Goal: Task Accomplishment & Management: Manage account settings

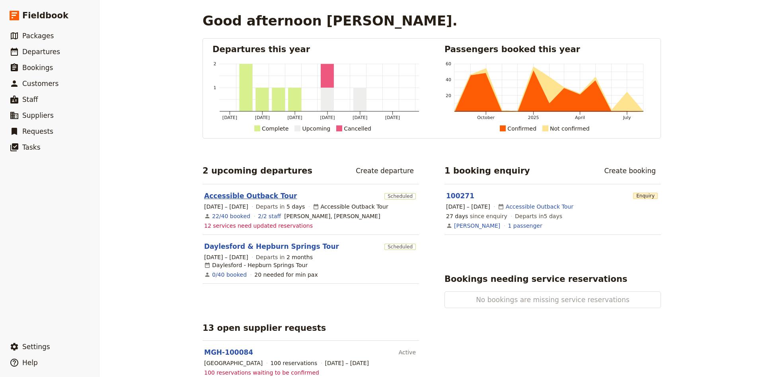
click at [252, 193] on link "Accessible Outback Tour" at bounding box center [250, 196] width 93 height 10
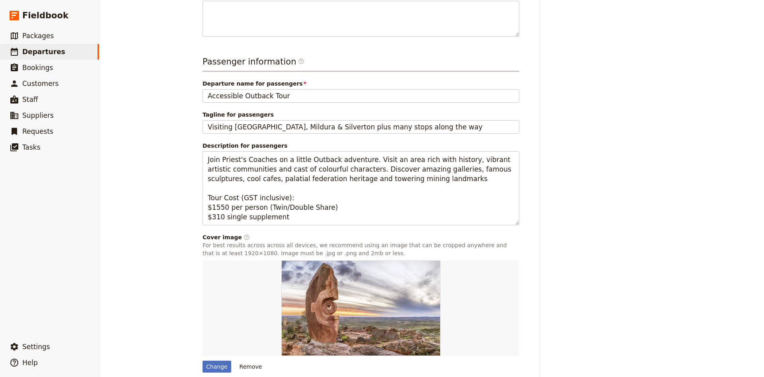
scroll to position [303, 0]
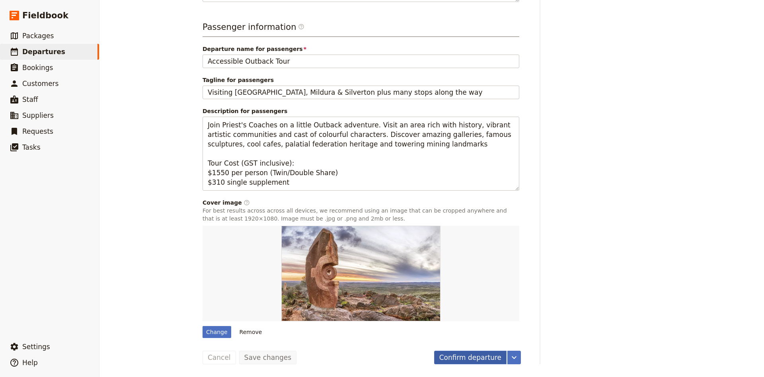
click at [478, 360] on button "Confirm departure" at bounding box center [470, 357] width 72 height 14
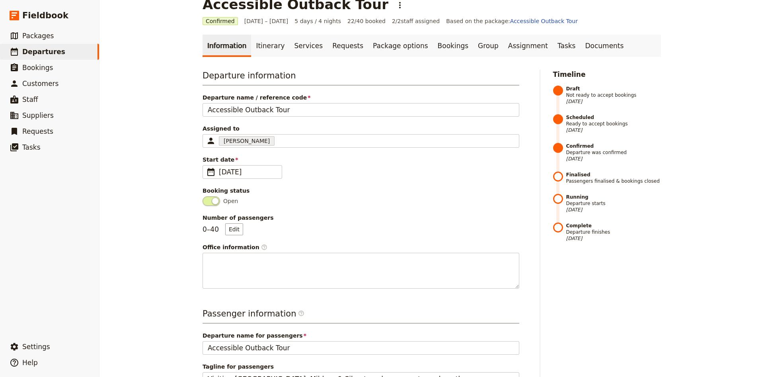
scroll to position [0, 0]
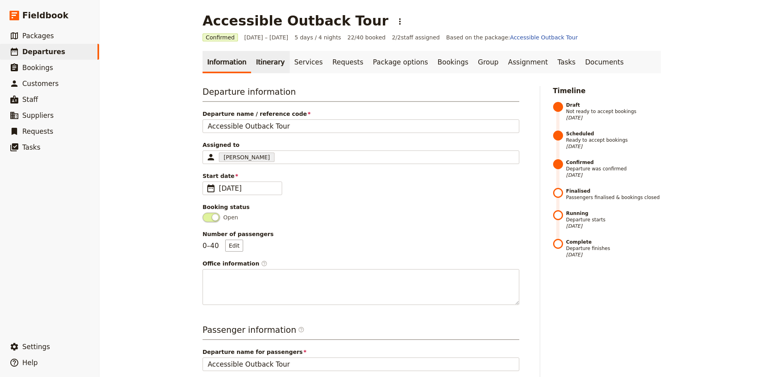
click at [253, 62] on link "Itinerary" at bounding box center [270, 62] width 38 height 22
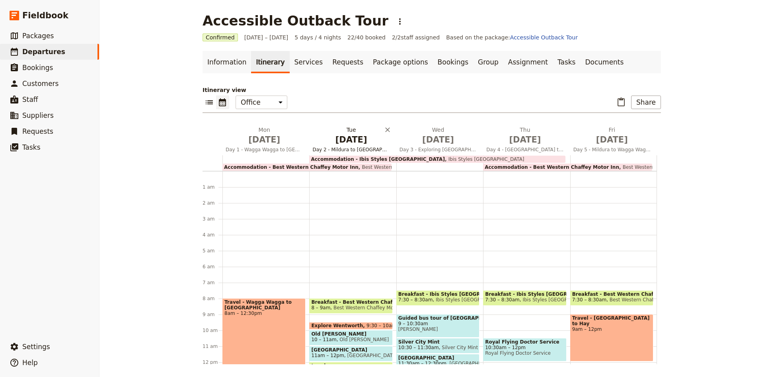
scroll to position [103, 0]
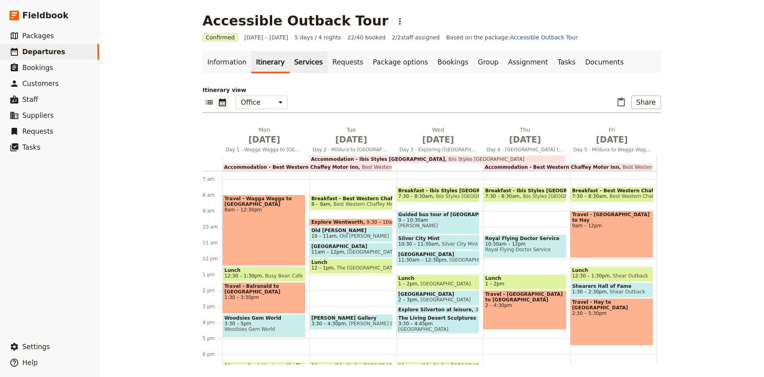
click at [290, 55] on link "Services" at bounding box center [309, 62] width 38 height 22
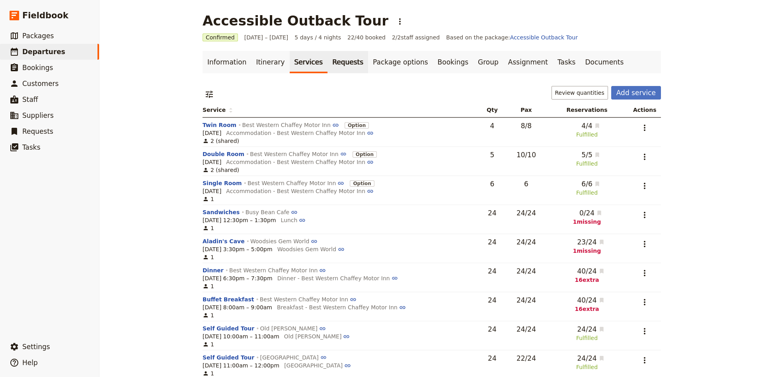
click at [329, 62] on link "Requests" at bounding box center [347, 62] width 41 height 22
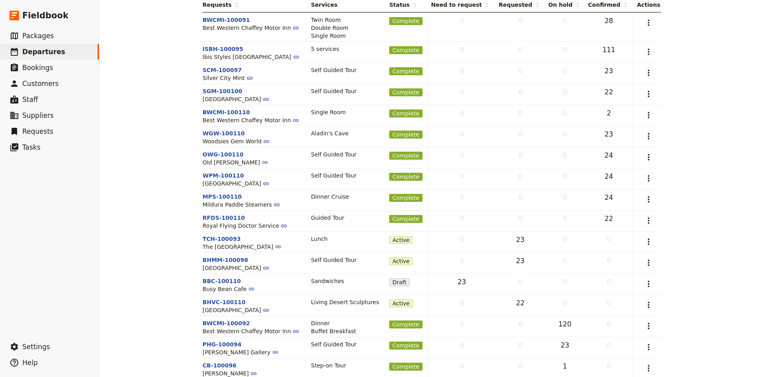
scroll to position [144, 0]
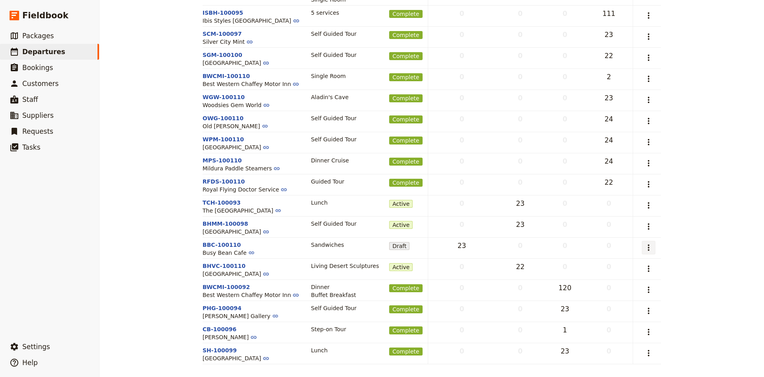
click at [653, 248] on icon "Actions" at bounding box center [648, 248] width 10 height 10
click at [637, 286] on span "Capture supplier response" at bounding box center [613, 286] width 73 height 8
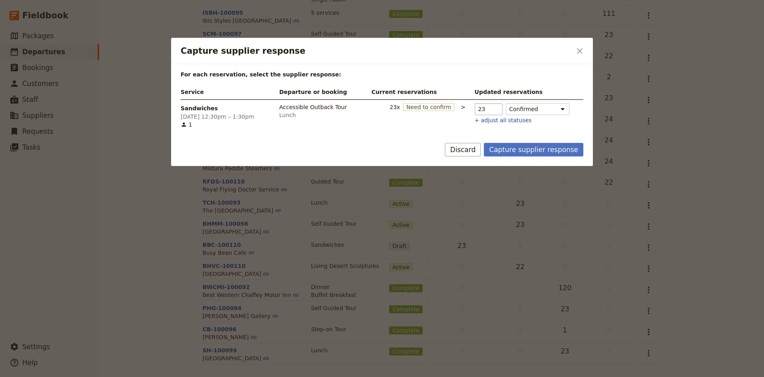
click at [494, 105] on input "23" at bounding box center [488, 109] width 28 height 12
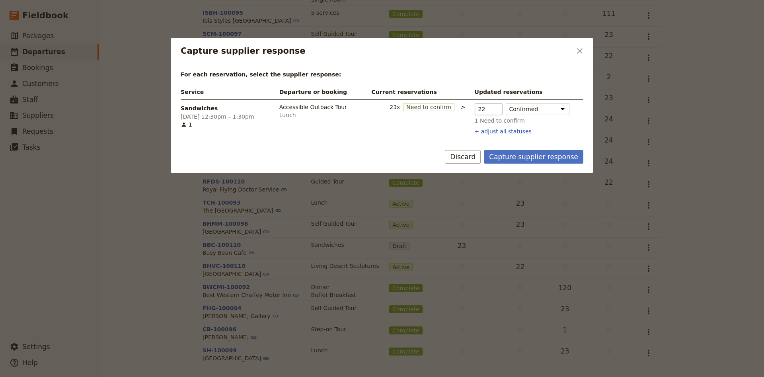
click at [495, 109] on input "22" at bounding box center [488, 109] width 28 height 12
type input "23"
click at [495, 107] on input "23" at bounding box center [488, 109] width 28 height 12
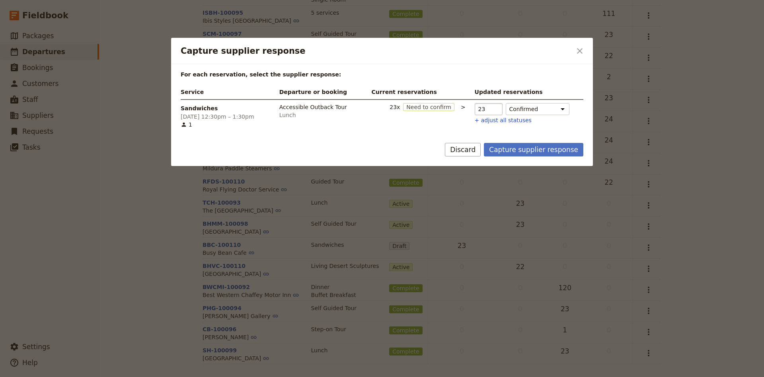
click at [495, 107] on input "23" at bounding box center [488, 109] width 28 height 12
click at [579, 50] on icon "Close dialog" at bounding box center [580, 51] width 6 height 6
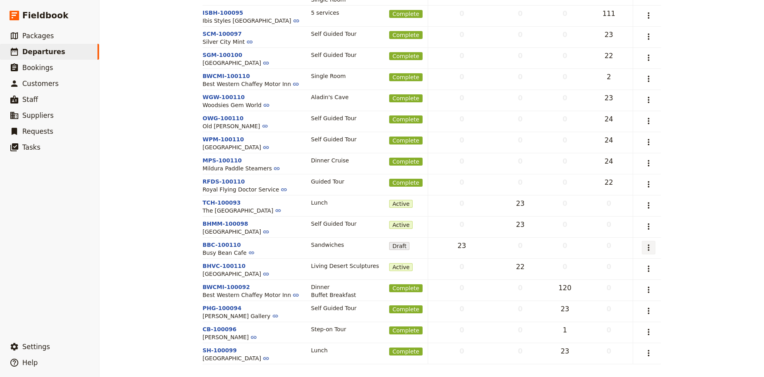
click at [650, 244] on icon "Actions" at bounding box center [648, 248] width 10 height 10
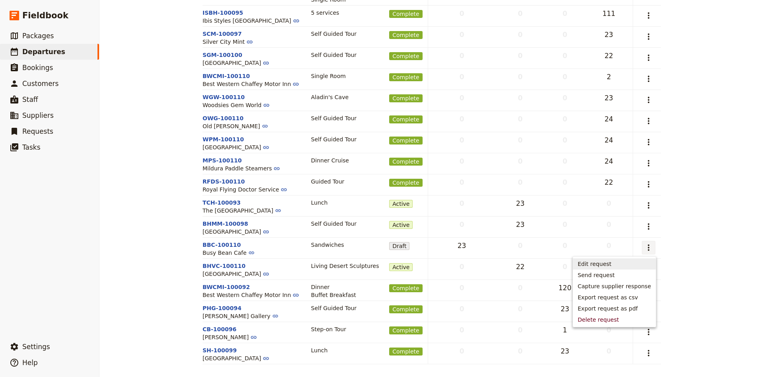
click at [620, 263] on span "Edit request" at bounding box center [613, 264] width 73 height 8
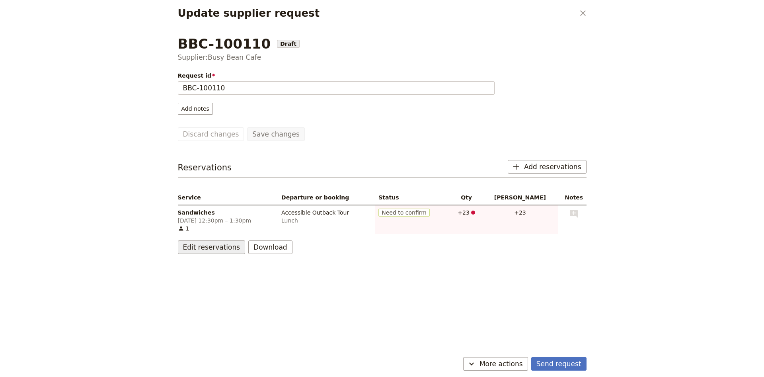
click at [209, 249] on button "Edit reservations" at bounding box center [212, 247] width 68 height 14
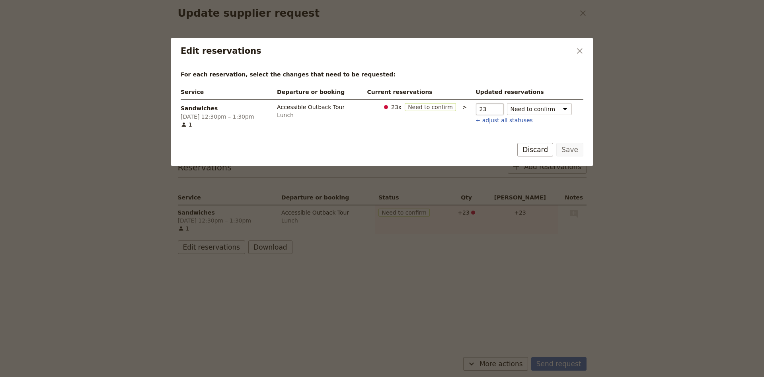
click at [497, 107] on input "23" at bounding box center [490, 109] width 28 height 12
click at [579, 47] on icon "Close dialog" at bounding box center [580, 51] width 10 height 10
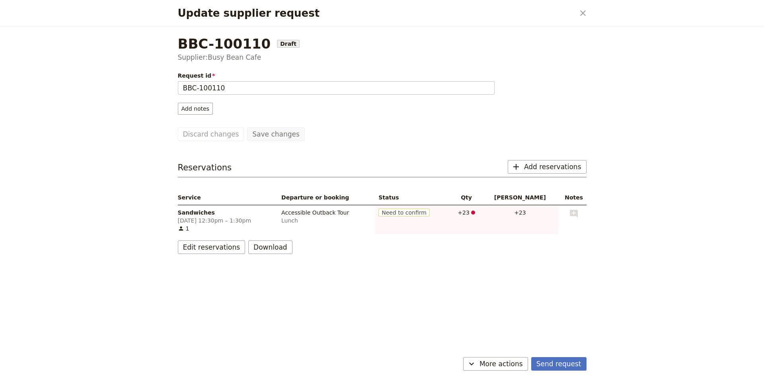
click at [557, 155] on div "Request id BBC-100110 Add notes Save changes Discard changes Reservations ​ Add…" at bounding box center [382, 163] width 408 height 182
click at [556, 167] on span "Add reservations" at bounding box center [552, 167] width 57 height 10
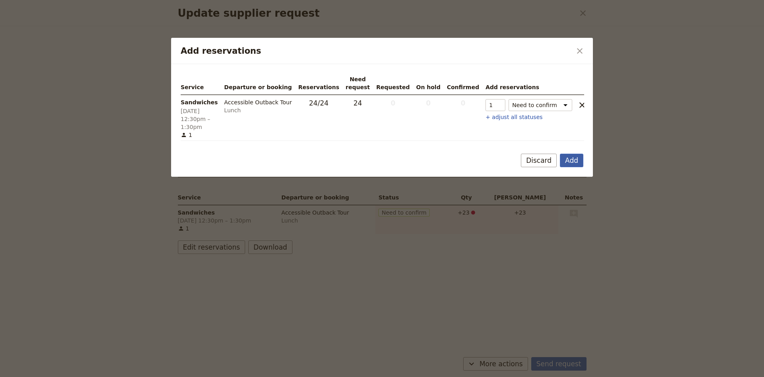
click at [564, 154] on button "Add" at bounding box center [571, 161] width 23 height 14
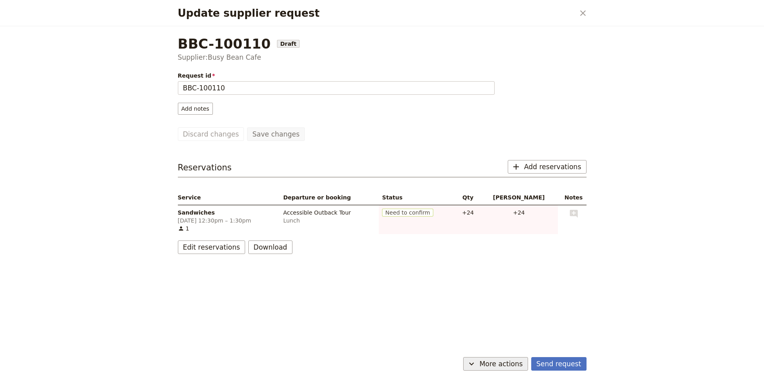
click at [519, 366] on span "More actions" at bounding box center [500, 364] width 43 height 10
click at [521, 336] on span "Capture supplier response" at bounding box center [491, 335] width 73 height 8
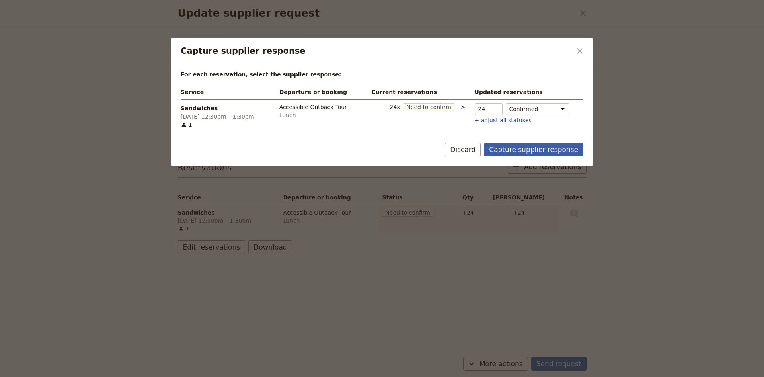
click at [556, 148] on button "Capture supplier response" at bounding box center [533, 150] width 99 height 14
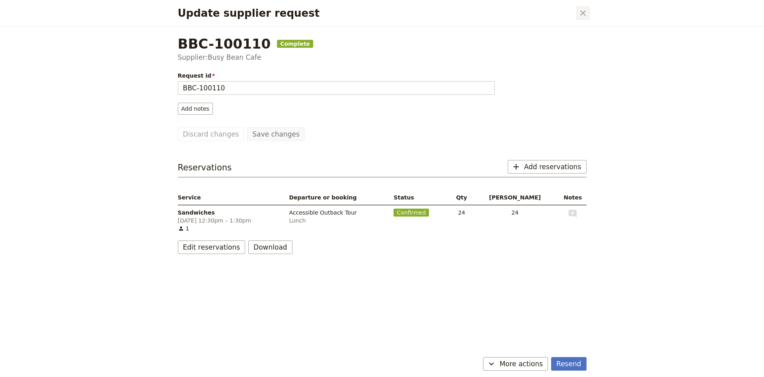
click at [585, 17] on icon "Close dialog" at bounding box center [583, 13] width 10 height 10
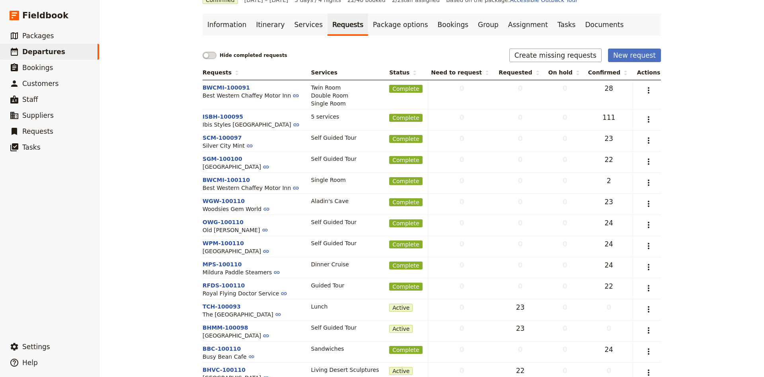
scroll to position [0, 0]
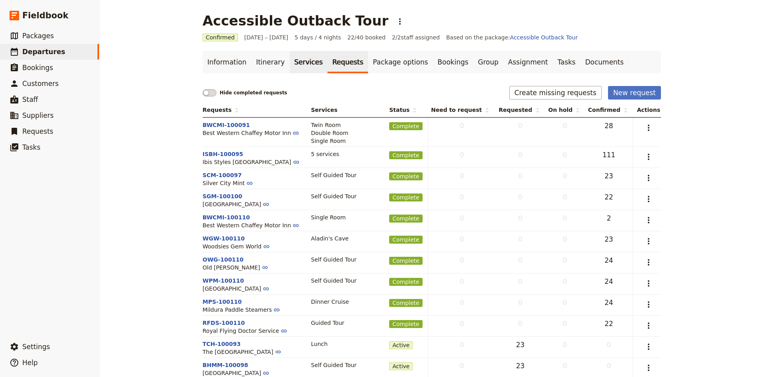
click at [302, 60] on link "Services" at bounding box center [309, 62] width 38 height 22
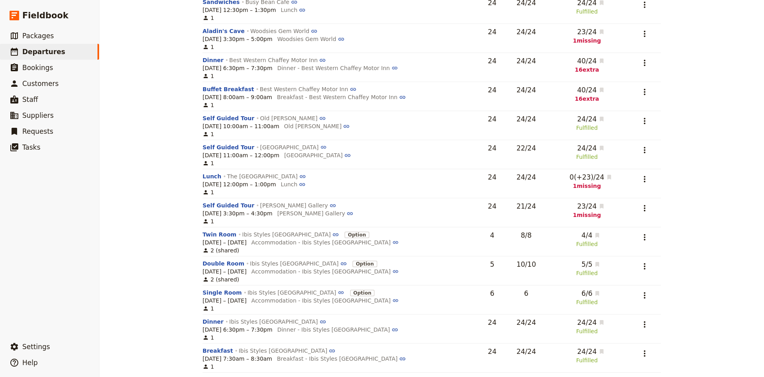
scroll to position [52, 0]
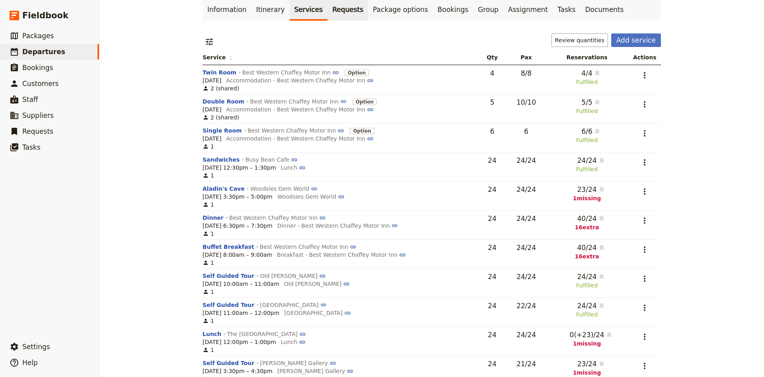
click at [338, 15] on link "Requests" at bounding box center [347, 9] width 41 height 22
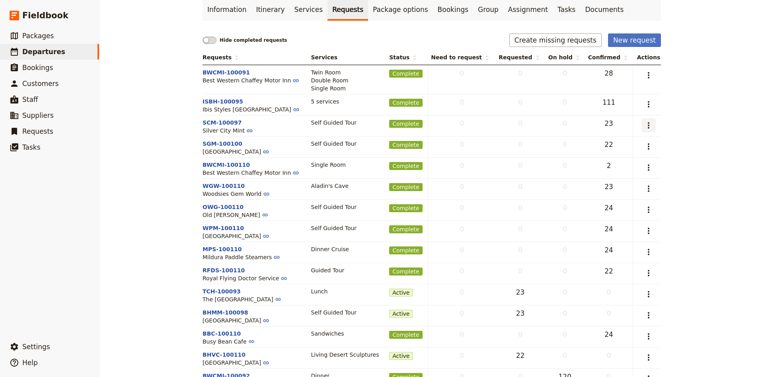
click at [652, 122] on icon "Actions" at bounding box center [648, 125] width 10 height 10
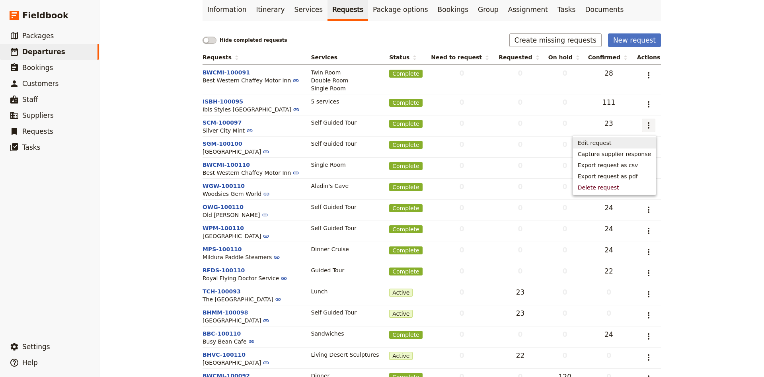
click at [603, 143] on span "Edit request" at bounding box center [594, 143] width 34 height 8
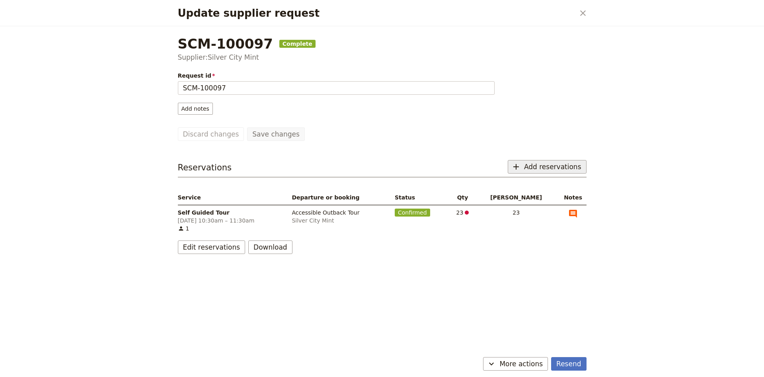
click at [558, 161] on button "​ Add reservations" at bounding box center [546, 167] width 79 height 14
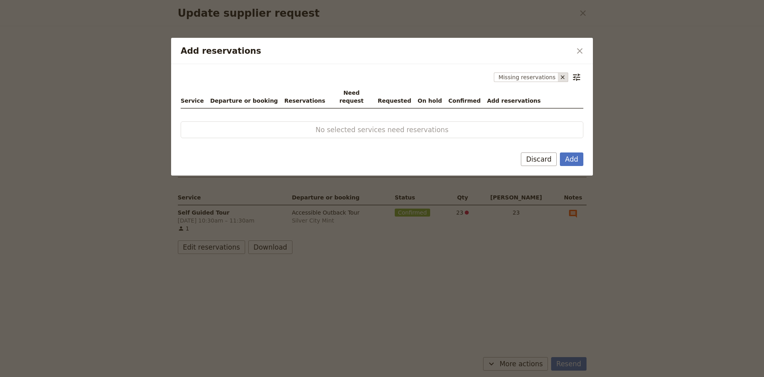
click at [565, 78] on button "Add reservations" at bounding box center [563, 77] width 10 height 10
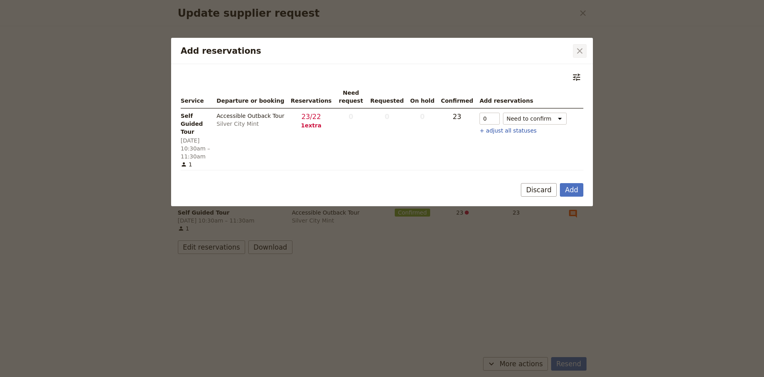
click at [581, 51] on icon "Close dialog" at bounding box center [580, 51] width 10 height 10
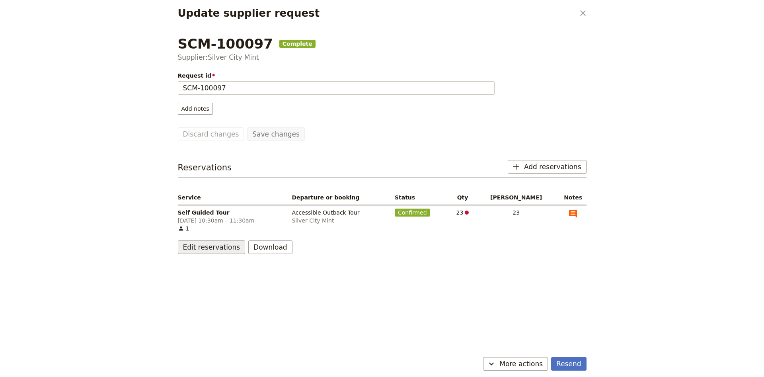
click at [222, 245] on button "Edit reservations" at bounding box center [212, 247] width 68 height 14
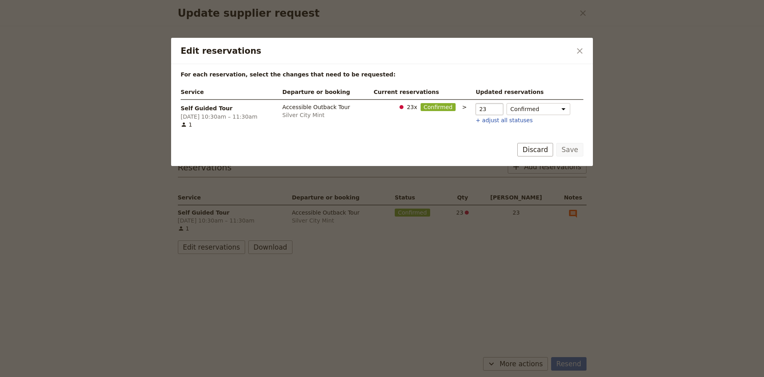
click at [492, 113] on input "23" at bounding box center [489, 109] width 28 height 12
type input "22"
click at [492, 112] on input "22" at bounding box center [489, 109] width 28 height 12
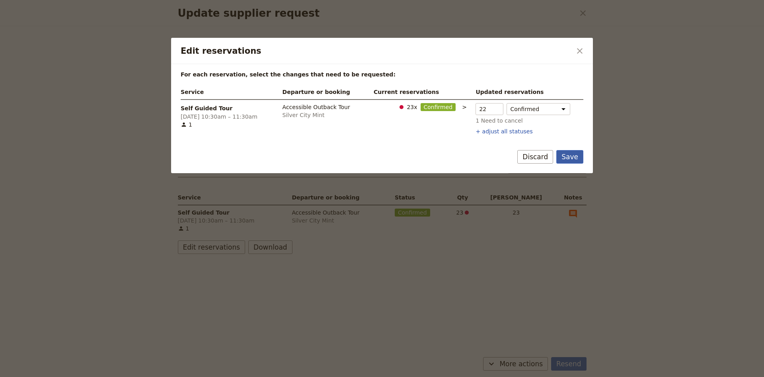
click at [569, 157] on button "Save" at bounding box center [569, 157] width 27 height 14
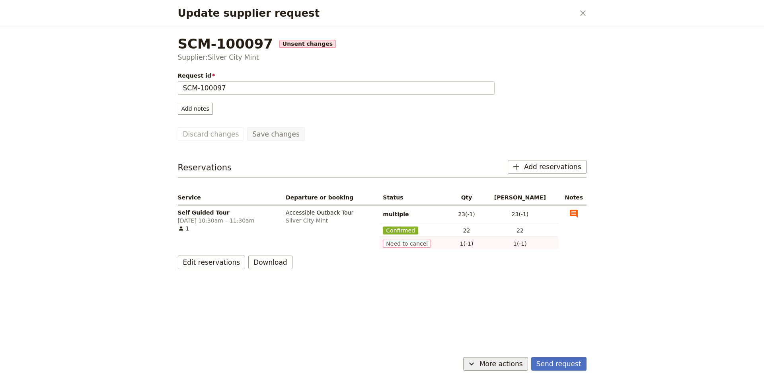
click at [520, 361] on span "More actions" at bounding box center [500, 364] width 43 height 10
click at [525, 323] on span "Capture supplier response" at bounding box center [491, 324] width 73 height 8
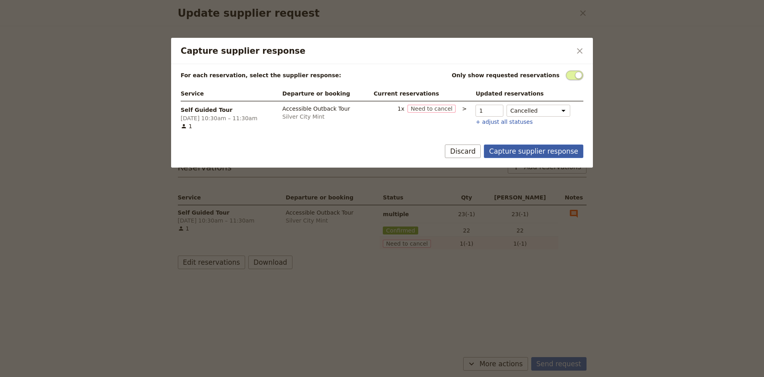
click at [561, 152] on button "Capture supplier response" at bounding box center [533, 151] width 99 height 14
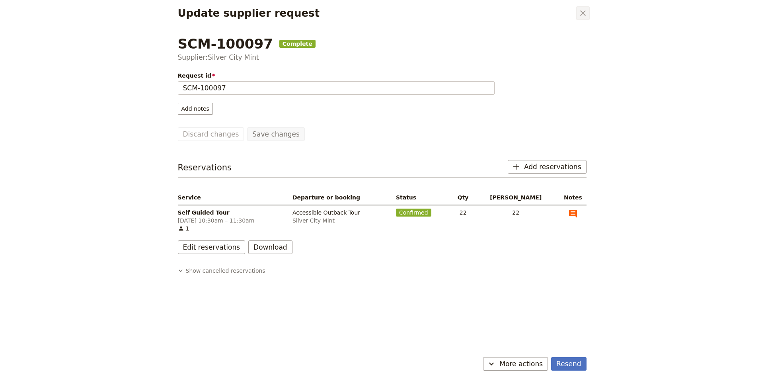
click at [583, 16] on icon "Close dialog" at bounding box center [583, 13] width 10 height 10
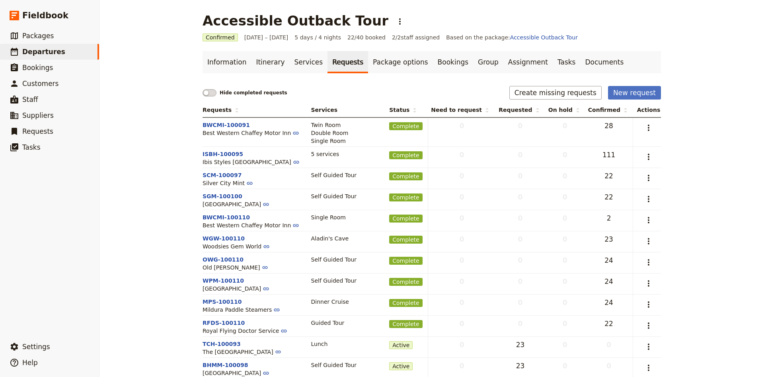
drag, startPoint x: 299, startPoint y: 60, endPoint x: 308, endPoint y: 83, distance: 24.7
click at [299, 60] on link "Services" at bounding box center [309, 62] width 38 height 22
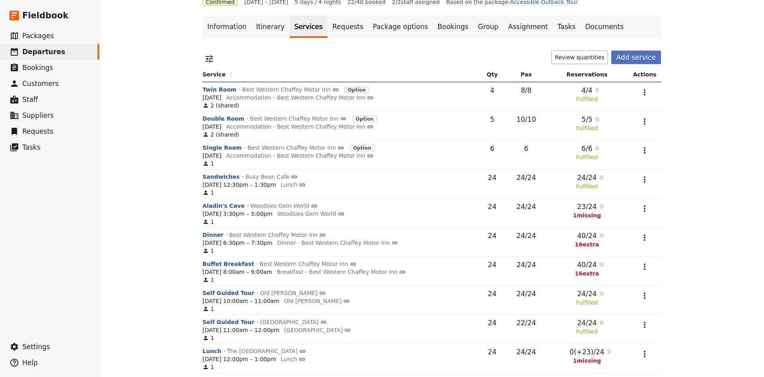
scroll to position [11, 0]
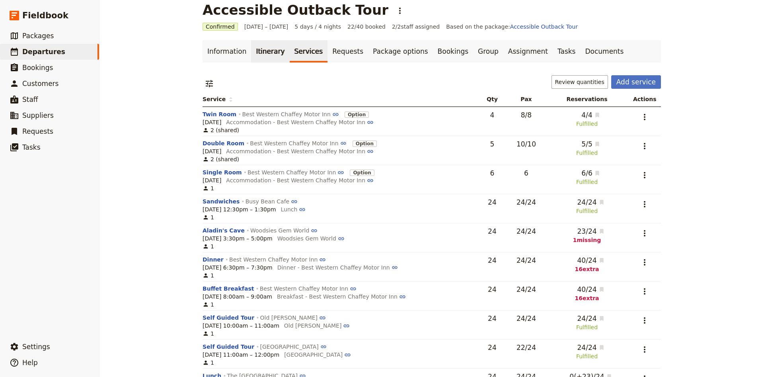
click at [276, 53] on link "Itinerary" at bounding box center [270, 51] width 38 height 22
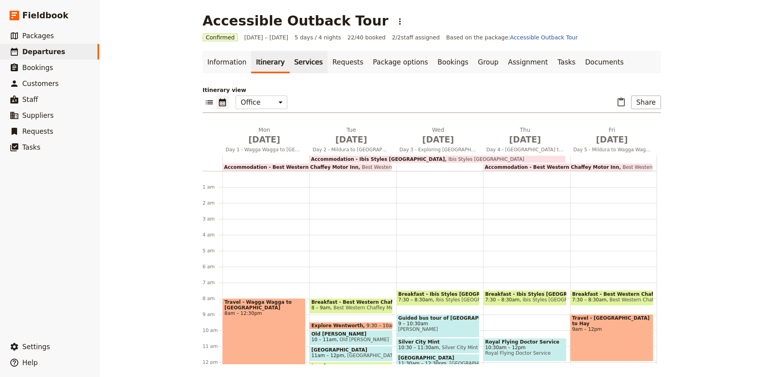
scroll to position [103, 0]
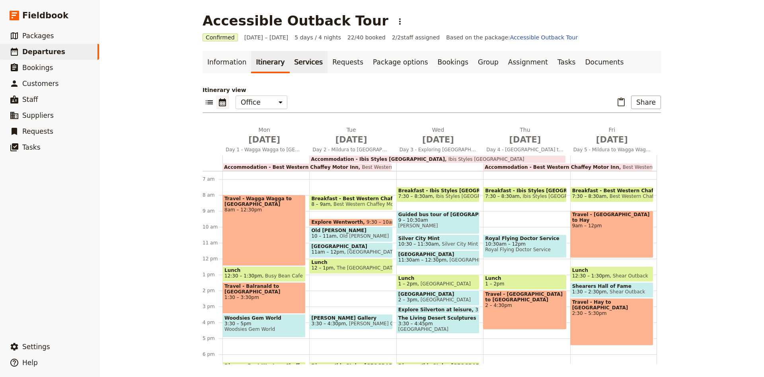
click at [290, 53] on link "Services" at bounding box center [309, 62] width 38 height 22
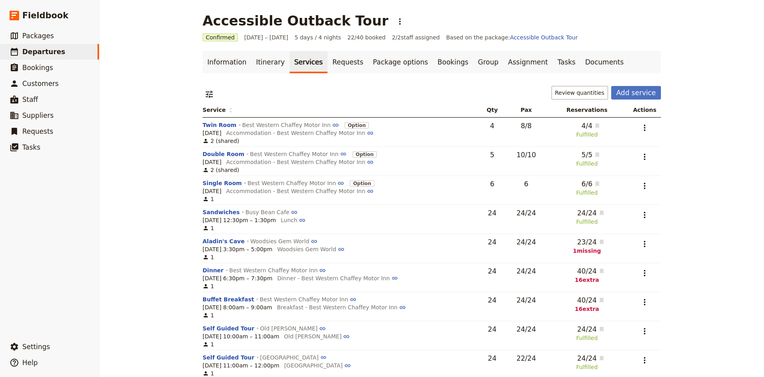
click at [630, 245] on td "​" at bounding box center [643, 248] width 36 height 29
click at [214, 242] on button "Aladin's Cave" at bounding box center [223, 241] width 42 height 8
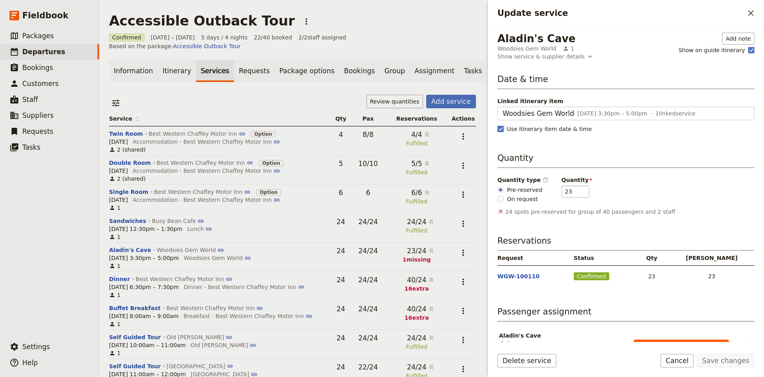
click at [575, 193] on input "23" at bounding box center [575, 191] width 28 height 12
type input "22"
click at [575, 193] on input "22" at bounding box center [575, 191] width 28 height 12
click at [725, 360] on button "Save changes" at bounding box center [725, 361] width 58 height 14
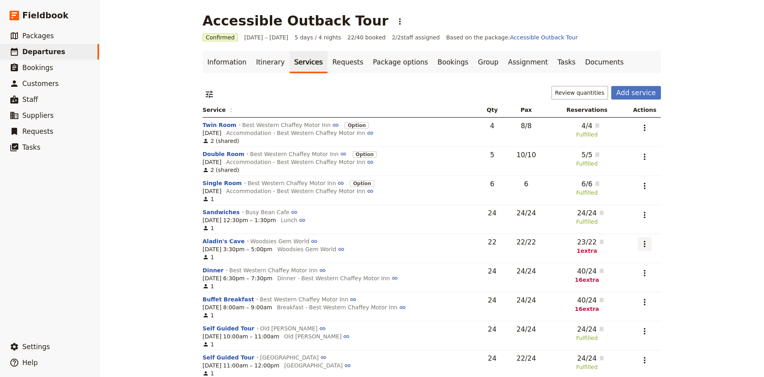
click at [649, 247] on icon "Actions" at bounding box center [644, 244] width 10 height 10
click at [629, 262] on span "Edit service" at bounding box center [609, 262] width 78 height 8
click at [330, 62] on link "Requests" at bounding box center [347, 62] width 41 height 22
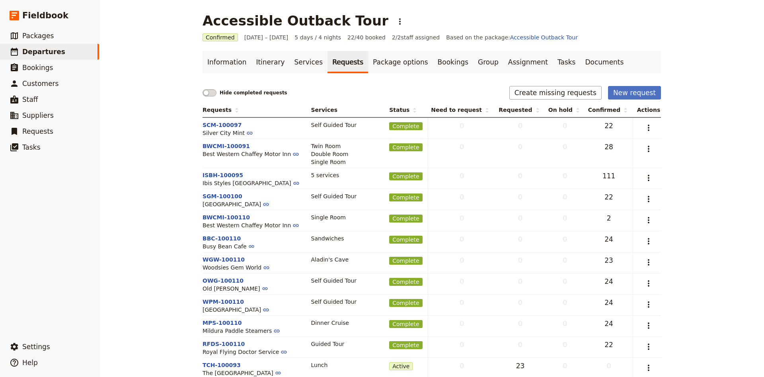
scroll to position [52, 0]
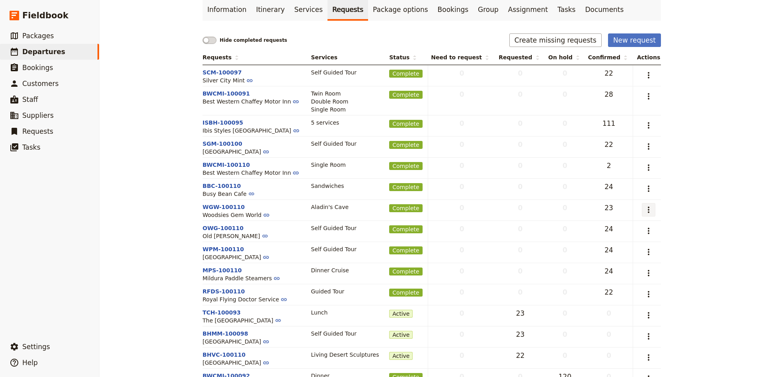
click at [649, 211] on icon "Actions" at bounding box center [648, 209] width 2 height 6
click at [616, 240] on span "Capture supplier response" at bounding box center [613, 239] width 73 height 8
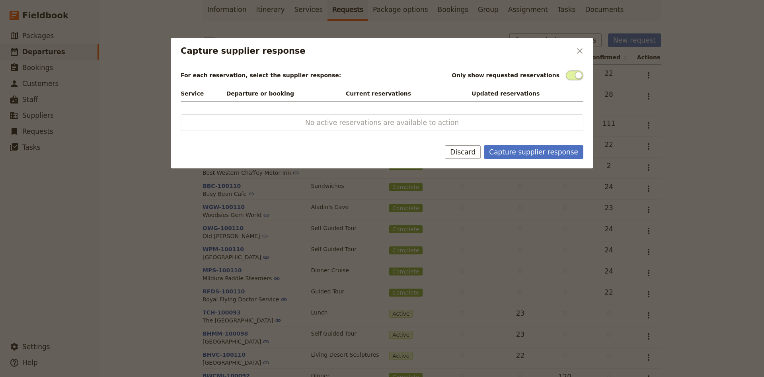
click at [565, 77] on div "Only show requested reservations" at bounding box center [517, 75] width 132 height 10
click at [571, 75] on span "Capture supplier response" at bounding box center [573, 75] width 17 height 10
click at [565, 70] on input "Capture supplier response" at bounding box center [565, 70] width 0 height 0
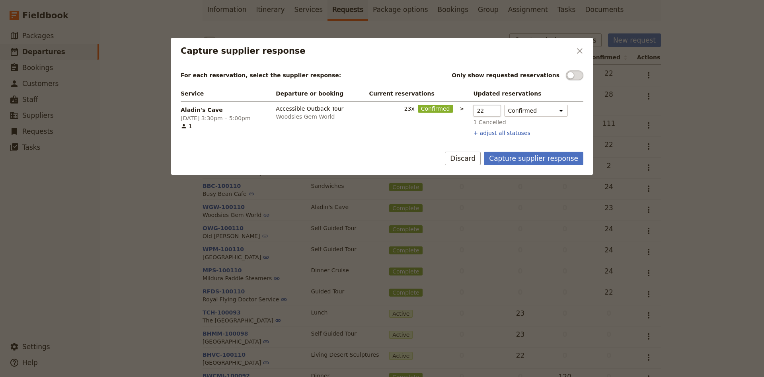
type input "22"
click at [489, 113] on input "22" at bounding box center [487, 111] width 28 height 12
click at [514, 161] on button "Capture supplier response" at bounding box center [533, 159] width 99 height 14
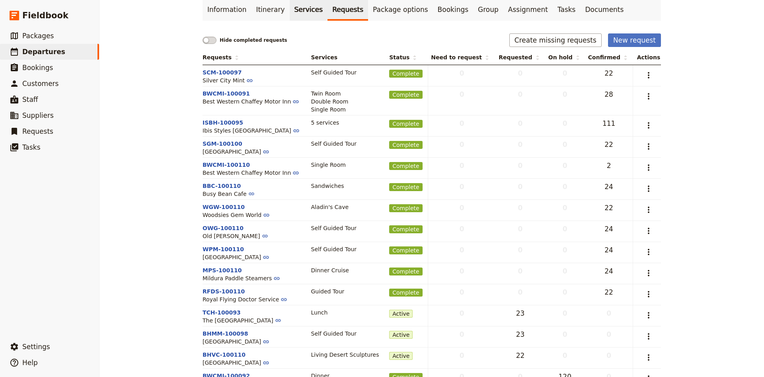
click at [303, 14] on link "Services" at bounding box center [309, 9] width 38 height 22
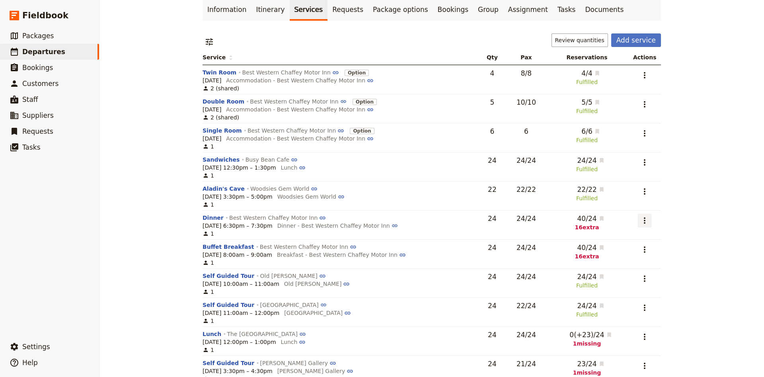
click at [643, 220] on icon "Actions" at bounding box center [644, 221] width 10 height 10
click at [614, 241] on span "Edit service" at bounding box center [607, 239] width 82 height 8
click at [340, 15] on link "Requests" at bounding box center [347, 9] width 41 height 22
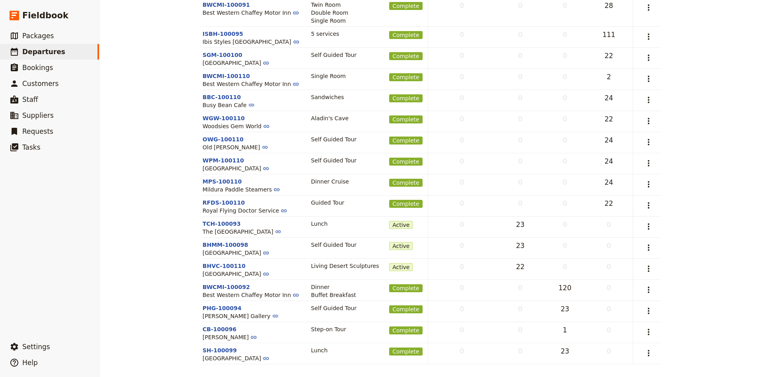
scroll to position [144, 0]
click at [660, 291] on td "​" at bounding box center [647, 290] width 28 height 21
click at [652, 291] on icon "Actions" at bounding box center [648, 290] width 10 height 10
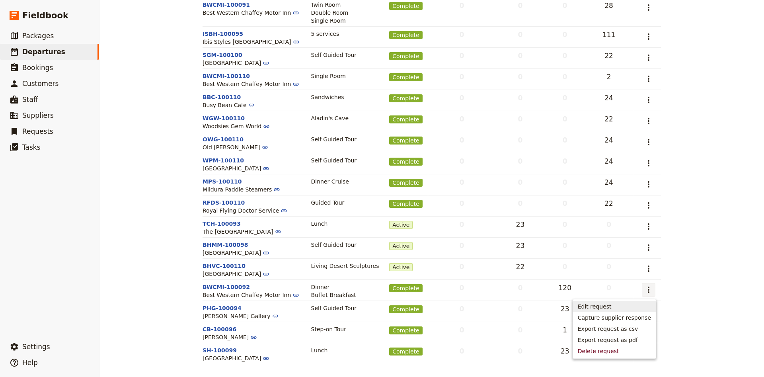
click at [638, 309] on span "Edit request" at bounding box center [613, 306] width 73 height 8
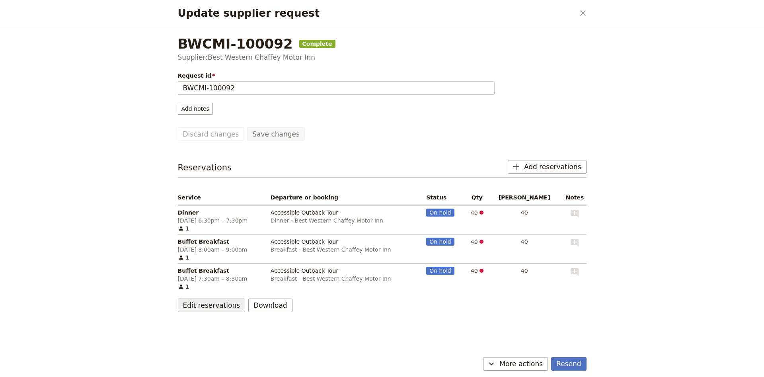
click at [221, 311] on button "Edit reservations" at bounding box center [212, 305] width 68 height 14
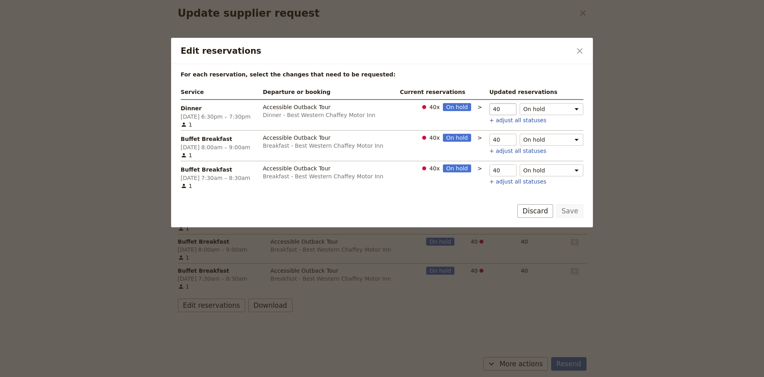
drag, startPoint x: 500, startPoint y: 107, endPoint x: 475, endPoint y: 109, distance: 24.7
click at [489, 109] on input "40" at bounding box center [502, 109] width 27 height 12
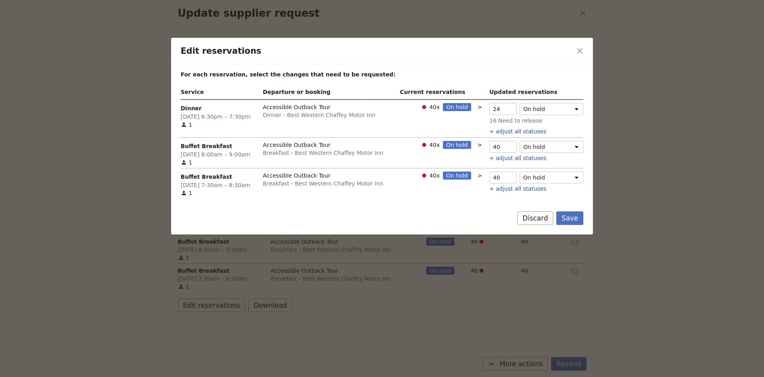
type input "24"
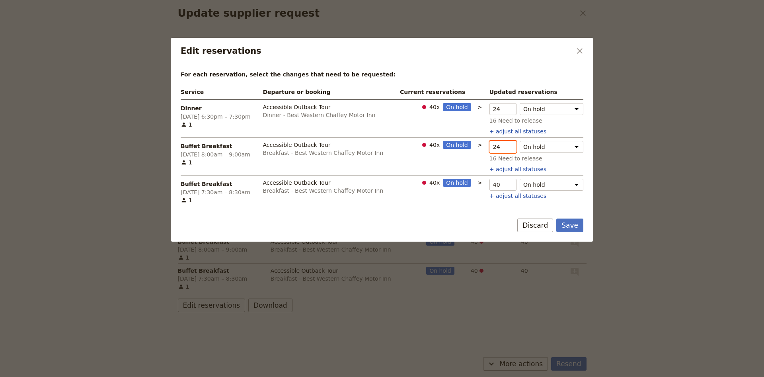
type input "24"
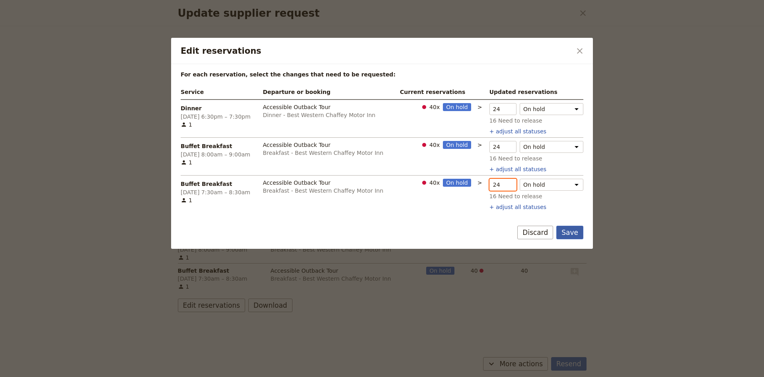
type input "24"
click at [575, 236] on button "Save" at bounding box center [569, 232] width 27 height 14
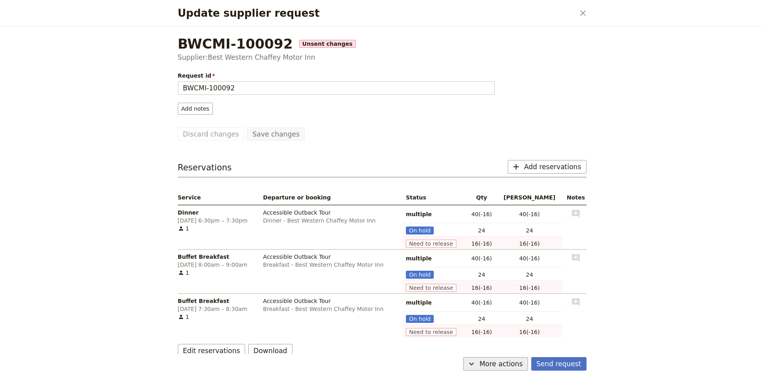
click at [528, 365] on button "​ More actions" at bounding box center [495, 364] width 65 height 14
click at [501, 326] on span "Capture supplier response" at bounding box center [491, 324] width 73 height 8
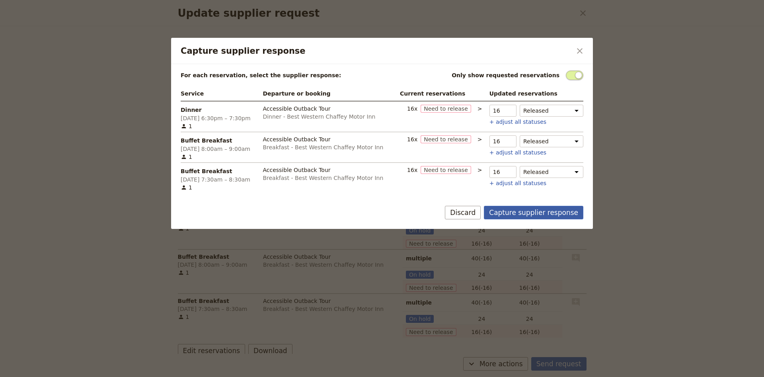
click at [538, 216] on button "Capture supplier response" at bounding box center [533, 213] width 99 height 14
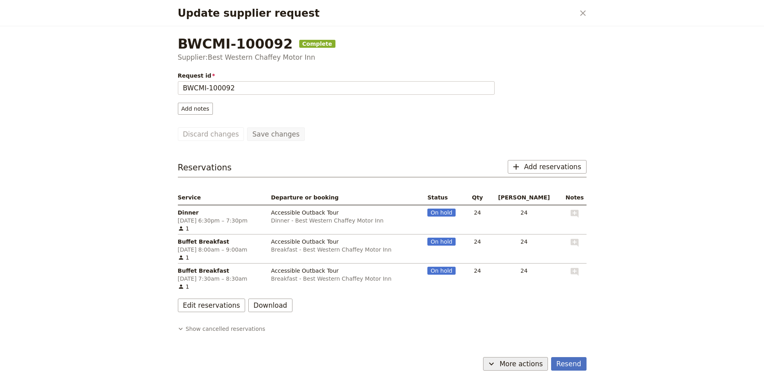
click at [529, 363] on span "More actions" at bounding box center [520, 364] width 43 height 10
click at [521, 336] on span "Capture supplier response" at bounding box center [508, 335] width 73 height 8
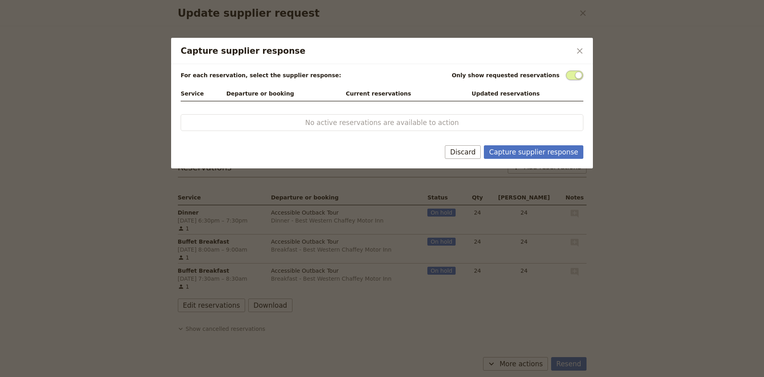
click at [565, 77] on div "Only show requested reservations" at bounding box center [517, 75] width 132 height 10
click at [568, 76] on span "Capture supplier response" at bounding box center [573, 75] width 17 height 10
click at [565, 70] on input "Capture supplier response" at bounding box center [565, 70] width 0 height 0
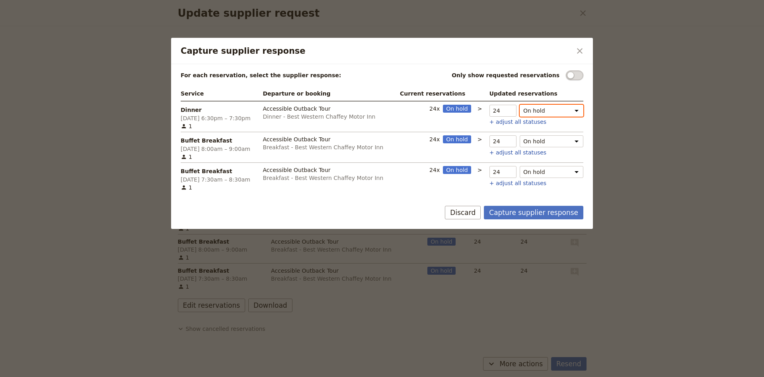
click at [519, 105] on select "On hold Confirmed Released" at bounding box center [551, 111] width 64 height 12
click at [519, 135] on select "On hold Confirmed Released" at bounding box center [551, 141] width 64 height 12
click at [519, 166] on select "On hold Confirmed Released" at bounding box center [551, 172] width 64 height 12
click at [527, 193] on div "Service Departure or booking Current reservations Updated reservations Dinner 2…" at bounding box center [382, 139] width 404 height 107
click at [527, 214] on button "Capture supplier response" at bounding box center [533, 213] width 99 height 14
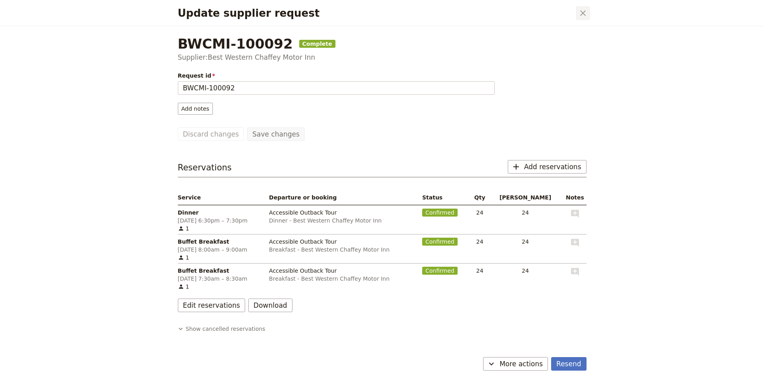
click at [579, 10] on icon "Close dialog" at bounding box center [583, 13] width 10 height 10
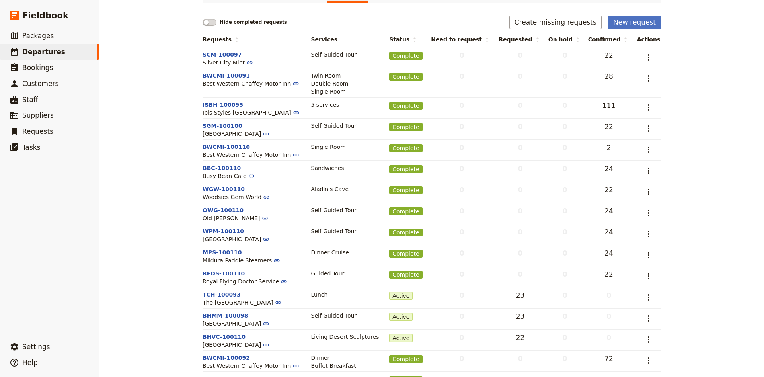
scroll to position [39, 0]
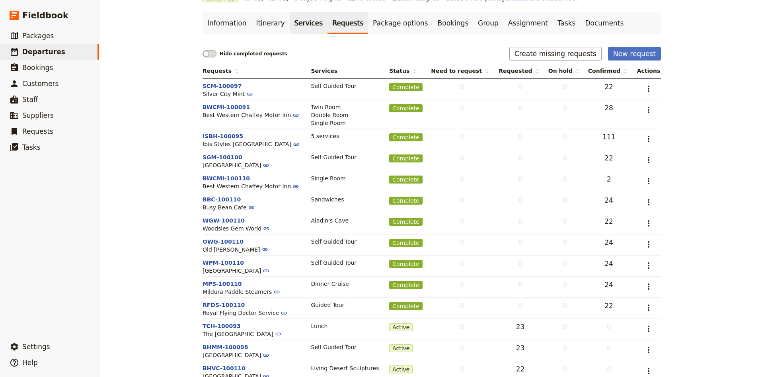
click at [306, 32] on link "Services" at bounding box center [309, 23] width 38 height 22
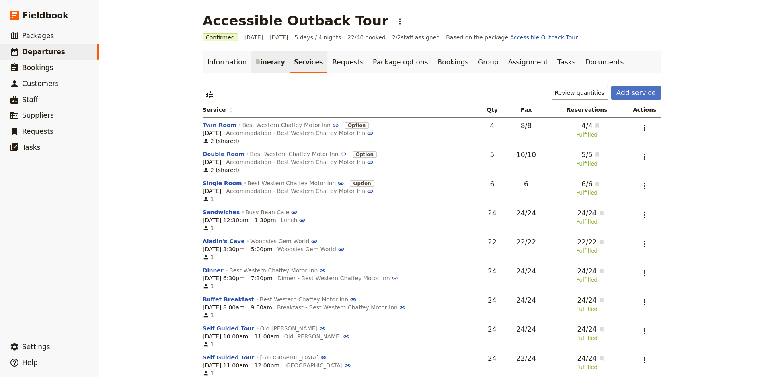
click at [262, 67] on link "Itinerary" at bounding box center [270, 62] width 38 height 22
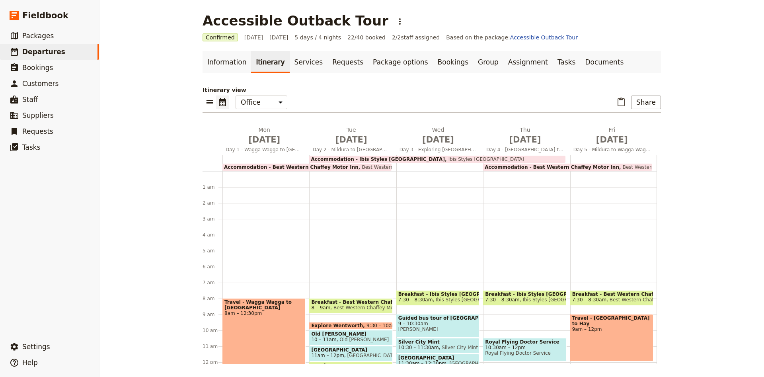
scroll to position [103, 0]
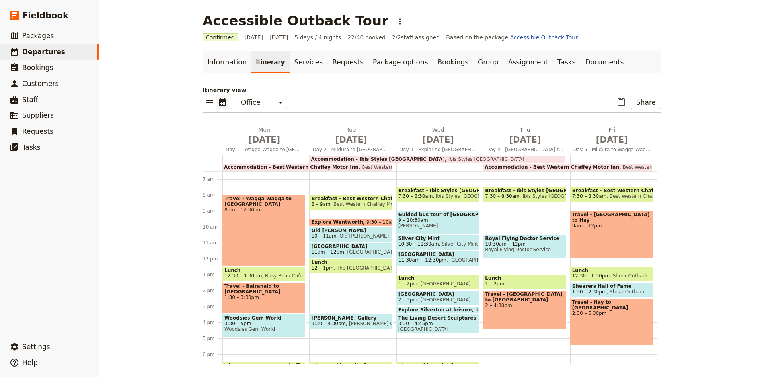
click at [599, 272] on span "Lunch" at bounding box center [611, 270] width 79 height 6
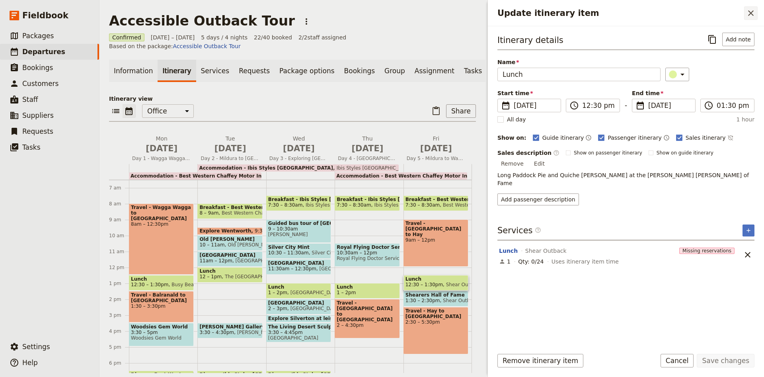
click at [750, 17] on icon "Close drawer" at bounding box center [751, 13] width 10 height 10
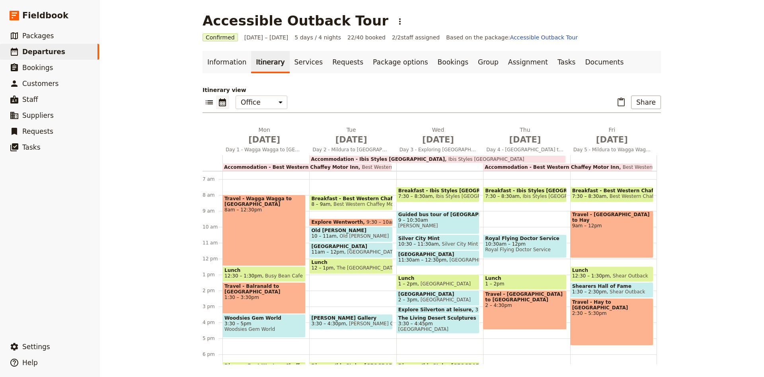
click at [606, 271] on span "Lunch" at bounding box center [611, 270] width 79 height 6
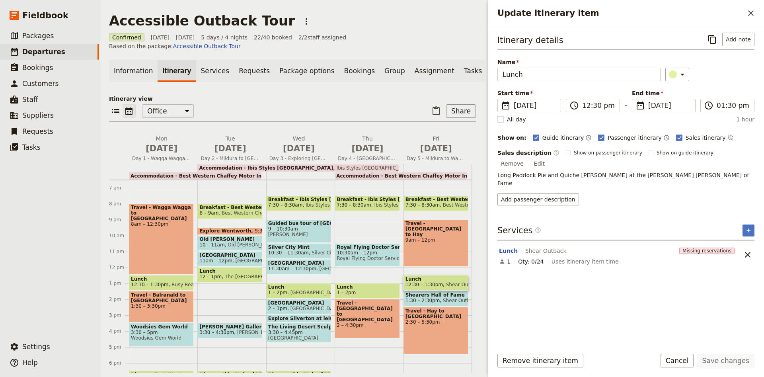
click at [606, 271] on div "Itinerary details ​ Add note Name Lunch ​ Start time ​ 29 Aug 2025 29/08/2025 2…" at bounding box center [625, 187] width 257 height 308
click at [753, 248] on button "​" at bounding box center [747, 255] width 14 height 14
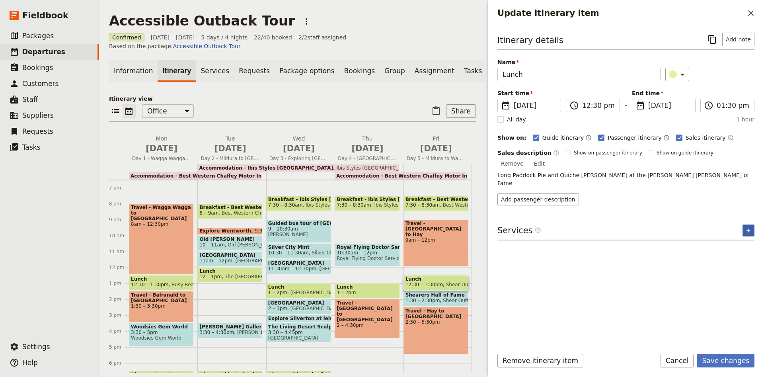
click at [746, 227] on icon "Add service inclusion" at bounding box center [748, 230] width 6 height 6
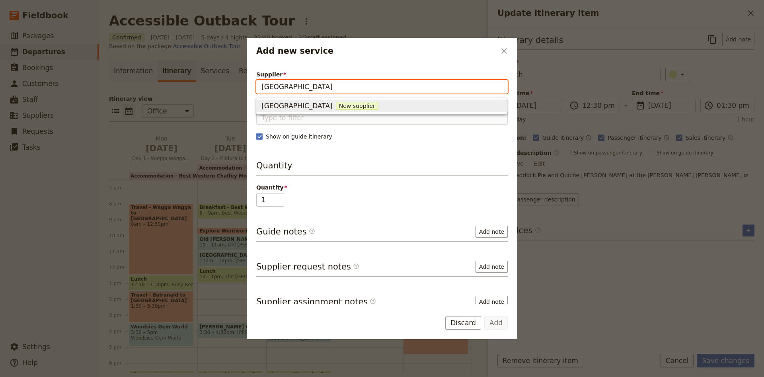
type input "New Crown Hotel"
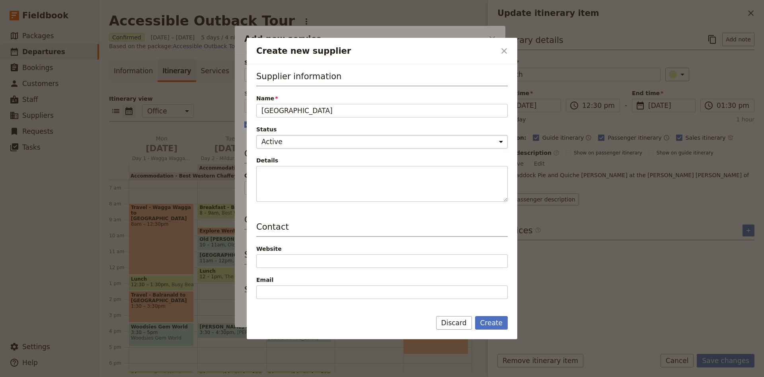
scroll to position [52, 0]
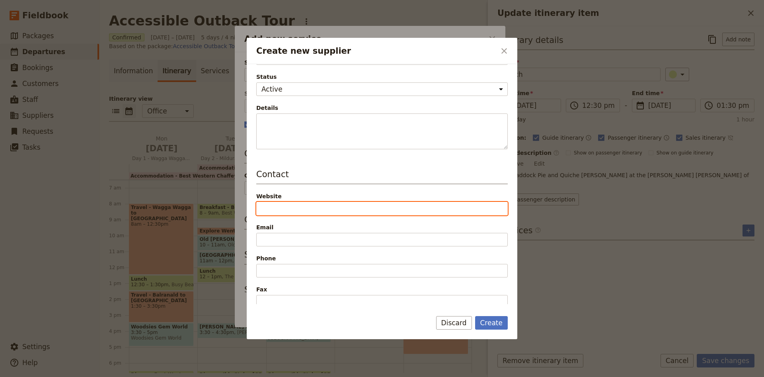
click at [298, 211] on input "Website" at bounding box center [381, 209] width 251 height 14
paste input "https://www.newcrownhotel.com.au"
type input "https://www.newcrownhotel.com.au"
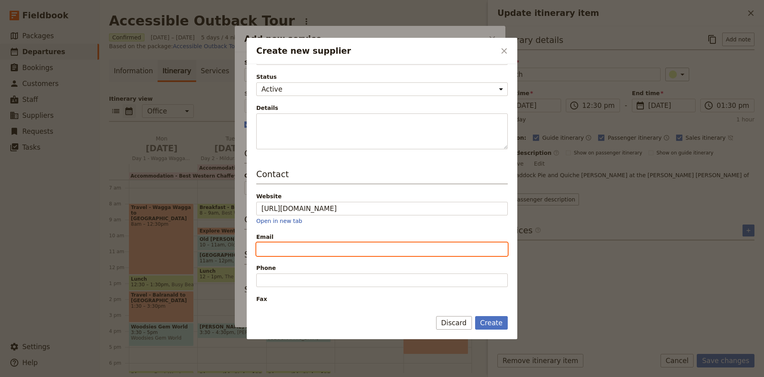
click at [296, 251] on input "Email" at bounding box center [381, 249] width 251 height 14
paste input "office@newcrownhotel.com.au"
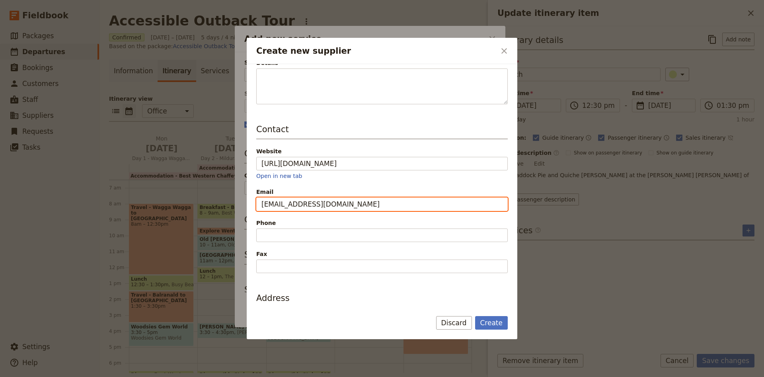
scroll to position [157, 0]
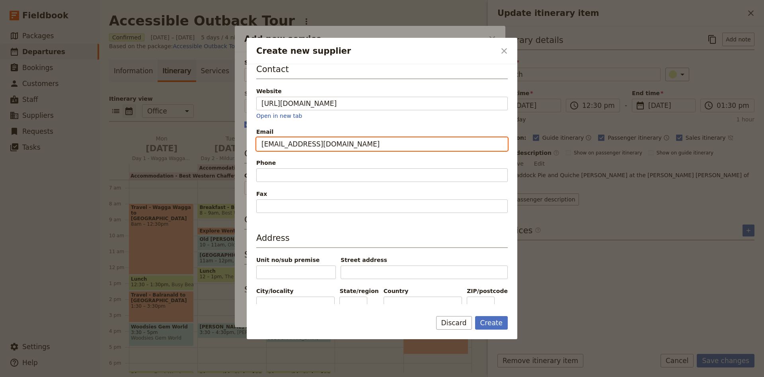
type input "office@newcrownhotel.com.au"
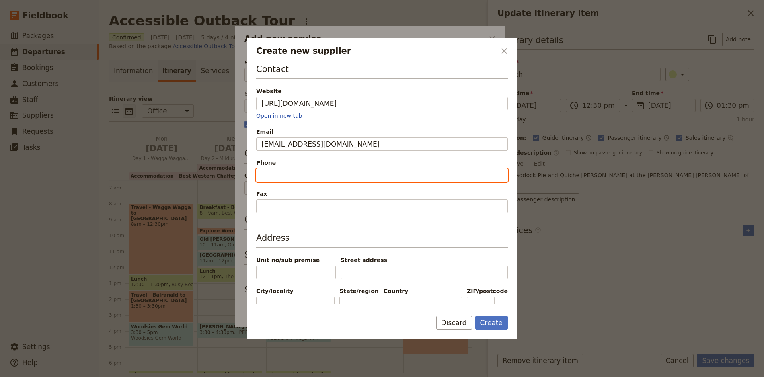
click at [278, 174] on input "Phone" at bounding box center [381, 175] width 251 height 14
paste input "+61 2 6993 1734"
drag, startPoint x: 276, startPoint y: 175, endPoint x: 239, endPoint y: 176, distance: 37.0
click at [256, 176] on input "+61 2 6993 1734" at bounding box center [381, 175] width 251 height 14
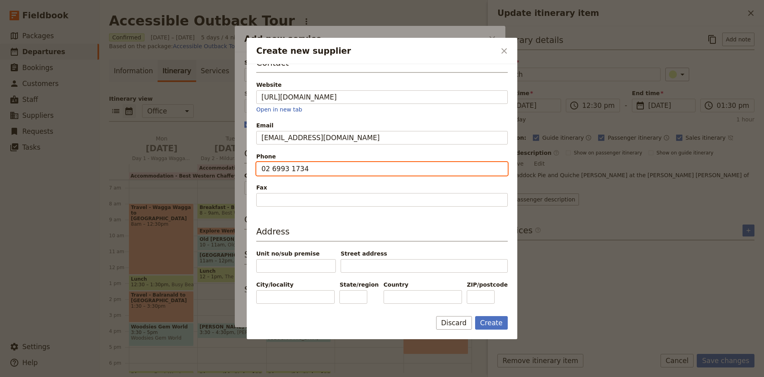
type input "02 6993 1734"
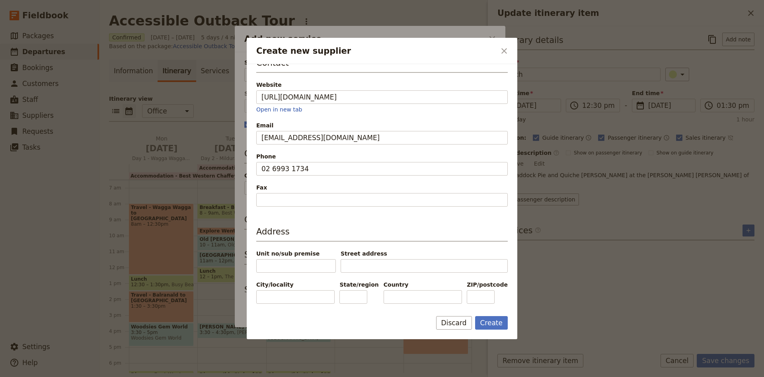
click at [318, 200] on div "Supplier information Name New Crown Hotel Status Active Inactive Details Contac…" at bounding box center [381, 105] width 251 height 397
click at [341, 259] on input "Street address" at bounding box center [423, 266] width 167 height 14
type input "117 Lachlan Street"
type input "Hay"
type input "NSW"
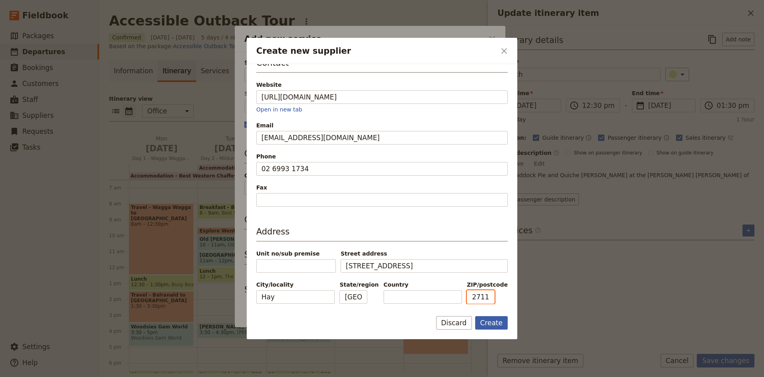
type input "2711"
click at [499, 323] on button "Create" at bounding box center [491, 323] width 33 height 14
type input "New Crown Hotel"
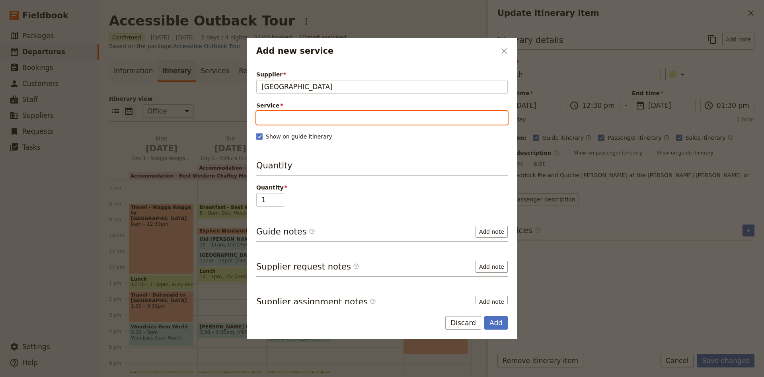
click at [265, 116] on input "Service" at bounding box center [381, 118] width 251 height 14
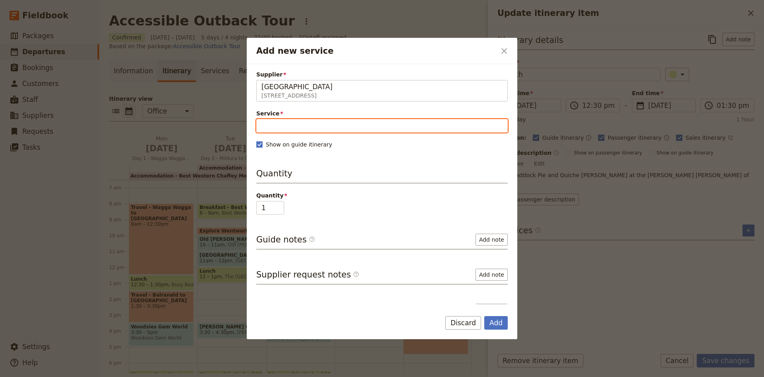
click at [282, 123] on input "Service" at bounding box center [381, 126] width 251 height 14
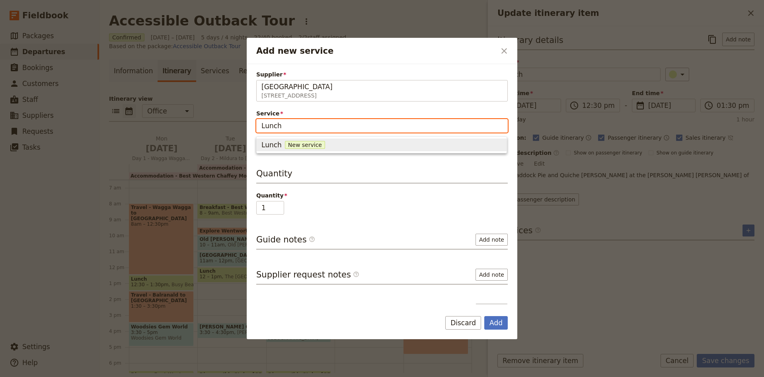
type input "Lunch"
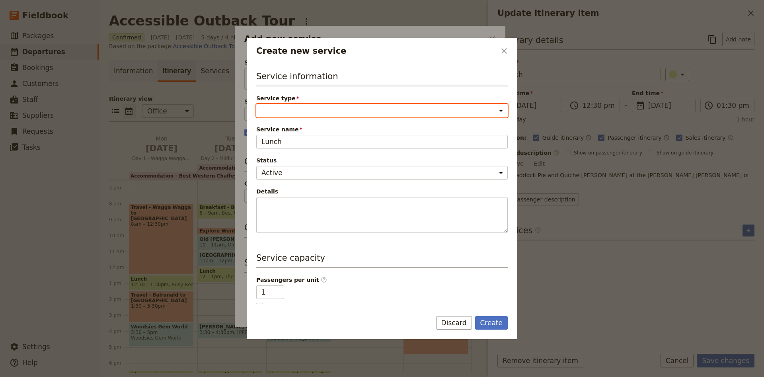
click at [256, 104] on select "Accommodation Activity Transport Flight Food and beverage Other" at bounding box center [381, 111] width 251 height 14
select select "FoodAndBeverageService"
click option "Food and beverage" at bounding box center [0, 0] width 0 height 0
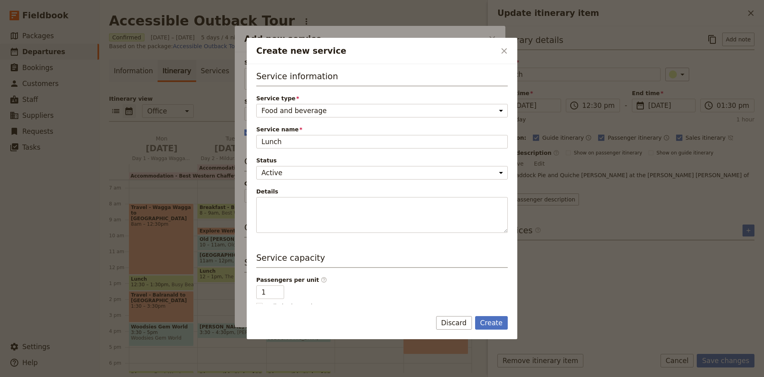
click at [301, 190] on span "Details" at bounding box center [381, 191] width 251 height 8
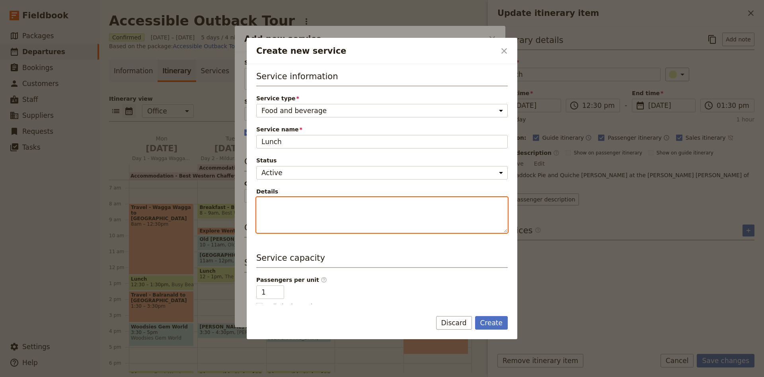
click at [301, 197] on textarea "Details" at bounding box center [381, 215] width 251 height 36
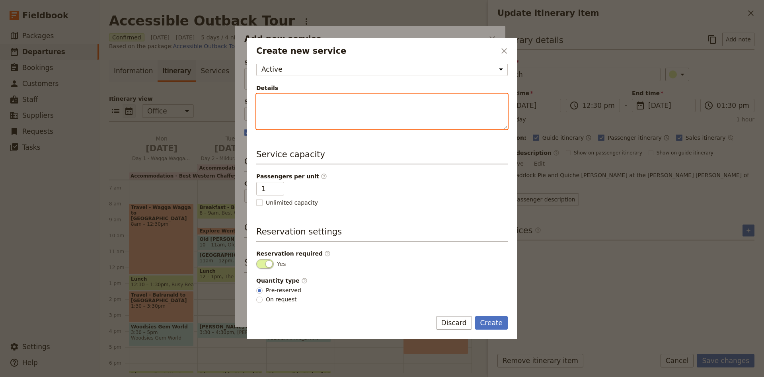
scroll to position [104, 0]
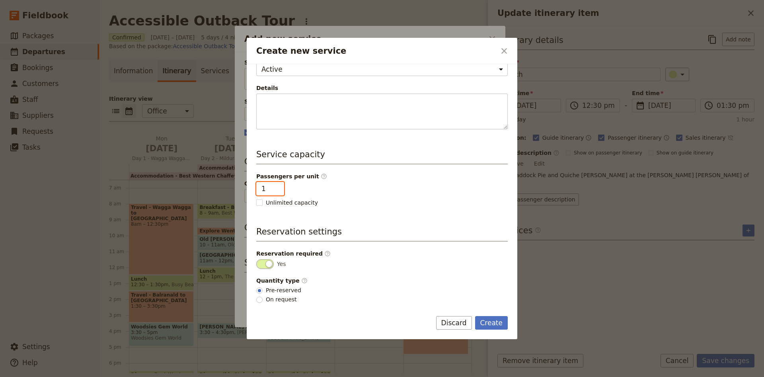
click at [268, 188] on input "1" at bounding box center [270, 189] width 28 height 14
click at [483, 321] on button "Create" at bounding box center [491, 323] width 33 height 14
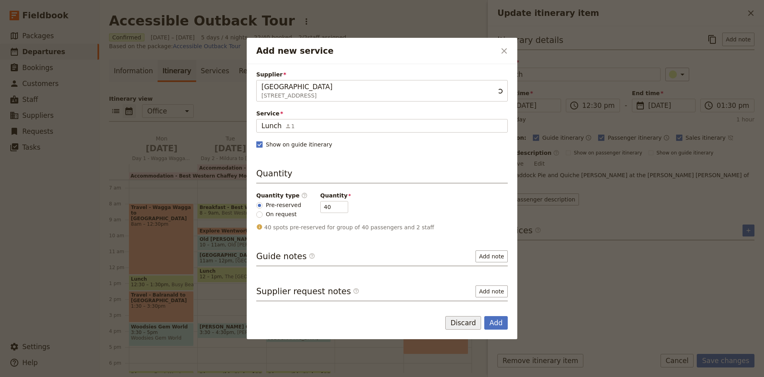
type input "Lunch"
drag, startPoint x: 326, startPoint y: 210, endPoint x: 303, endPoint y: 210, distance: 22.3
click at [320, 210] on input "40" at bounding box center [334, 207] width 28 height 12
type input "24"
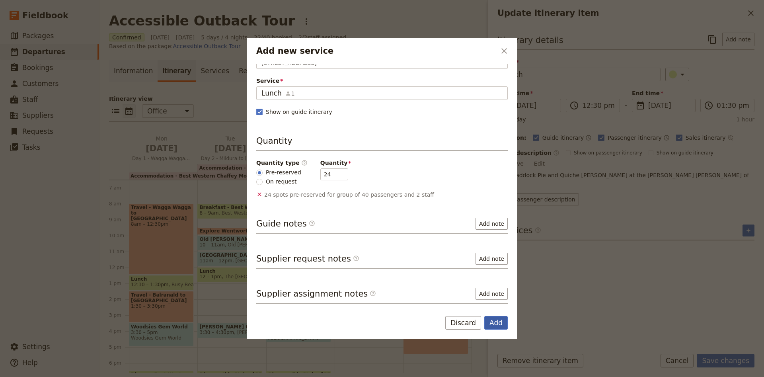
click at [493, 323] on button "Add" at bounding box center [495, 323] width 23 height 14
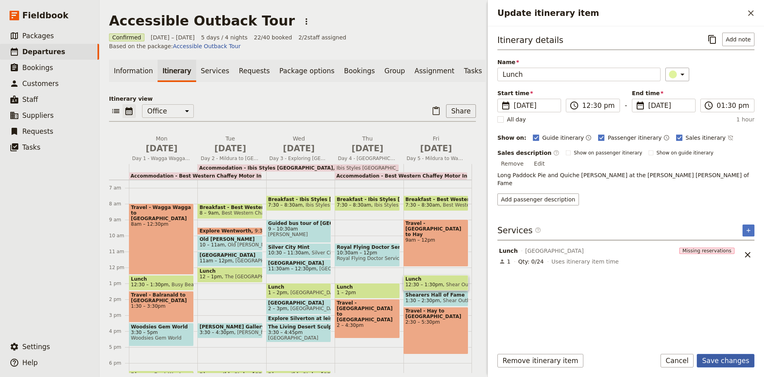
click at [736, 360] on button "Save changes" at bounding box center [725, 361] width 58 height 14
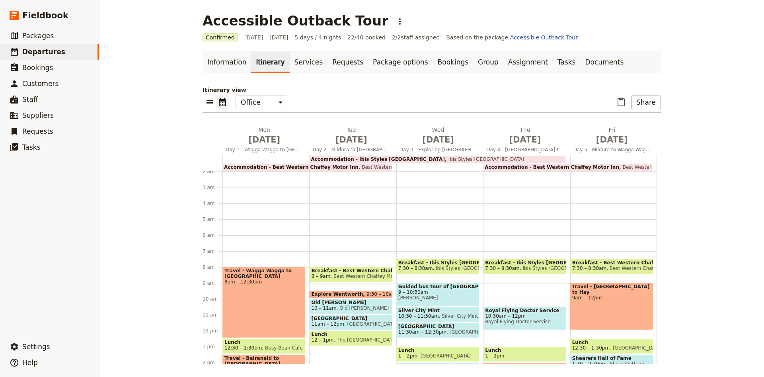
scroll to position [84, 0]
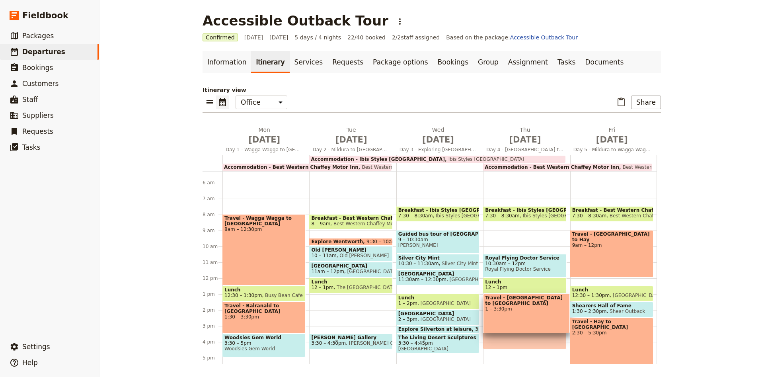
click at [511, 307] on div "Travel - Broken Hill to Mildura 1 – 3:30pm" at bounding box center [526, 312] width 86 height 39
click at [525, 319] on div "Travel - Broken Hill to Mildura 1 – 3:30pm" at bounding box center [524, 312] width 83 height 39
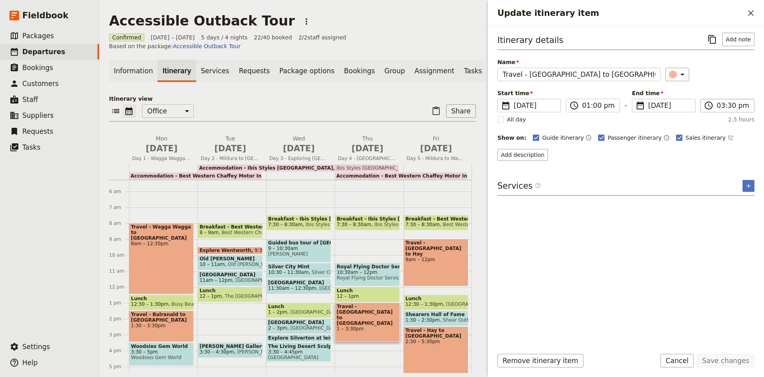
click at [709, 108] on span "​" at bounding box center [708, 106] width 10 height 10
click at [716, 108] on input "03:30 pm" at bounding box center [732, 106] width 33 height 10
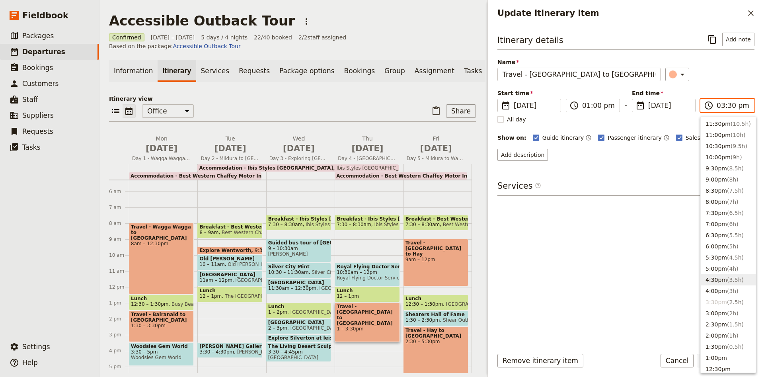
click at [732, 277] on span "( 3.5h )" at bounding box center [735, 279] width 17 height 6
type input "04:30 pm"
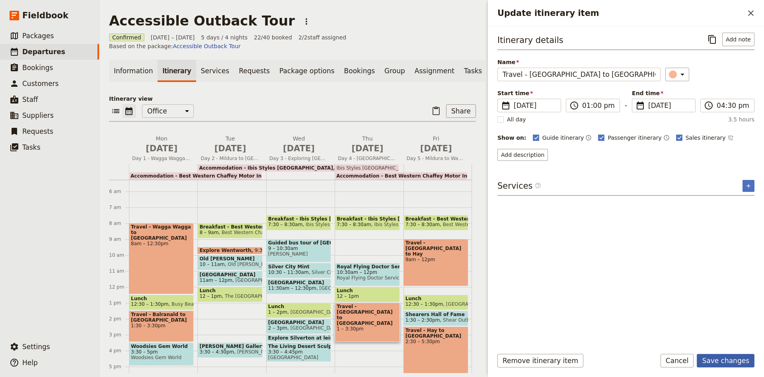
click at [725, 355] on button "Save changes" at bounding box center [725, 361] width 58 height 14
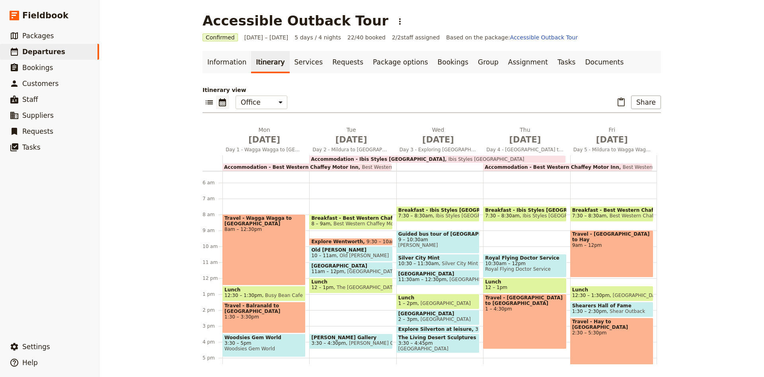
click at [151, 292] on div "Accessible Outback Tour ​ Confirmed 25 – 29 Aug 2025 5 days / 4 nights 22/40 bo…" at bounding box center [431, 188] width 664 height 377
click at [508, 243] on div "Breakfast - Ibis Styles Broken Hill 7:30 – 8:30am Ibis Styles Broken Hill Royal…" at bounding box center [526, 278] width 87 height 382
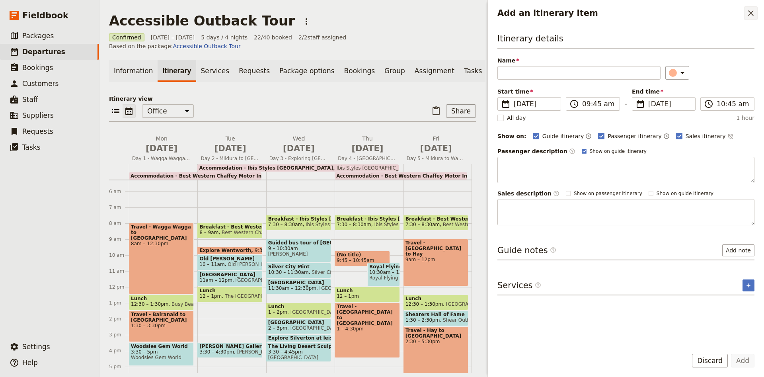
click at [754, 15] on icon "Close drawer" at bounding box center [751, 13] width 10 height 10
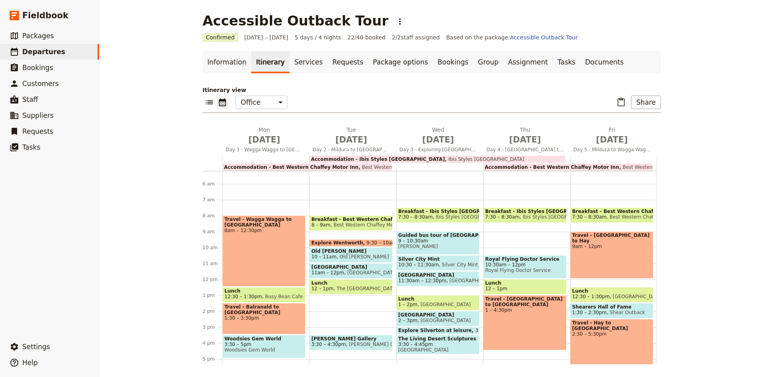
scroll to position [105, 0]
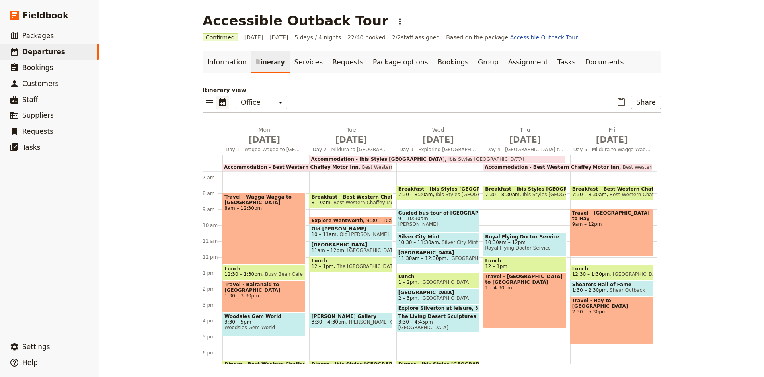
click at [489, 210] on div "Breakfast - Ibis Styles Broken Hill 7:30 – 8:30am Ibis Styles Broken Hill Royal…" at bounding box center [526, 257] width 87 height 382
click at [449, 159] on div "Accommodation - Ibis Styles Broken Hill Ibis Styles Broken Hill" at bounding box center [437, 158] width 256 height 7
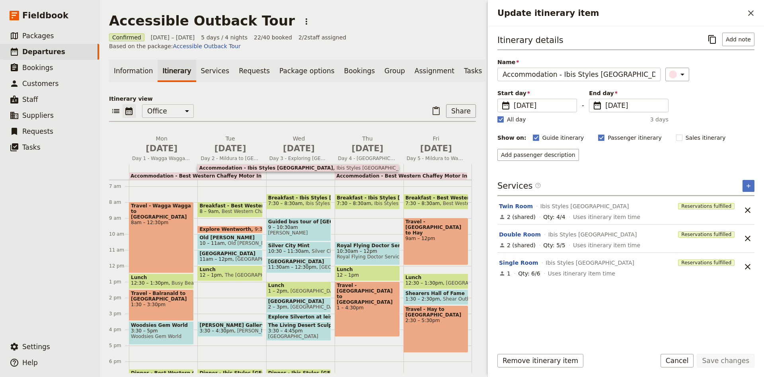
click at [449, 164] on div at bounding box center [437, 172] width 68 height 16
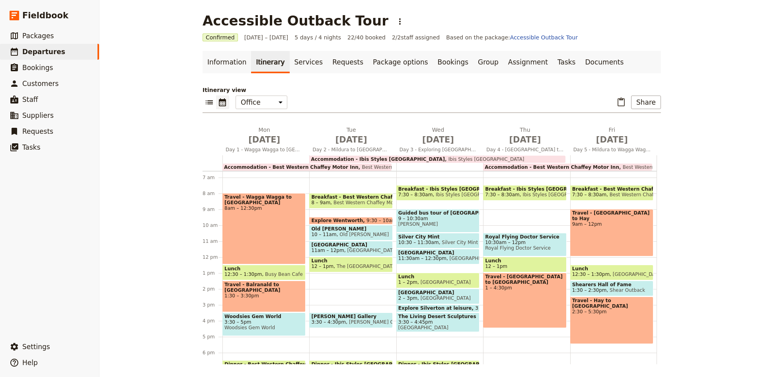
click at [449, 159] on div "Accommodation - Ibis Styles Broken Hill Ibis Styles Broken Hill" at bounding box center [437, 158] width 256 height 7
click at [493, 211] on div "Breakfast - Ibis Styles Broken Hill 7:30 – 8:30am Ibis Styles Broken Hill Royal…" at bounding box center [526, 257] width 87 height 382
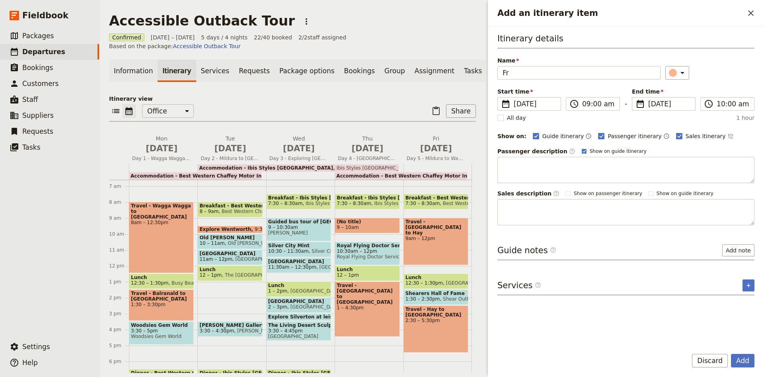
type input "F"
type input "Check out then explore Broken Hill"
click at [726, 253] on button "Add note" at bounding box center [738, 250] width 32 height 12
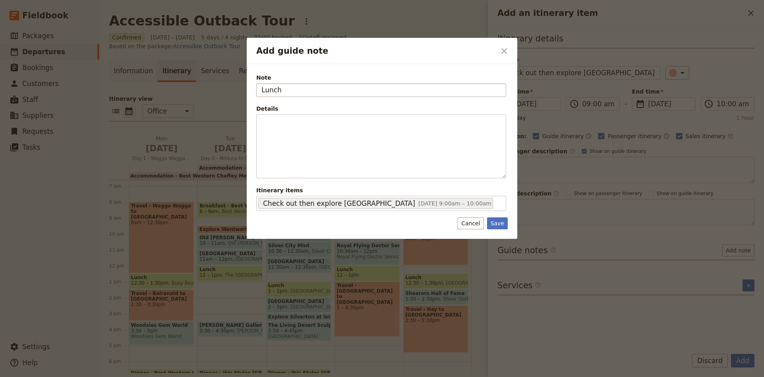
type input "Lunch"
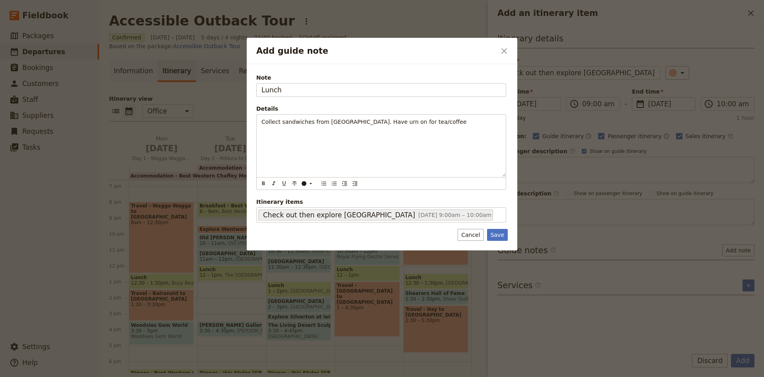
click at [507, 236] on div "Note Lunch Details Collect sandwiches from Cribtin Cafe. Have urn on for tea/co…" at bounding box center [382, 157] width 270 height 186
click at [497, 232] on button "Save" at bounding box center [497, 235] width 21 height 12
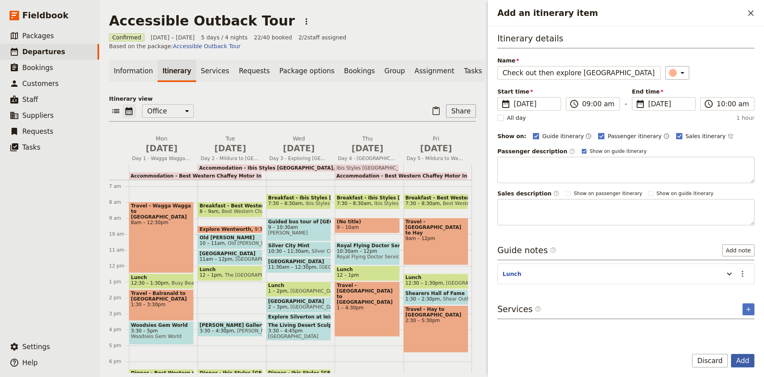
click at [744, 362] on button "Add" at bounding box center [742, 361] width 23 height 14
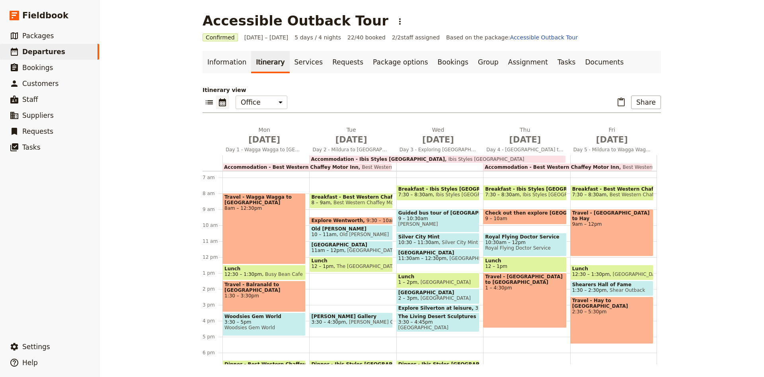
click at [531, 265] on span "12 – 1pm" at bounding box center [524, 266] width 79 height 6
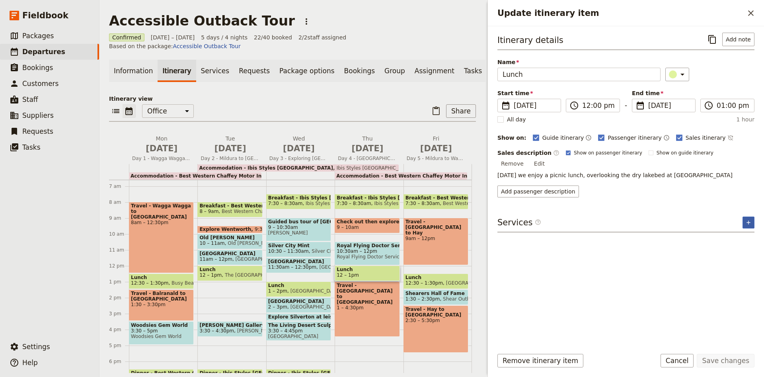
click at [744, 216] on button "​" at bounding box center [748, 222] width 12 height 12
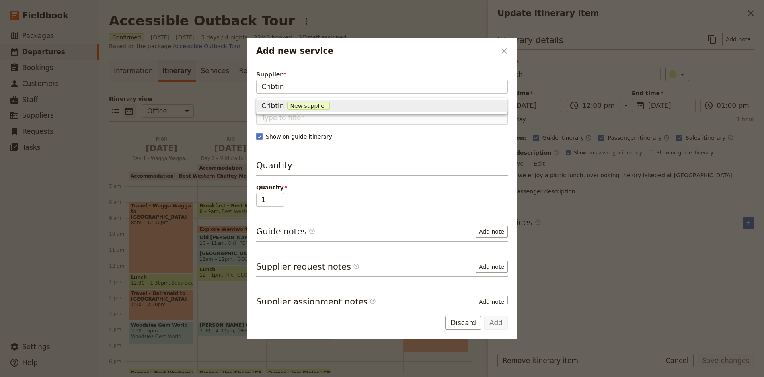
type input "Cribtin"
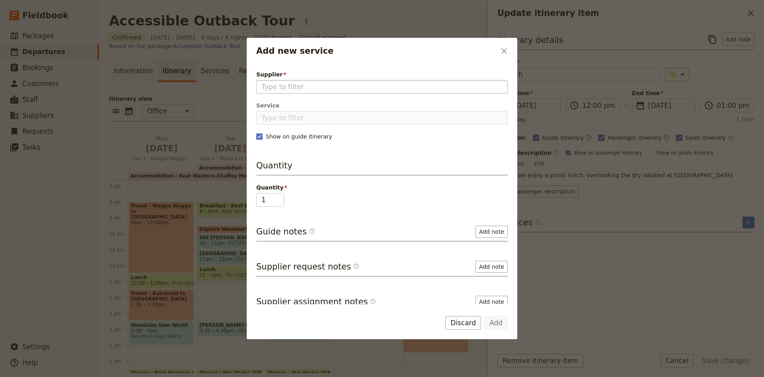
click at [258, 88] on fieldset "Add new service" at bounding box center [381, 87] width 251 height 14
click at [261, 88] on input "Supplier" at bounding box center [381, 87] width 241 height 10
click at [277, 87] on input "Supplier" at bounding box center [381, 87] width 241 height 10
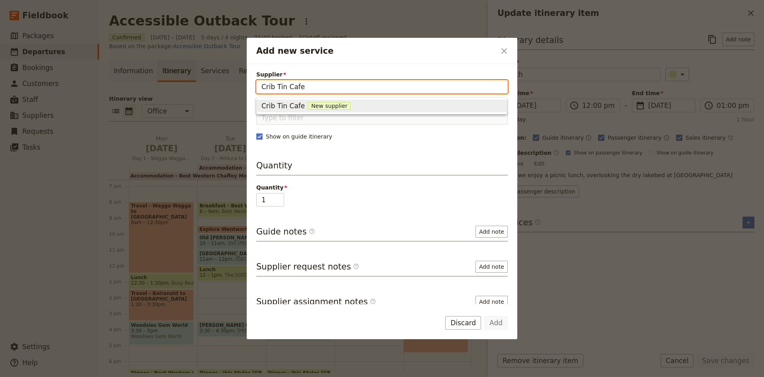
type input "Crib Tin Cafe"
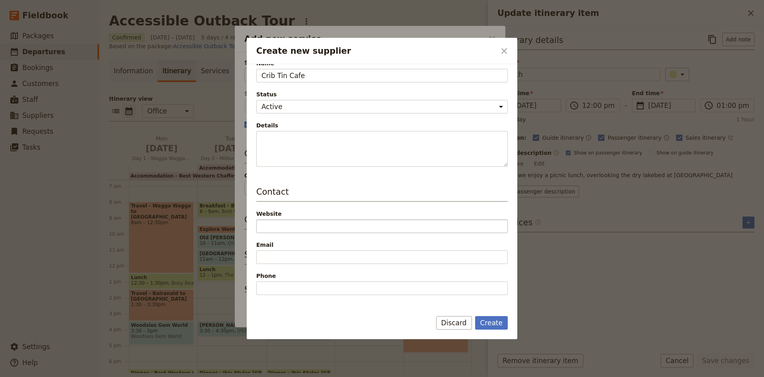
scroll to position [52, 0]
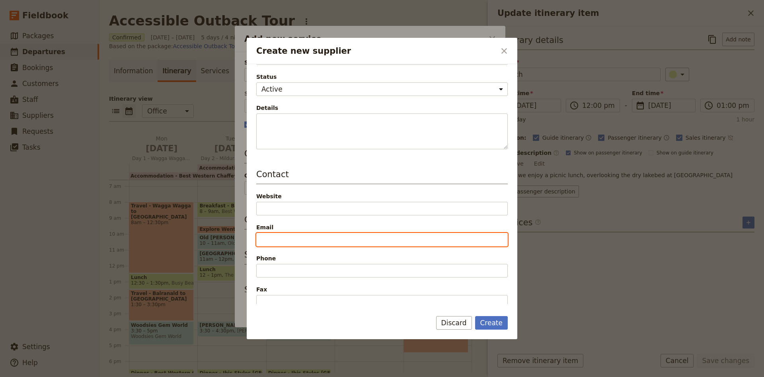
click at [306, 240] on input "Email" at bounding box center [381, 240] width 251 height 14
paste input "https://www.facebook.com/GourmetCribtin/"
type input "https://www.facebook.com/GourmetCribtin/"
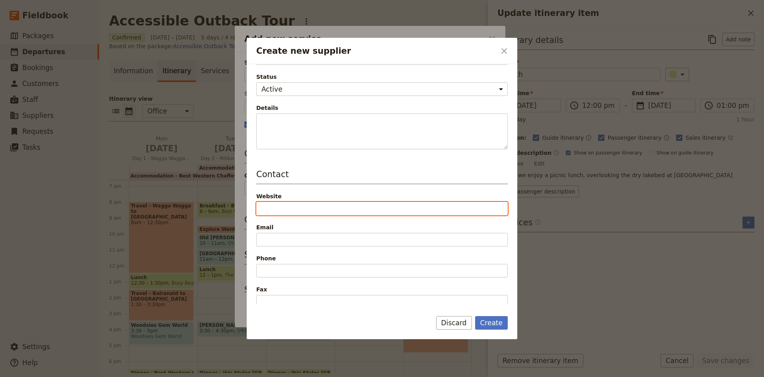
click at [338, 203] on input "Website" at bounding box center [381, 209] width 251 height 14
paste input "https://www.facebook.com/GourmetCribtin/"
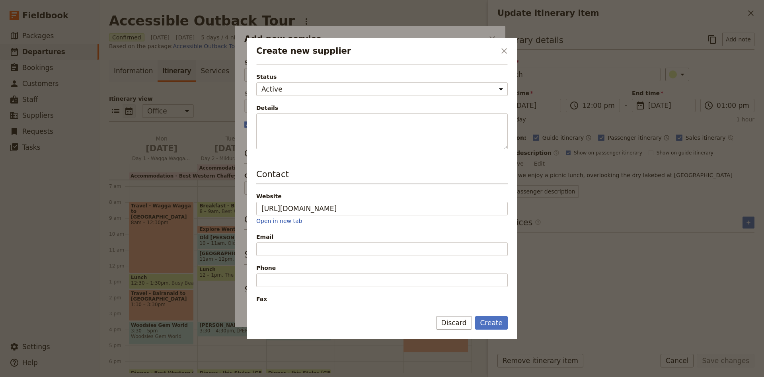
type input "https://www.facebook.com/GourmetCribtin"
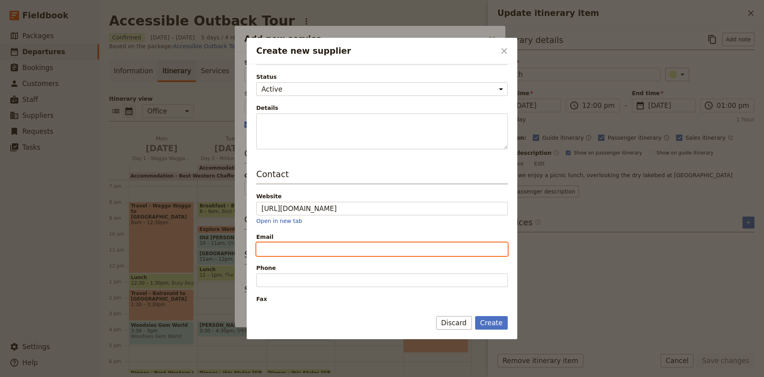
click at [312, 245] on input "Email" at bounding box center [381, 249] width 251 height 14
paste input "Cribtin305@gmail.com"
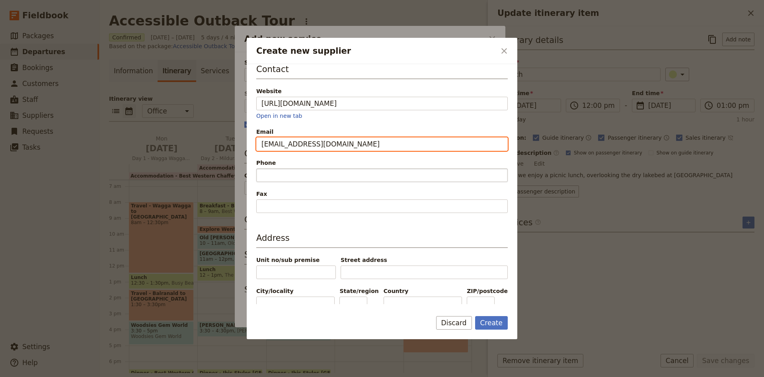
type input "Cribtin305@gmail.com"
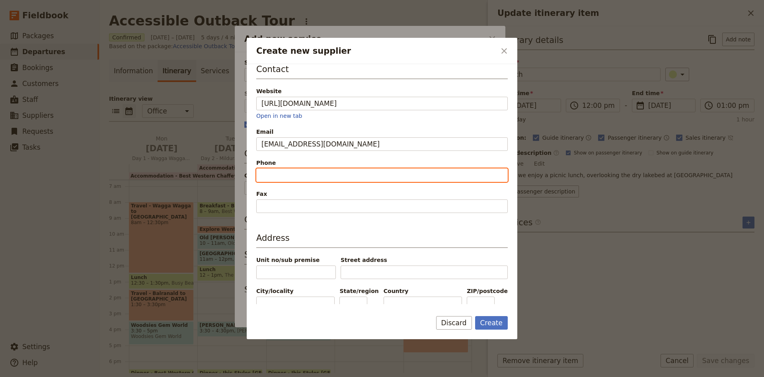
click at [274, 172] on input "Phone" at bounding box center [381, 175] width 251 height 14
paste input "8087 3803"
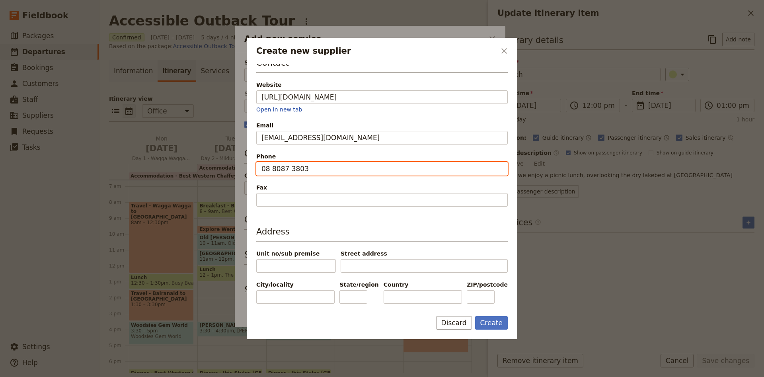
type input "08 8087 3803"
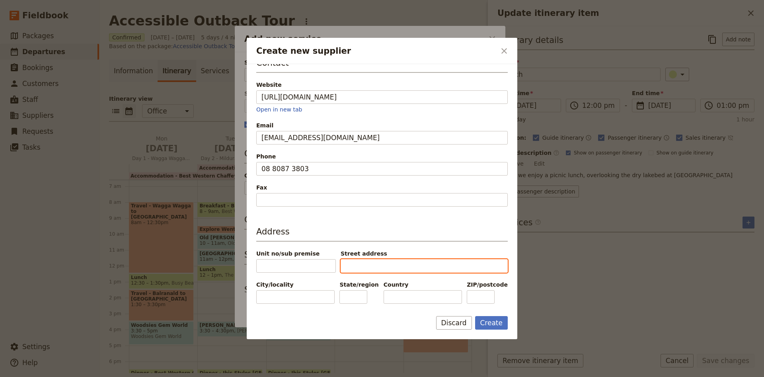
click at [373, 259] on input "Street address" at bounding box center [423, 266] width 167 height 14
type input "305 Argent Street"
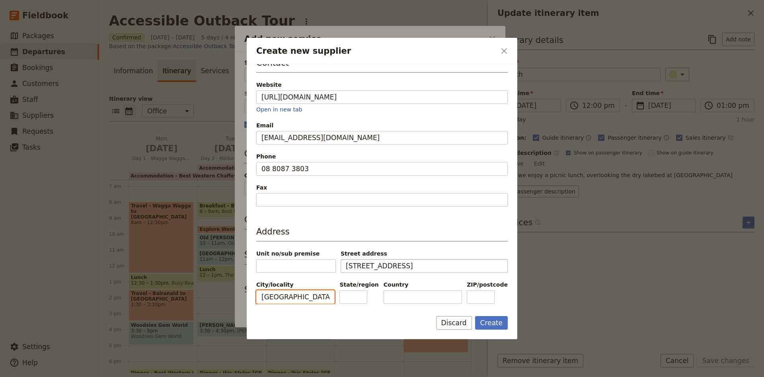
type input "Broken Hill"
type input "NSW"
type input "2880"
click at [495, 320] on button "Create" at bounding box center [491, 323] width 33 height 14
type input "Crib Tin Cafe"
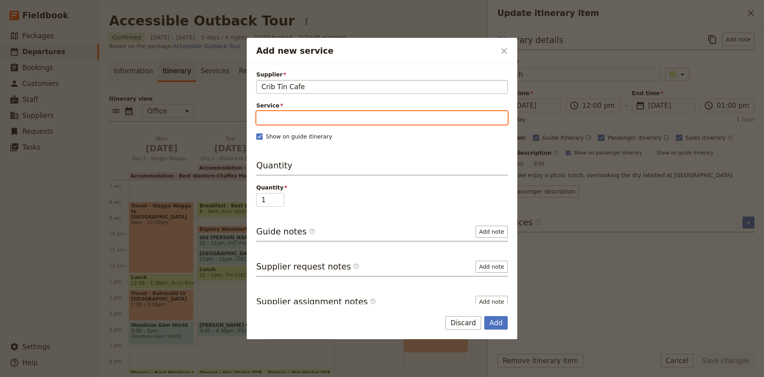
click at [270, 116] on input "Service" at bounding box center [381, 118] width 251 height 14
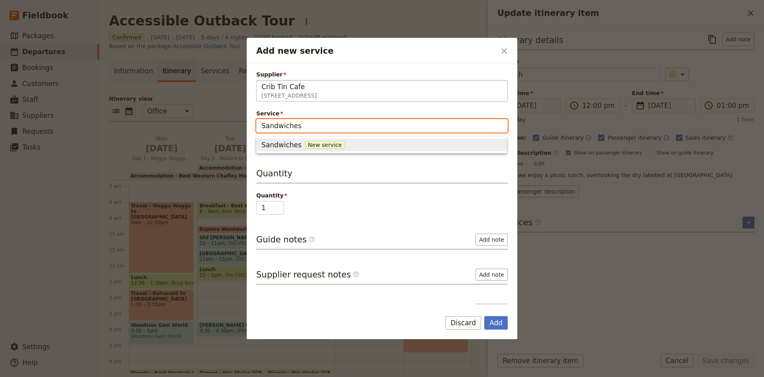
type input "Sandwiches"
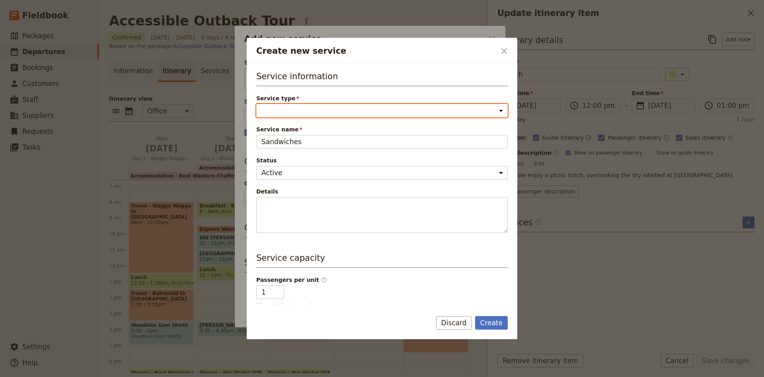
click at [256, 104] on select "Accommodation Activity Transport Flight Food and beverage Other" at bounding box center [381, 111] width 251 height 14
select select "FoodAndBeverageService"
click option "Food and beverage" at bounding box center [0, 0] width 0 height 0
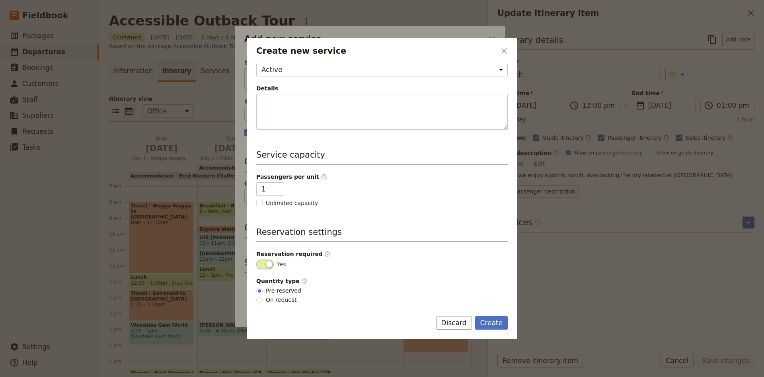
scroll to position [104, 0]
click at [497, 304] on div "Service information Service type Accommodation Activity Transport Flight Food a…" at bounding box center [382, 184] width 270 height 240
click at [498, 325] on button "Create" at bounding box center [491, 323] width 33 height 14
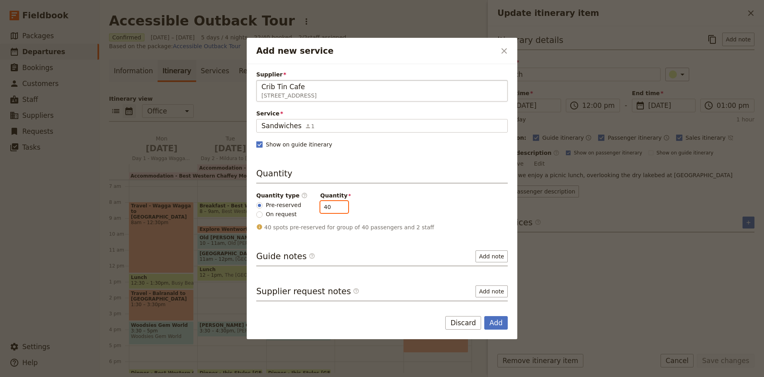
drag, startPoint x: 329, startPoint y: 207, endPoint x: 297, endPoint y: 207, distance: 32.6
click at [320, 207] on input "40" at bounding box center [334, 207] width 28 height 12
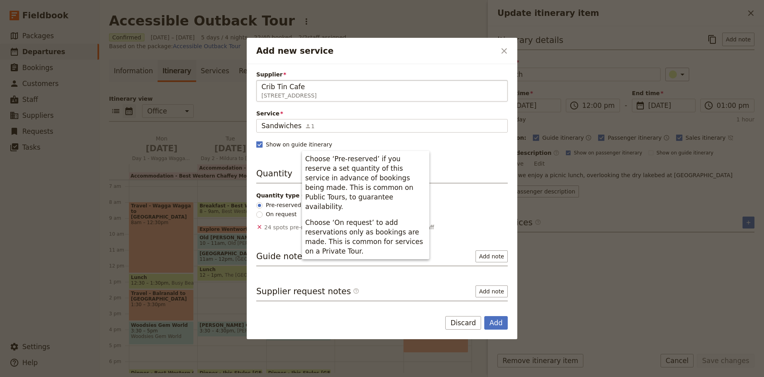
type input "24"
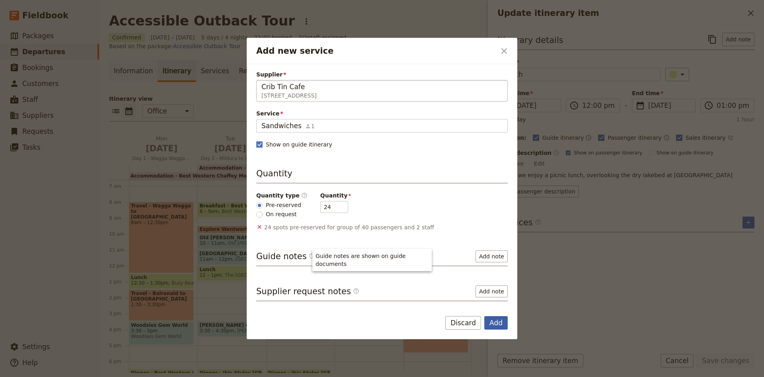
click at [498, 326] on button "Add" at bounding box center [495, 323] width 23 height 14
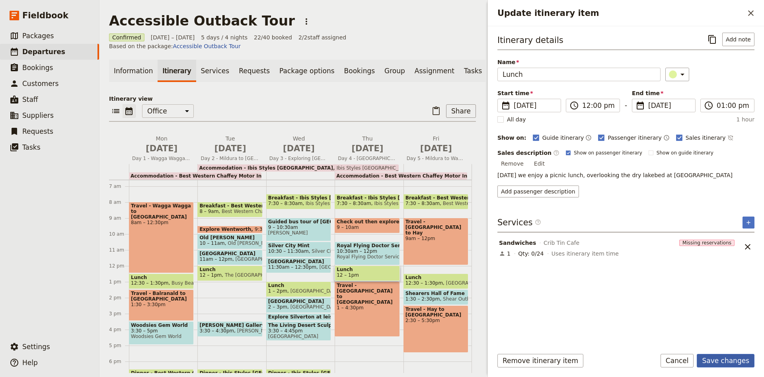
click at [723, 356] on button "Save changes" at bounding box center [725, 361] width 58 height 14
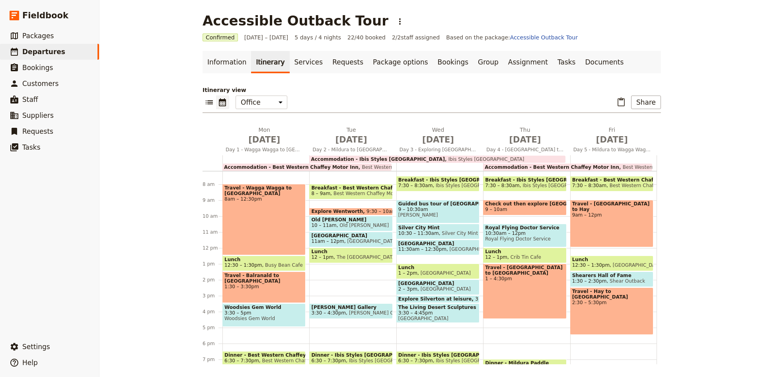
scroll to position [105, 0]
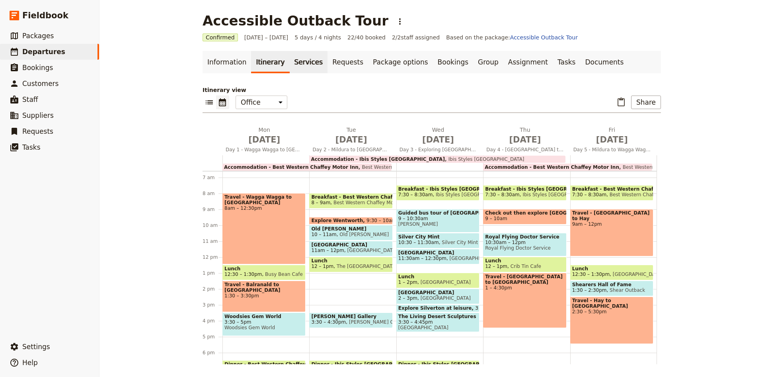
click at [311, 68] on link "Services" at bounding box center [309, 62] width 38 height 22
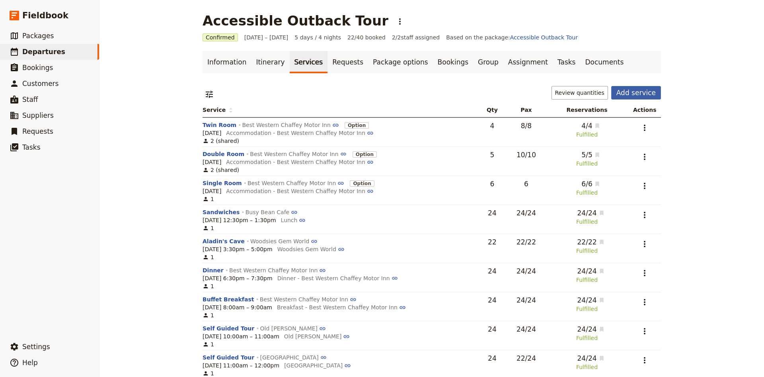
click at [634, 92] on button "Add service" at bounding box center [636, 93] width 50 height 14
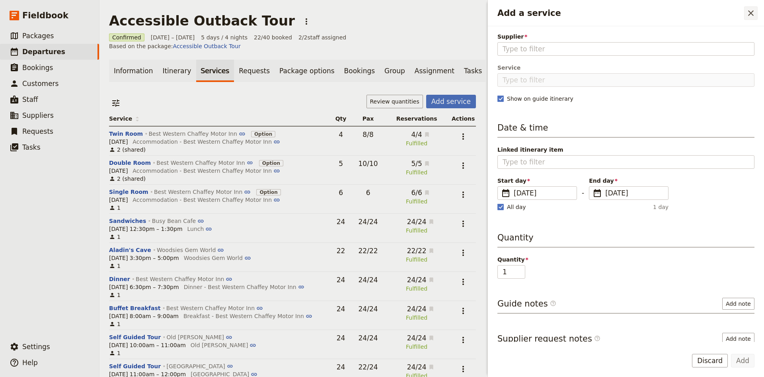
click at [750, 12] on icon "Close drawer" at bounding box center [751, 13] width 10 height 10
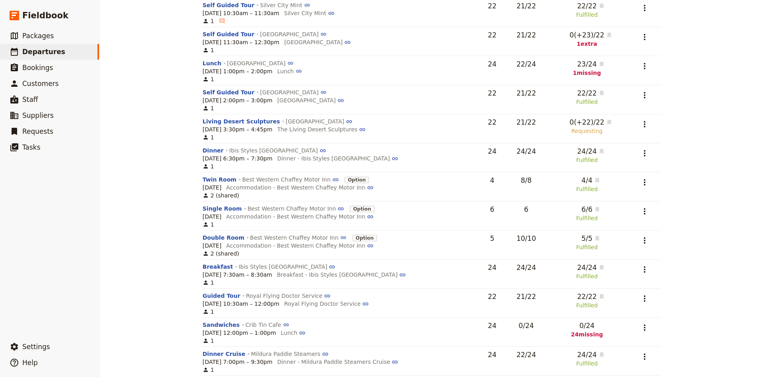
scroll to position [752, 0]
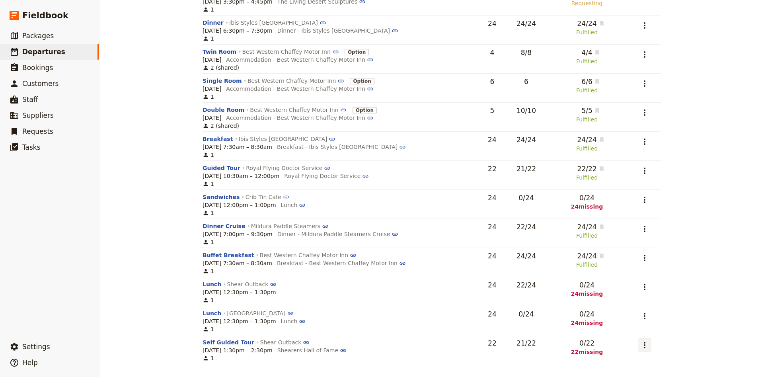
click at [647, 350] on button "​" at bounding box center [644, 345] width 14 height 14
click at [632, 332] on button "Remove service" at bounding box center [615, 326] width 75 height 11
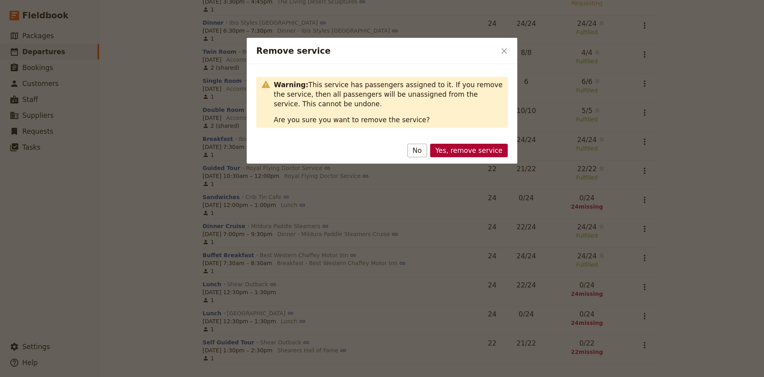
click at [483, 153] on button "Yes, remove service" at bounding box center [469, 151] width 78 height 14
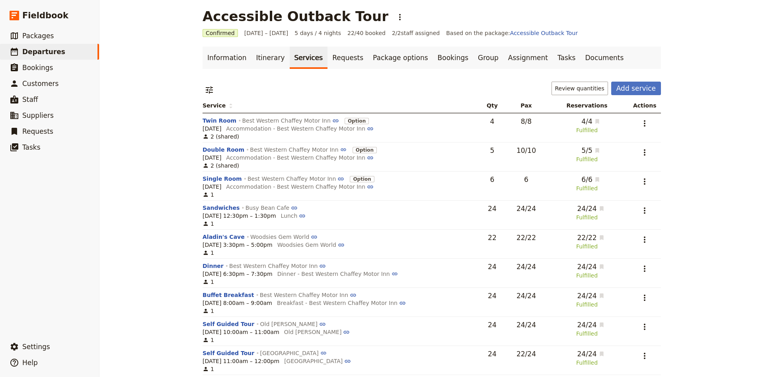
scroll to position [0, 0]
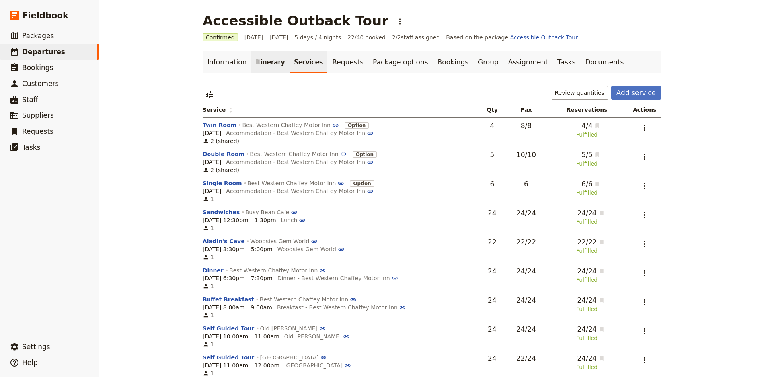
click at [265, 56] on link "Itinerary" at bounding box center [270, 62] width 38 height 22
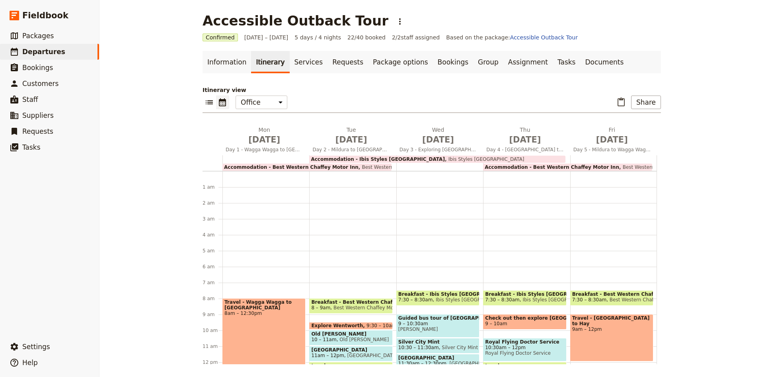
scroll to position [103, 0]
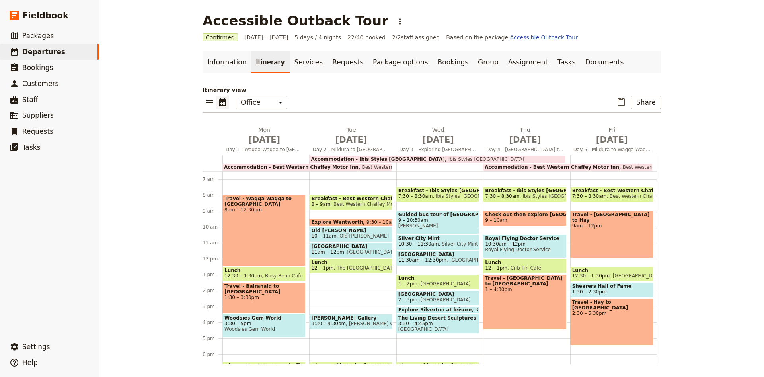
click at [608, 289] on span "1:30 – 2:30pm" at bounding box center [611, 292] width 79 height 6
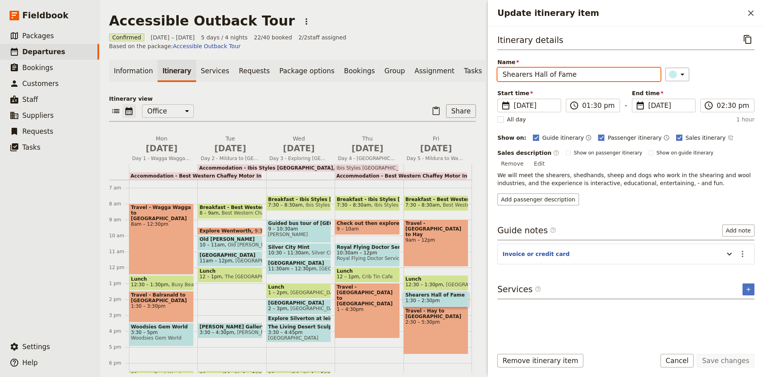
drag, startPoint x: 573, startPoint y: 75, endPoint x: 485, endPoint y: 78, distance: 87.6
click at [497, 78] on input "Shearers Hall of Fame" at bounding box center [578, 75] width 163 height 14
type input "Dunera Museum"
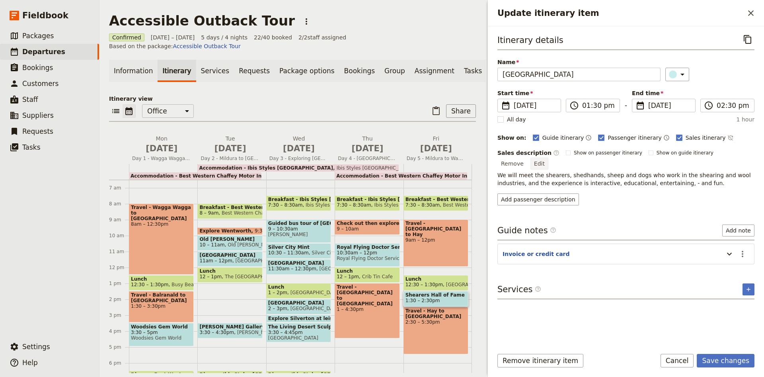
click at [548, 157] on button "Edit" at bounding box center [539, 163] width 18 height 12
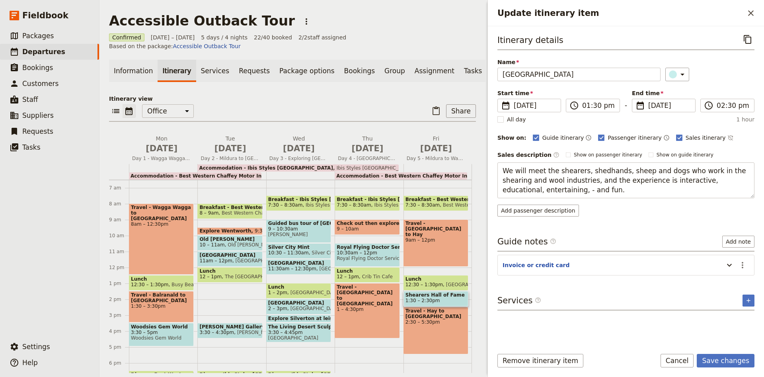
click at [695, 215] on div "Itinerary details ​ Name Dunera Museum ​ Start time ​ 29 Aug 2025 29/08/2025 20…" at bounding box center [625, 187] width 257 height 308
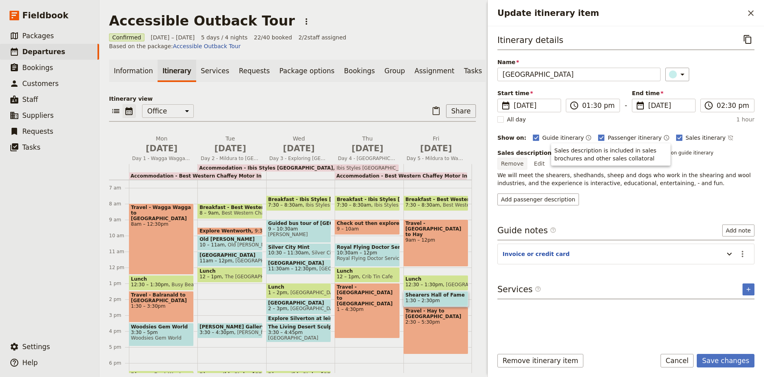
click at [527, 158] on button "Remove" at bounding box center [512, 163] width 30 height 12
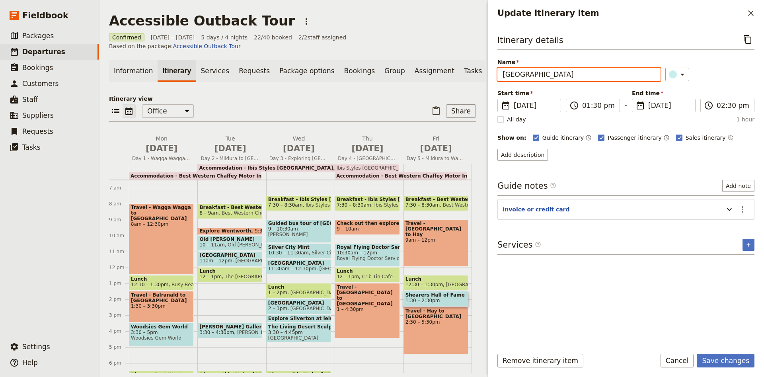
click at [589, 78] on input "Dunera Museum" at bounding box center [578, 75] width 163 height 14
click at [725, 211] on icon "Update itinerary item" at bounding box center [729, 209] width 10 height 10
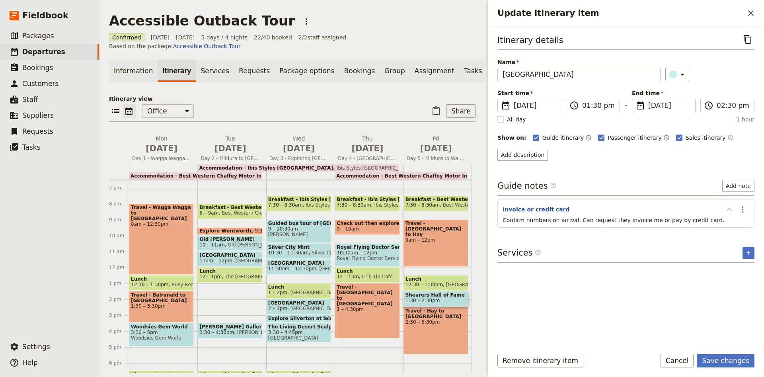
click at [725, 211] on icon "Update itinerary item" at bounding box center [729, 209] width 10 height 10
click at [744, 238] on div "Itinerary details ​ Name Dunera Museum ​ Start time ​ 29 Aug 2025 29/08/2025 20…" at bounding box center [625, 187] width 257 height 308
click at [749, 248] on button "​" at bounding box center [748, 245] width 12 height 12
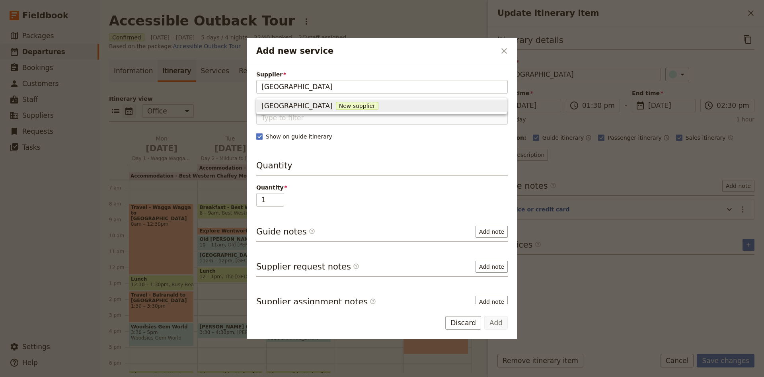
type input "Dunera Museum"
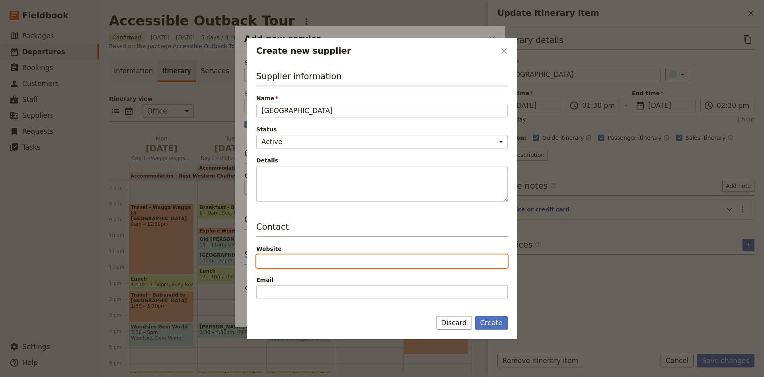
click at [291, 258] on input "Website" at bounding box center [381, 261] width 251 height 14
paste input "https://www.duneraassociation.com/dunera-boys-museum/"
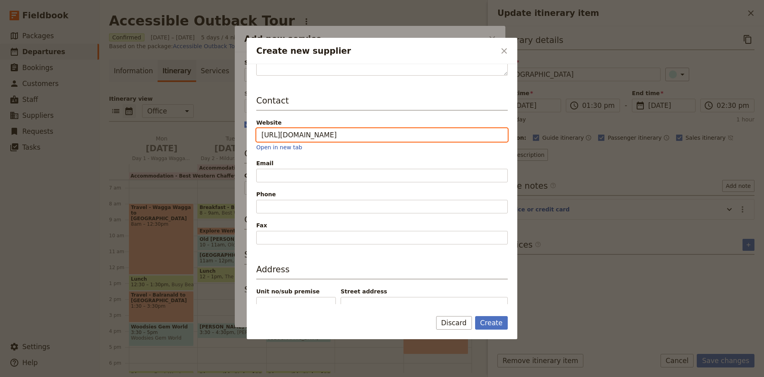
scroll to position [157, 0]
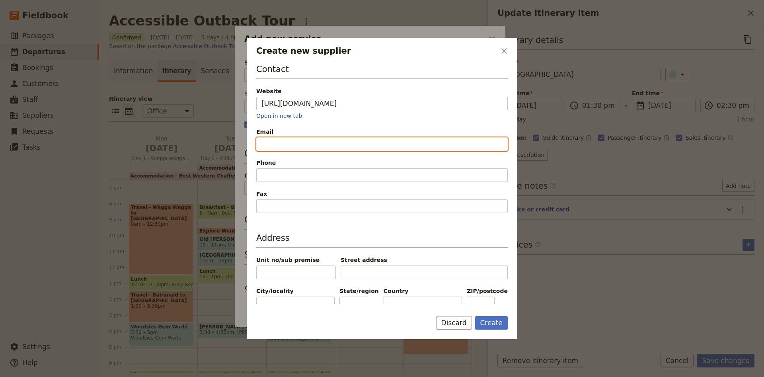
type input "https://www.duneraassociation.com/dunera-boys-museum"
click at [305, 148] on input "Email" at bounding box center [381, 144] width 251 height 14
paste input "gstephens@hay.nsw.gov.au"
type input "gstephens@hay.nsw.gov.au"
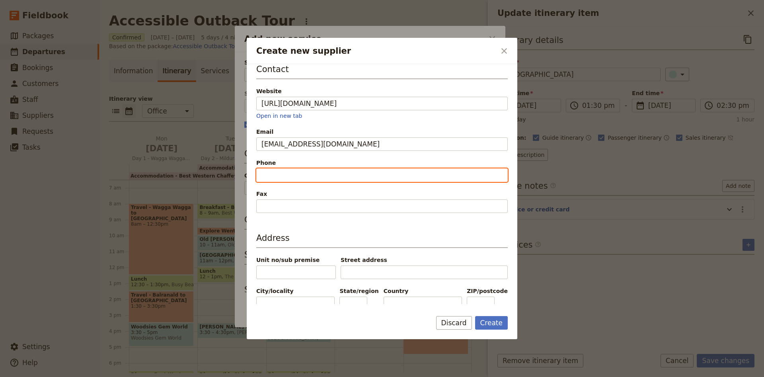
paste input "04 2793 2282"
type input "04 2793 2282"
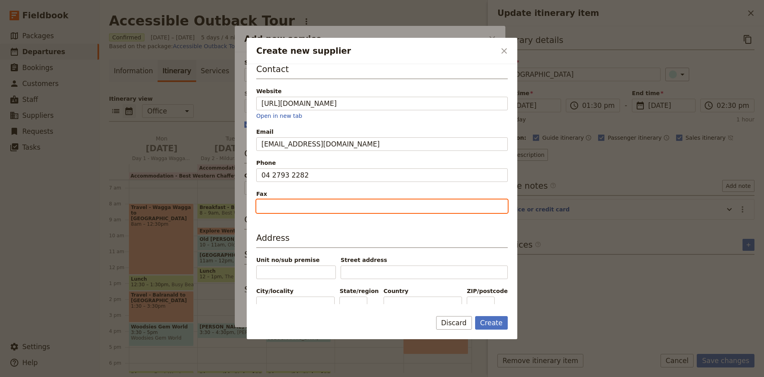
scroll to position [172, 0]
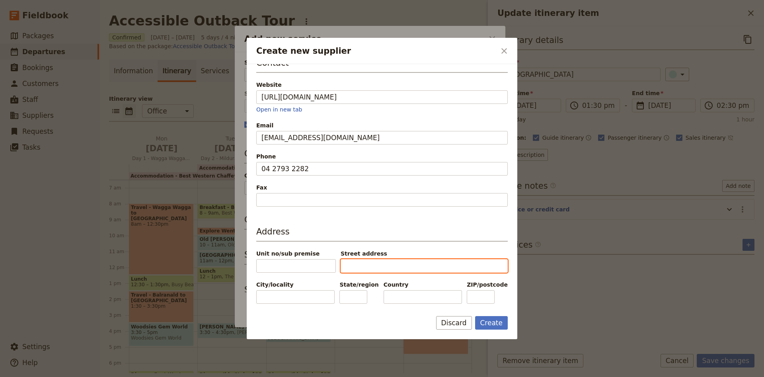
click at [346, 259] on input "Street address" at bounding box center [423, 266] width 167 height 14
type input "421 Murray Street"
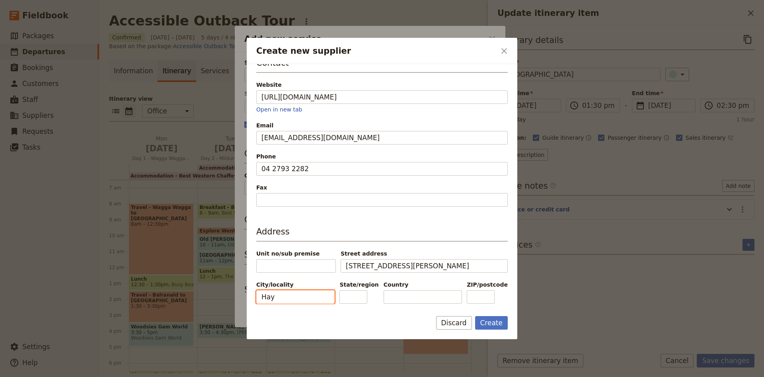
type input "Hay"
type input "NSW"
type input "2711"
click at [497, 323] on button "Create" at bounding box center [491, 323] width 33 height 14
type input "Dunera Museum"
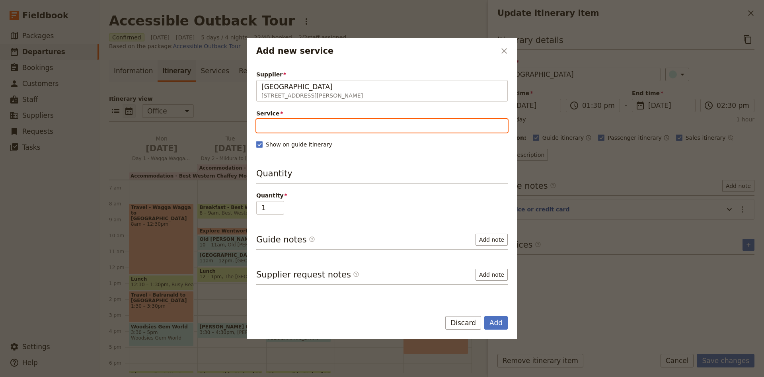
click at [271, 119] on input "Service" at bounding box center [381, 126] width 251 height 14
click at [300, 123] on input "Service" at bounding box center [381, 126] width 251 height 14
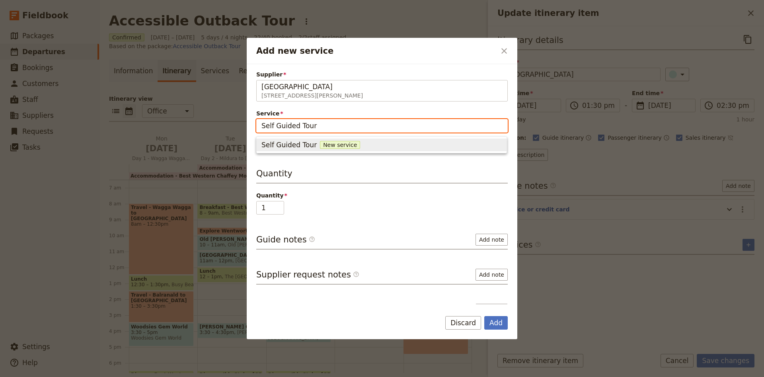
type input "Self Guided Tour"
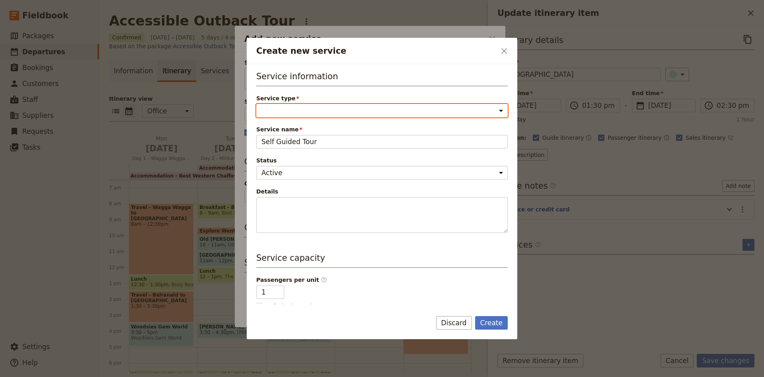
click at [256, 104] on select "Accommodation Activity Transport Flight Food and beverage Other" at bounding box center [381, 111] width 251 height 14
select select "ActivityService"
click option "Activity" at bounding box center [0, 0] width 0 height 0
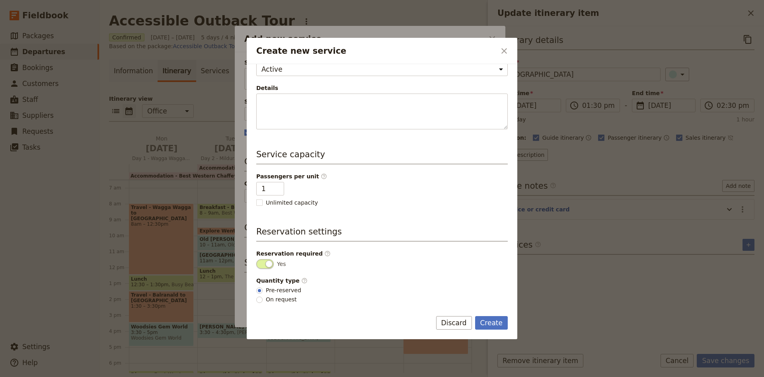
click at [499, 304] on div "Service information Service type Accommodation Activity Transport Flight Food a…" at bounding box center [382, 184] width 270 height 240
click at [494, 324] on button "Create" at bounding box center [491, 323] width 33 height 14
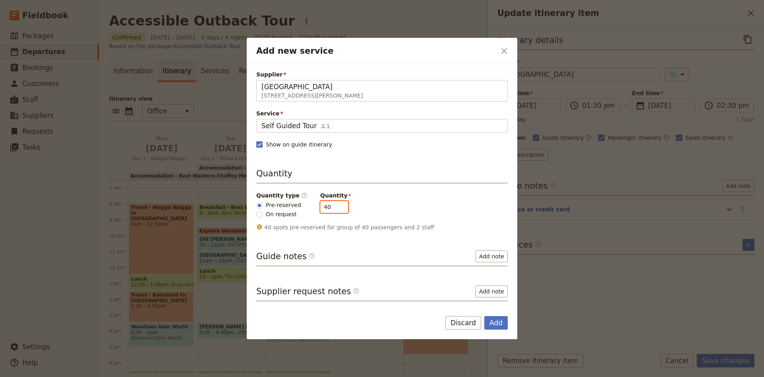
click at [325, 205] on input "40" at bounding box center [334, 207] width 28 height 12
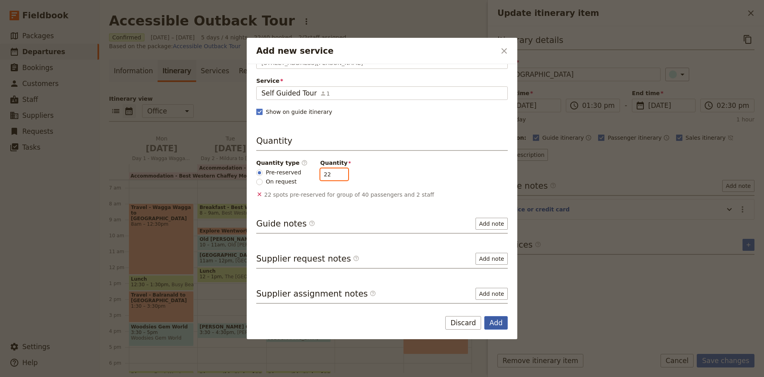
type input "22"
click at [496, 322] on button "Add" at bounding box center [495, 323] width 23 height 14
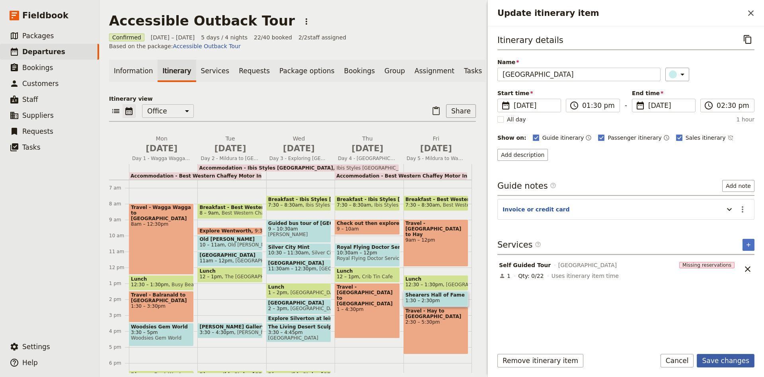
click at [737, 359] on button "Save changes" at bounding box center [725, 361] width 58 height 14
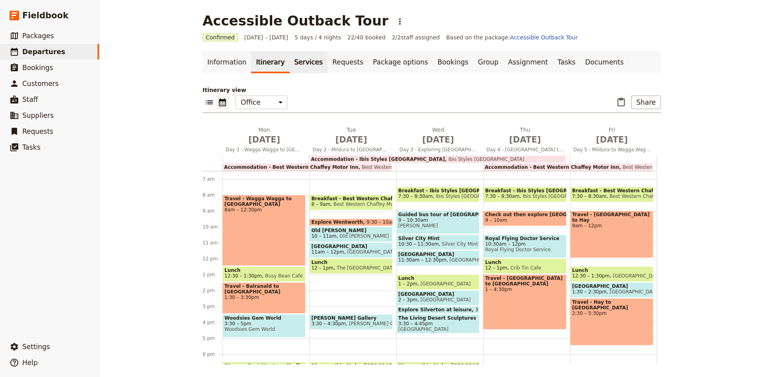
click at [302, 59] on link "Services" at bounding box center [309, 62] width 38 height 22
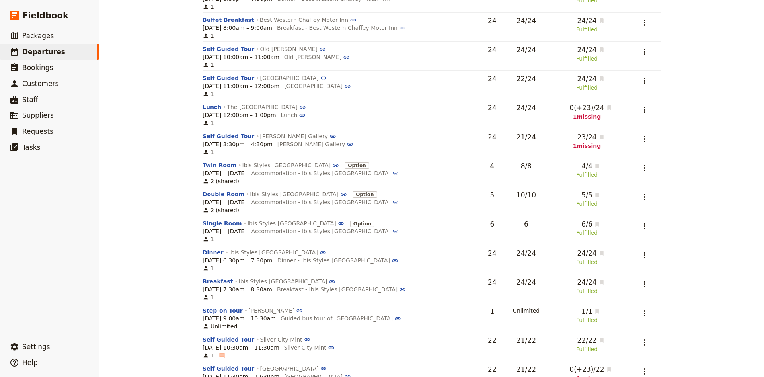
scroll to position [174, 0]
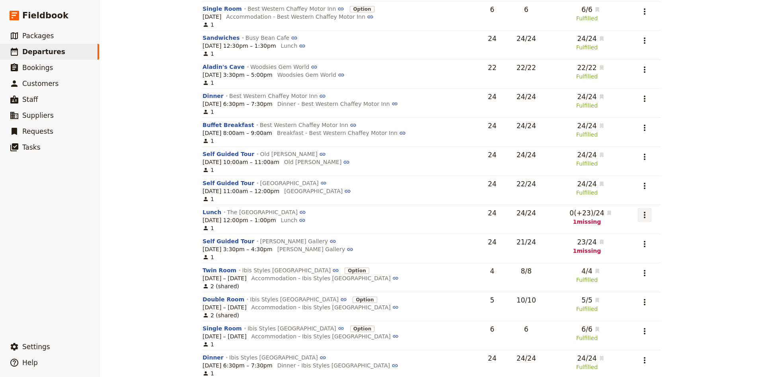
click at [648, 220] on icon "Actions" at bounding box center [644, 215] width 10 height 10
click at [645, 236] on span "Edit service" at bounding box center [611, 235] width 74 height 8
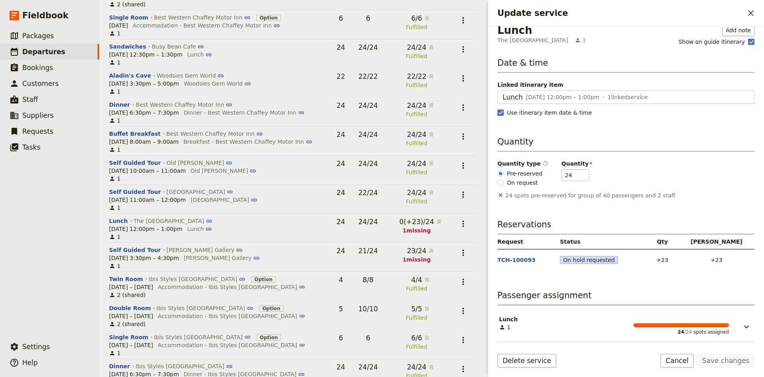
scroll to position [8, 0]
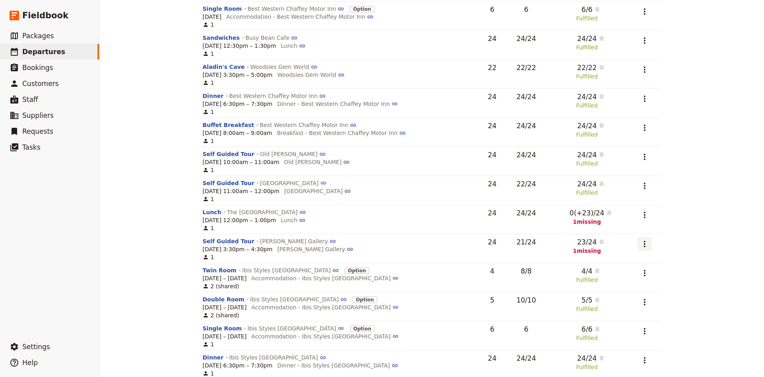
click at [645, 245] on icon "Actions" at bounding box center [644, 244] width 10 height 10
click at [619, 266] on span "Edit service" at bounding box center [610, 264] width 75 height 8
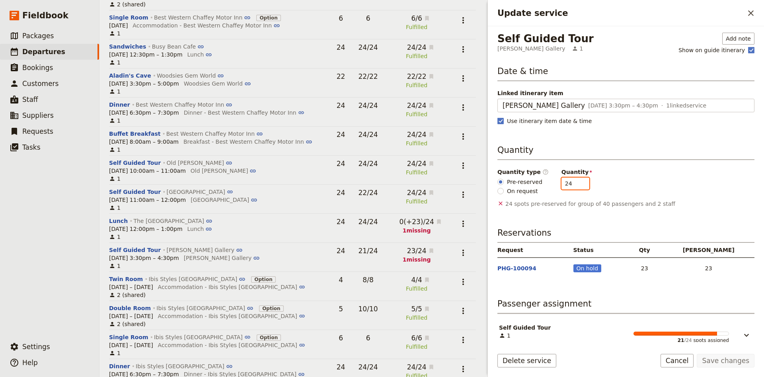
click at [575, 187] on input "24" at bounding box center [575, 183] width 28 height 12
click at [575, 185] on input "23" at bounding box center [575, 183] width 28 height 12
type input "22"
click at [575, 185] on input "22" at bounding box center [575, 183] width 28 height 12
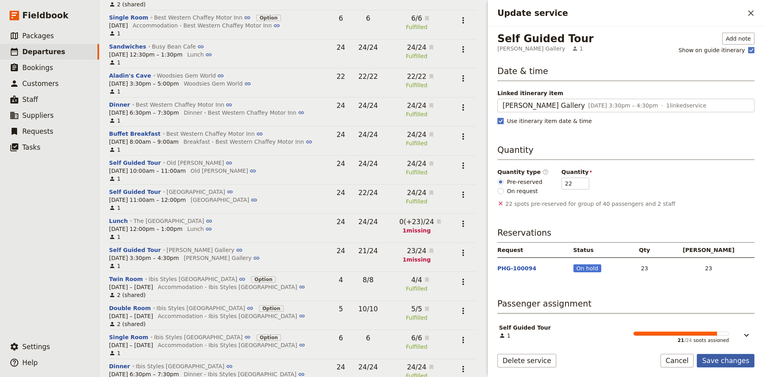
click at [715, 362] on button "Save changes" at bounding box center [725, 361] width 58 height 14
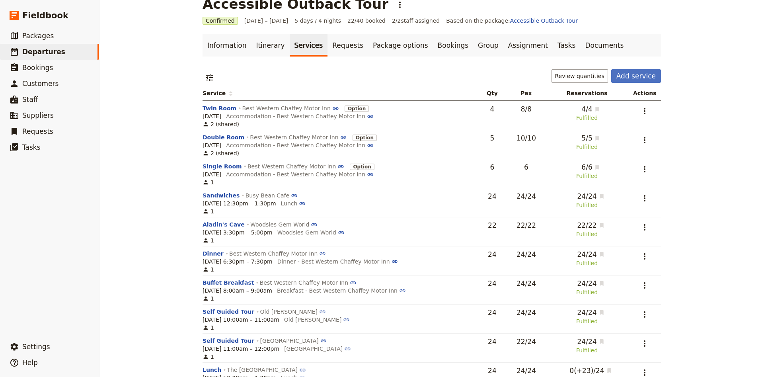
scroll to position [0, 0]
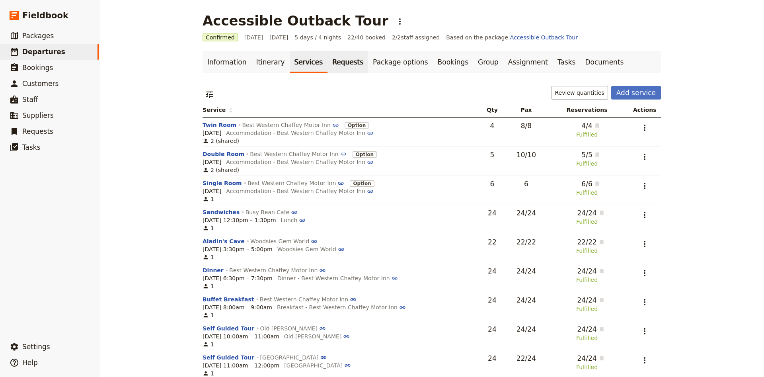
click at [327, 72] on link "Requests" at bounding box center [347, 62] width 41 height 22
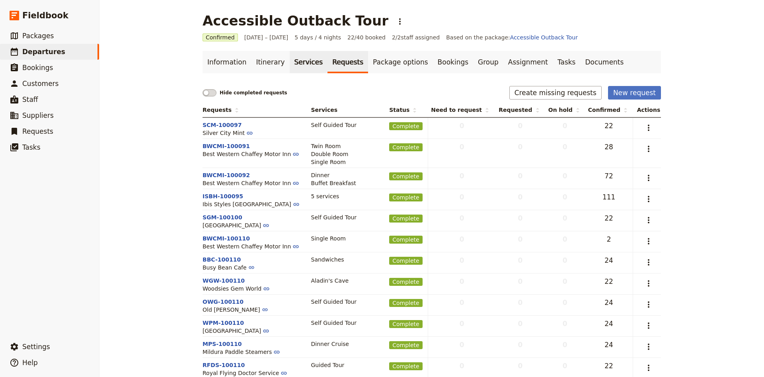
click at [301, 67] on link "Services" at bounding box center [309, 62] width 38 height 22
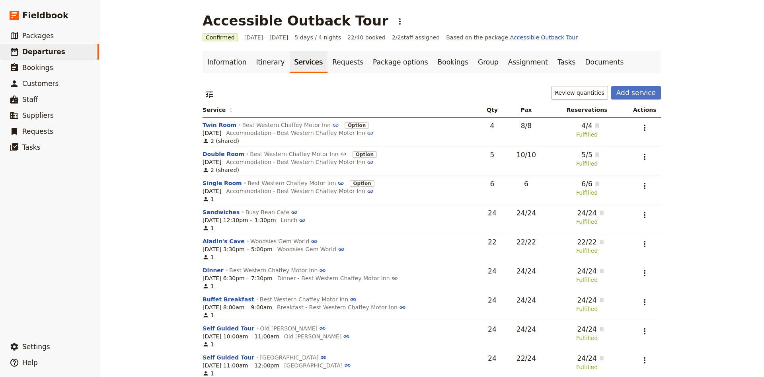
scroll to position [52, 0]
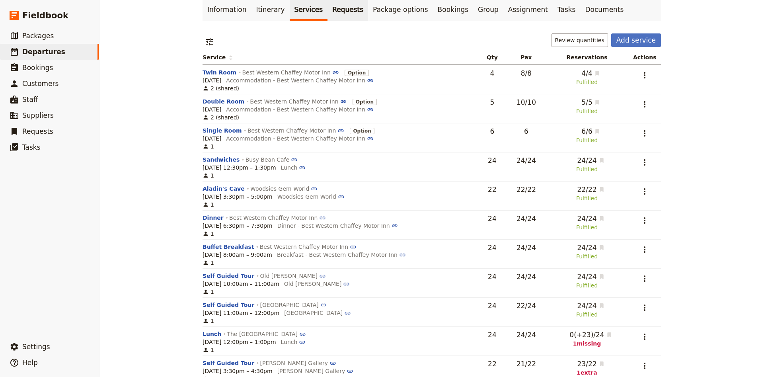
click at [327, 9] on link "Requests" at bounding box center [347, 9] width 41 height 22
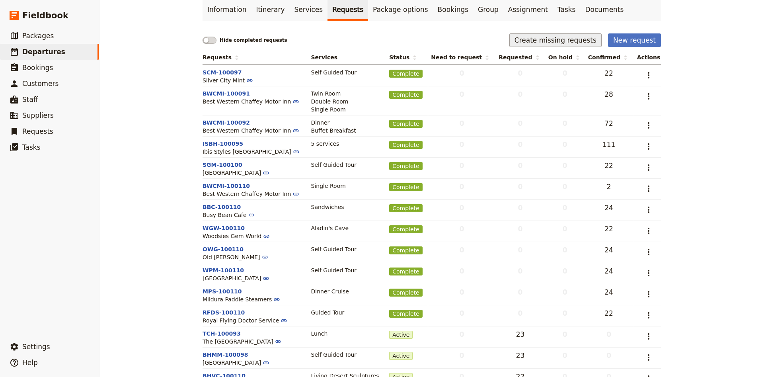
click at [587, 43] on button "Create missing requests" at bounding box center [555, 40] width 92 height 14
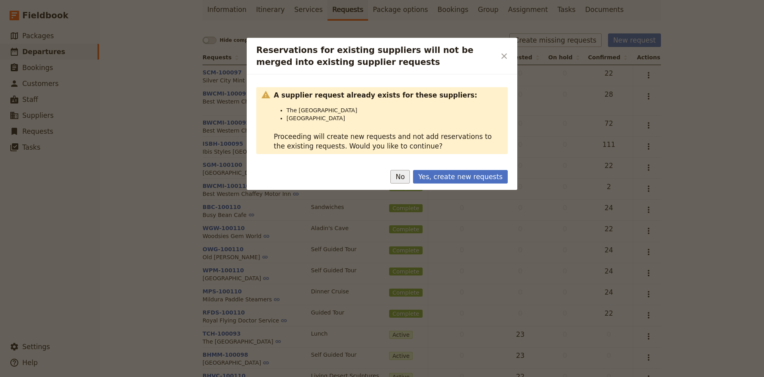
click at [410, 179] on button "No" at bounding box center [399, 177] width 19 height 14
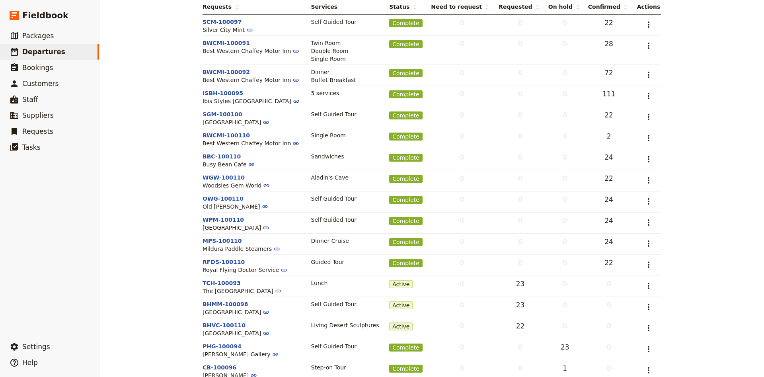
scroll to position [144, 0]
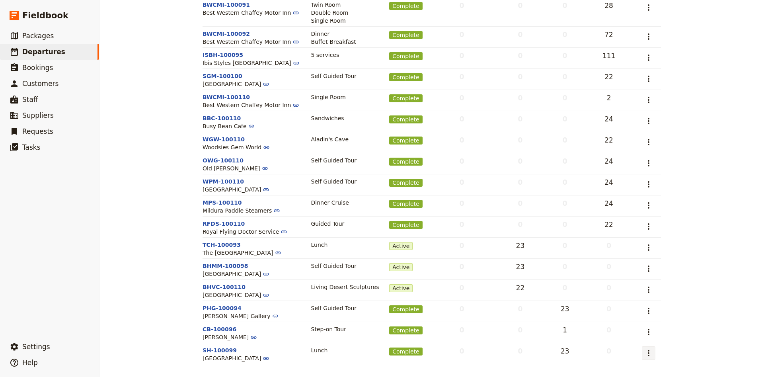
click at [655, 347] on button "​" at bounding box center [648, 353] width 14 height 14
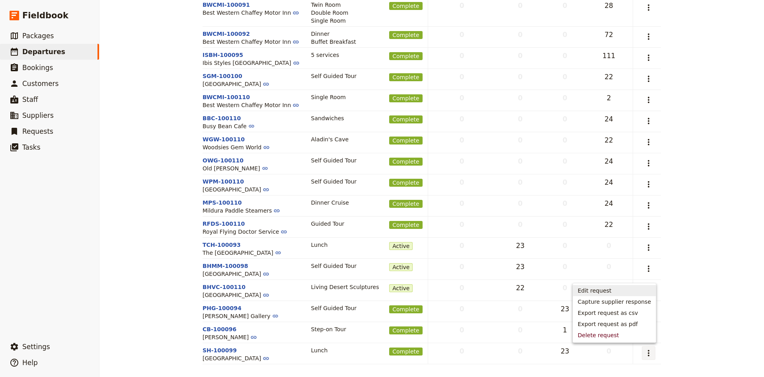
click at [600, 289] on span "Edit request" at bounding box center [594, 290] width 34 height 8
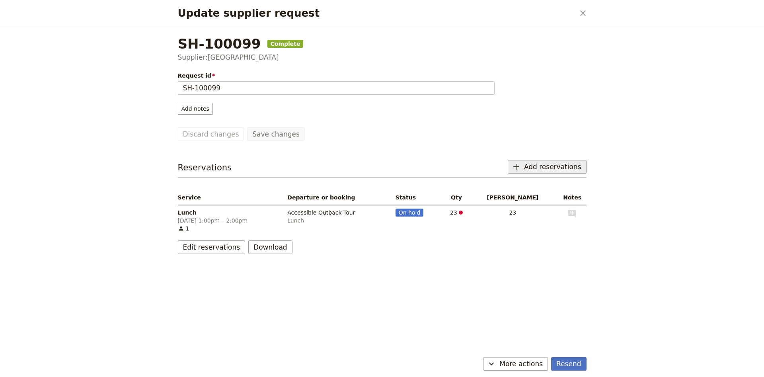
click at [562, 170] on span "Add reservations" at bounding box center [552, 167] width 57 height 10
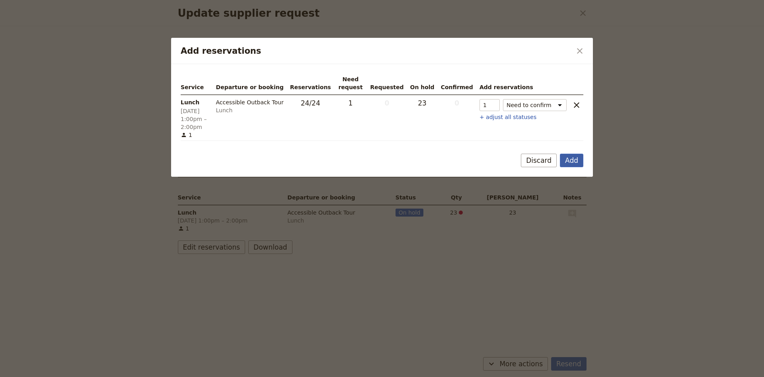
click at [566, 154] on button "Add" at bounding box center [571, 161] width 23 height 14
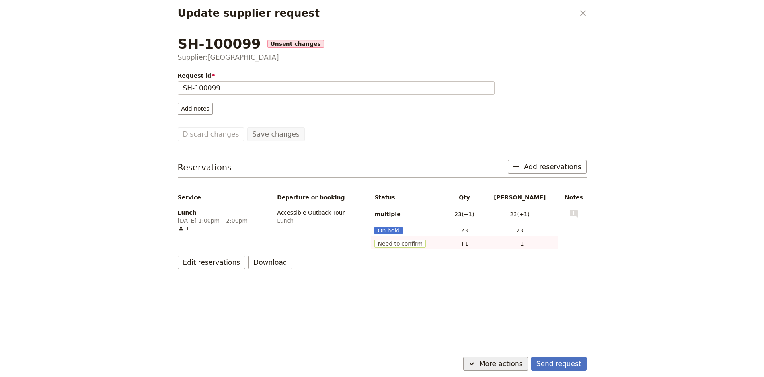
click at [476, 363] on icon "Update supplier request" at bounding box center [471, 364] width 10 height 10
click at [499, 326] on span "Capture supplier response" at bounding box center [491, 324] width 73 height 8
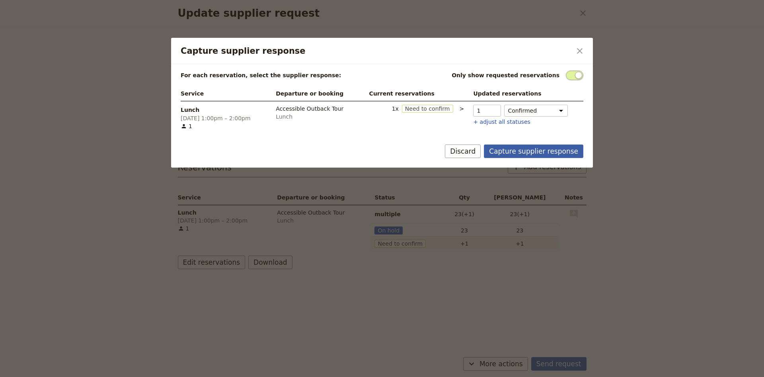
click at [523, 155] on button "Capture supplier response" at bounding box center [533, 151] width 99 height 14
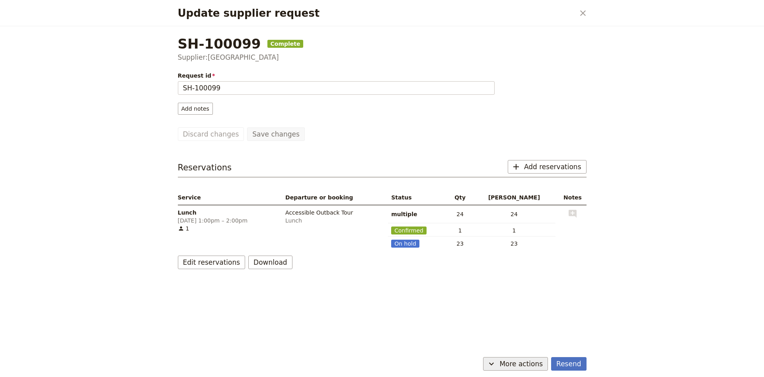
click at [507, 361] on button "​ More actions" at bounding box center [515, 364] width 65 height 14
click at [519, 339] on button "Capture supplier response" at bounding box center [509, 334] width 83 height 11
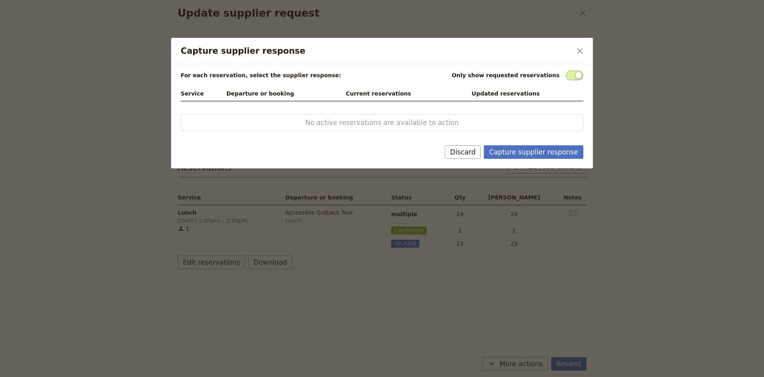
click at [571, 74] on span "Capture supplier response" at bounding box center [573, 75] width 17 height 10
click at [565, 70] on input "Capture supplier response" at bounding box center [565, 70] width 0 height 0
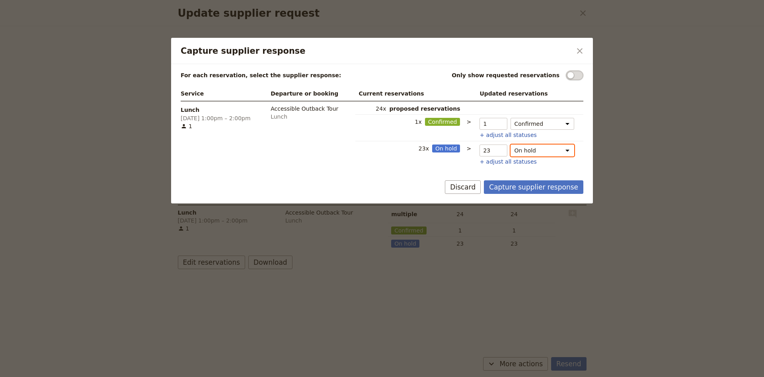
click at [510, 144] on select "On hold Confirmed Released" at bounding box center [542, 150] width 64 height 12
click at [578, 57] on button "​" at bounding box center [580, 51] width 14 height 14
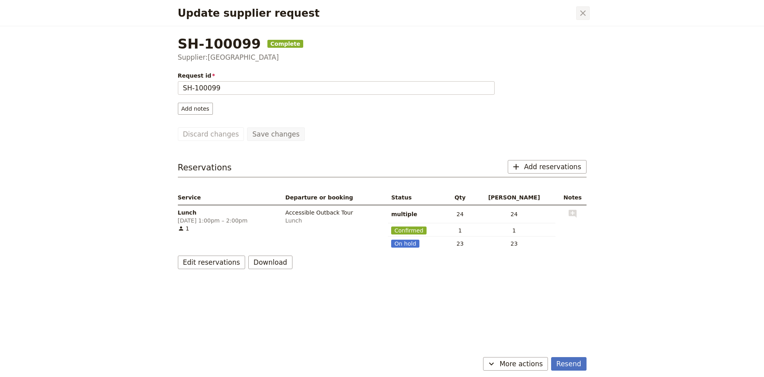
click at [581, 18] on button "​" at bounding box center [583, 13] width 14 height 14
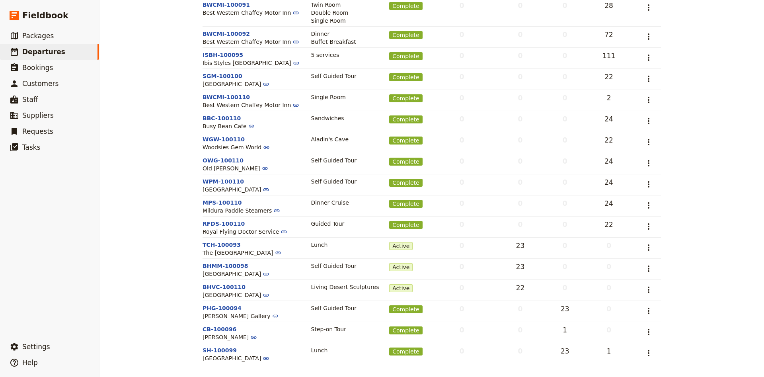
scroll to position [0, 0]
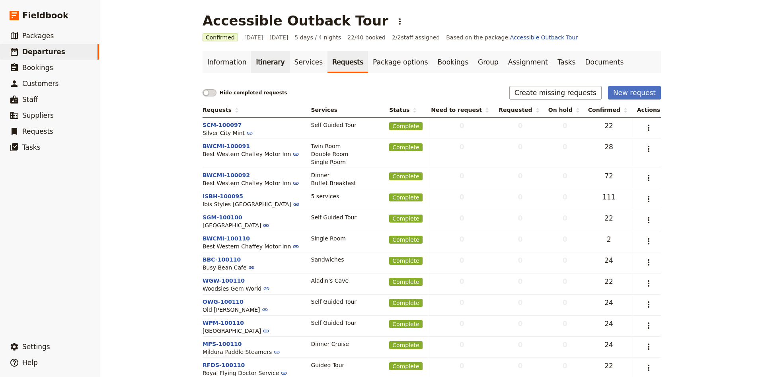
click at [273, 63] on link "Itinerary" at bounding box center [270, 62] width 38 height 22
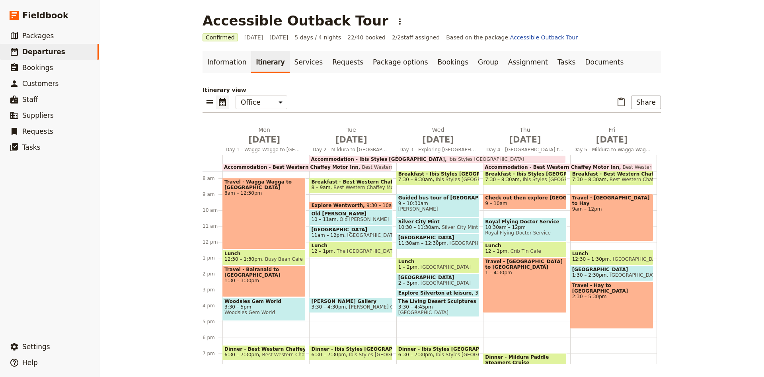
scroll to position [103, 0]
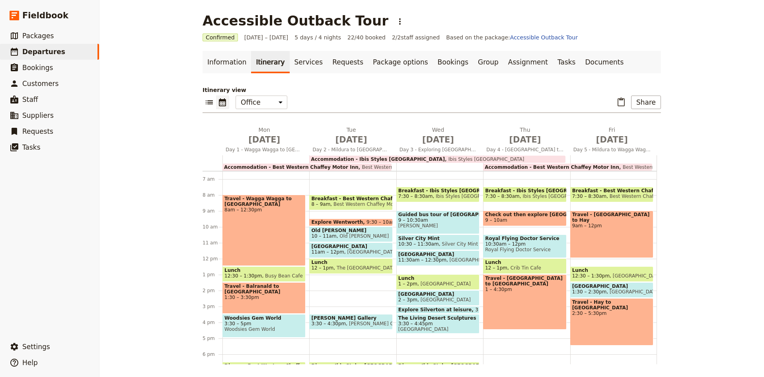
click at [367, 270] on span "The Crown Hotel" at bounding box center [365, 268] width 64 height 6
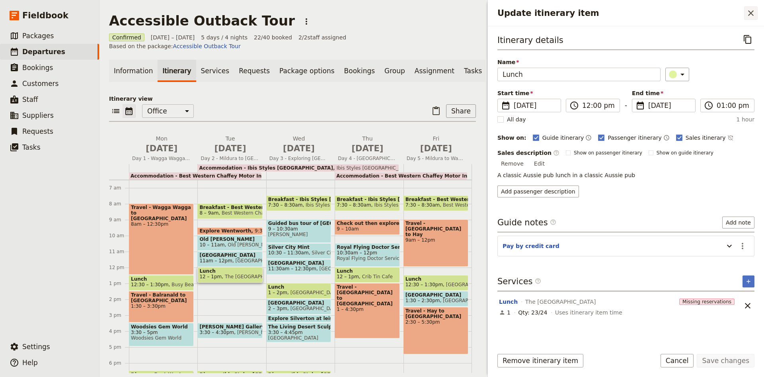
click at [756, 10] on button "​" at bounding box center [751, 13] width 14 height 14
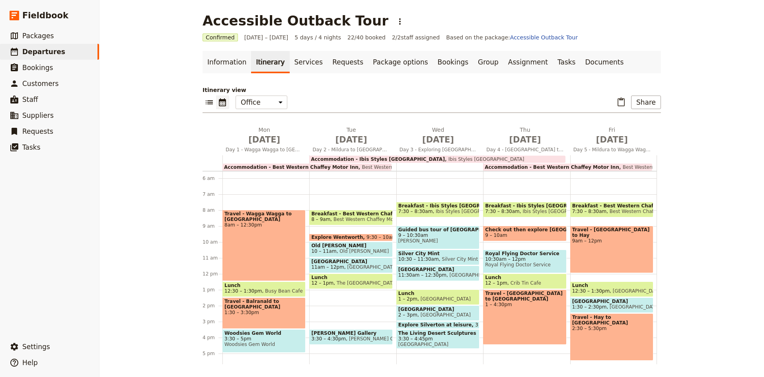
scroll to position [105, 0]
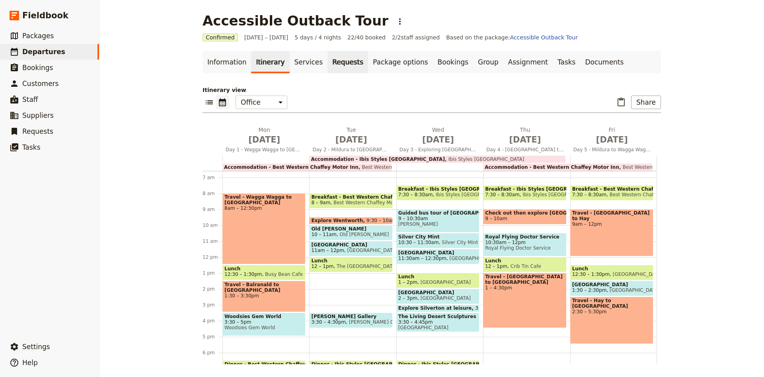
click at [327, 60] on link "Requests" at bounding box center [347, 62] width 41 height 22
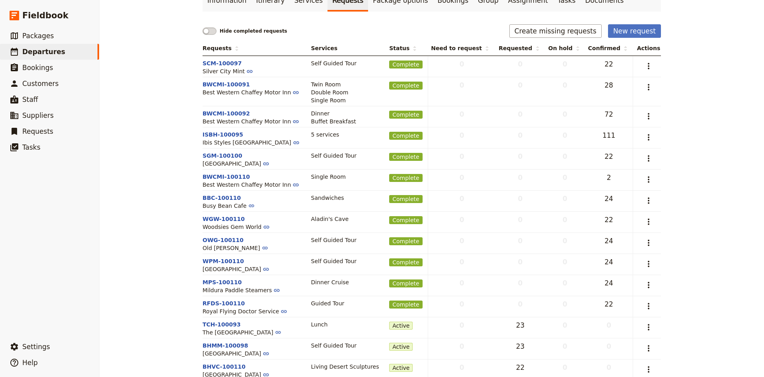
scroll to position [144, 0]
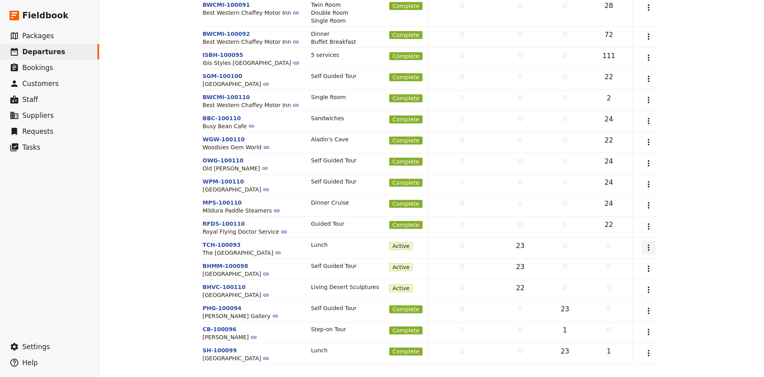
click at [649, 247] on icon "Actions" at bounding box center [648, 248] width 10 height 10
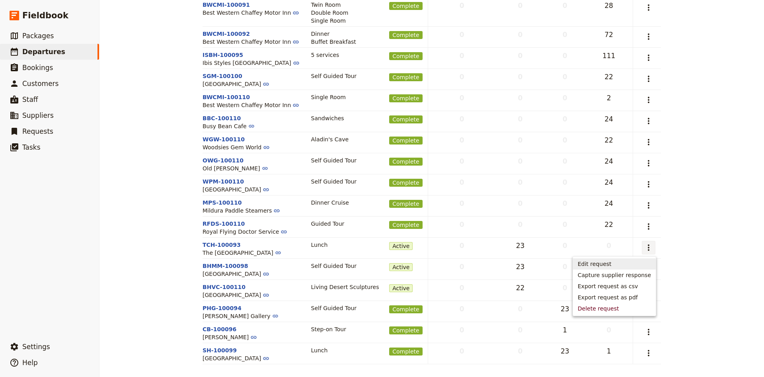
click at [631, 261] on span "Edit request" at bounding box center [613, 264] width 73 height 8
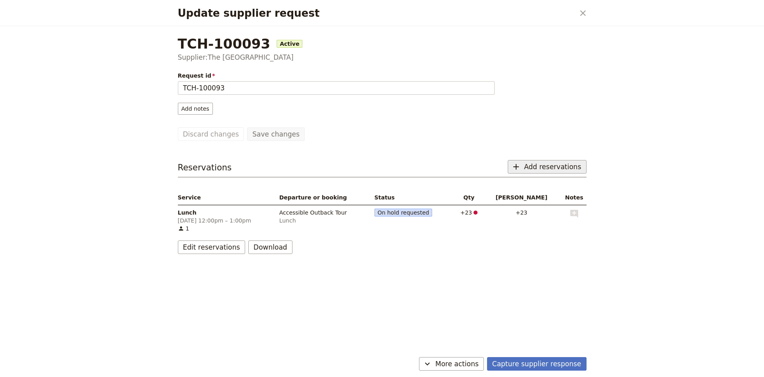
click at [541, 171] on button "​ Add reservations" at bounding box center [546, 167] width 79 height 14
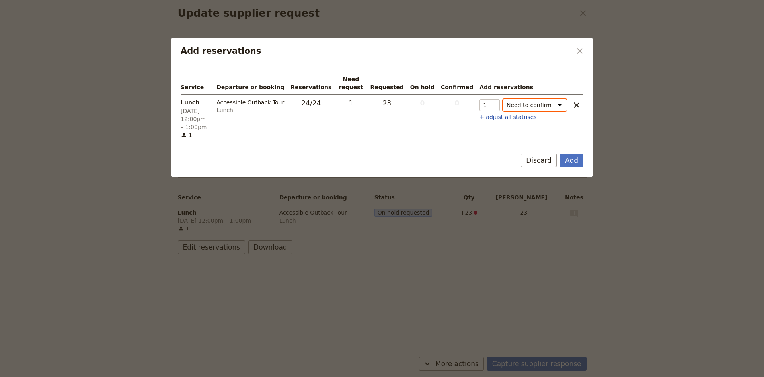
click at [503, 99] on select "Need to confirm Need to hold On hold requested Confirm requested On hold Confir…" at bounding box center [535, 105] width 64 height 12
click at [564, 141] on div "Service Departure or booking Reservations Need request Requested On hold Confir…" at bounding box center [382, 106] width 404 height 69
click at [574, 155] on button "Add" at bounding box center [571, 161] width 23 height 14
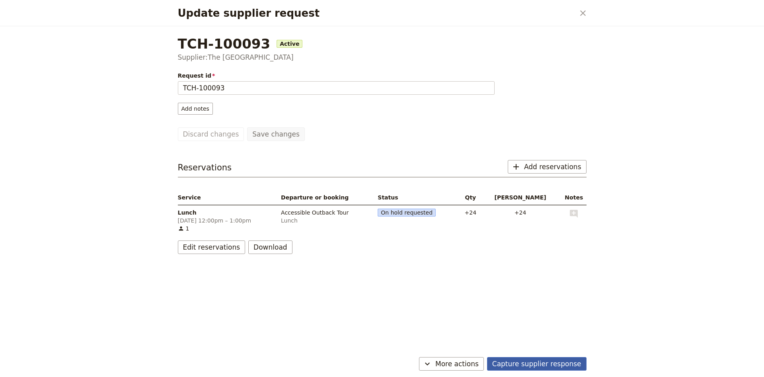
click at [534, 363] on button "Capture supplier response" at bounding box center [536, 364] width 99 height 14
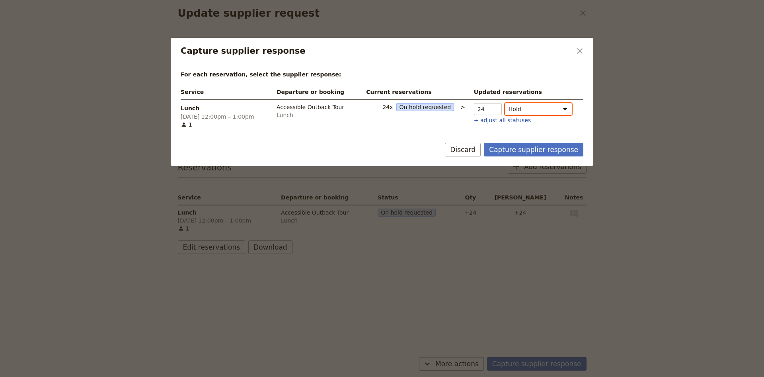
click at [505, 103] on select "Hold On hold requested Confirmed Not fulfilled" at bounding box center [538, 109] width 67 height 12
click at [535, 130] on div "Service Departure or booking Current reservations Updated reservations Lunch 26…" at bounding box center [382, 107] width 404 height 45
click at [535, 151] on button "Capture supplier response" at bounding box center [533, 150] width 99 height 14
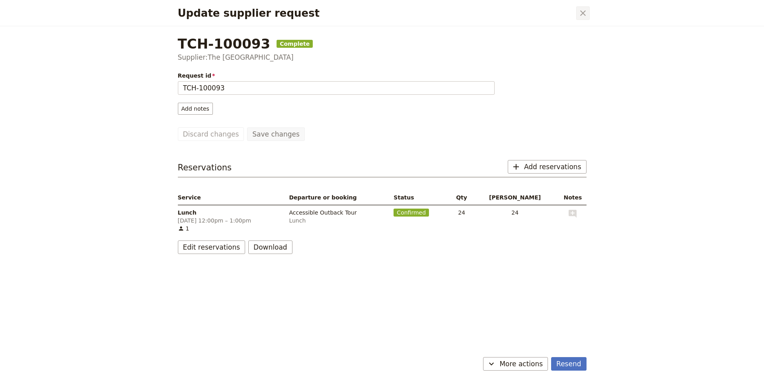
click at [580, 7] on button "​" at bounding box center [583, 13] width 14 height 14
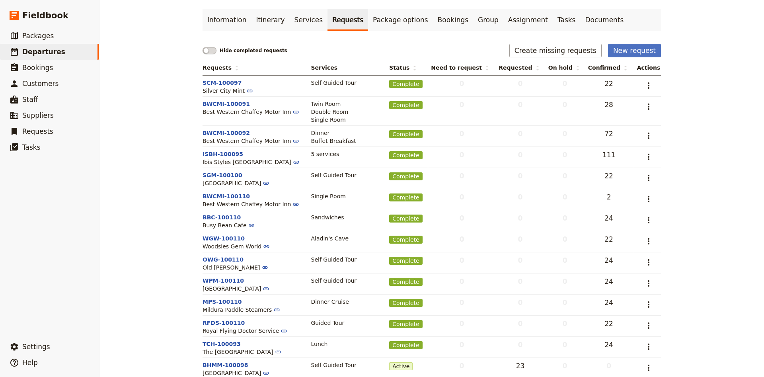
scroll to position [39, 0]
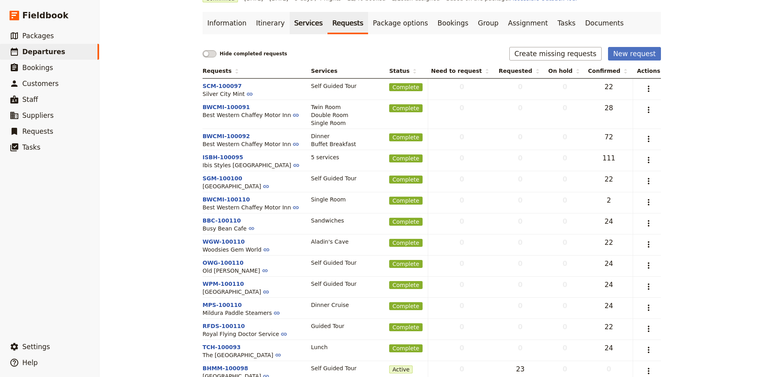
click at [303, 28] on link "Services" at bounding box center [309, 23] width 38 height 22
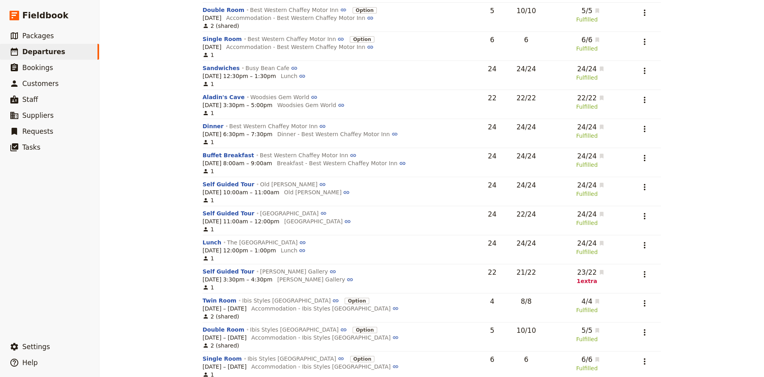
scroll to position [196, 0]
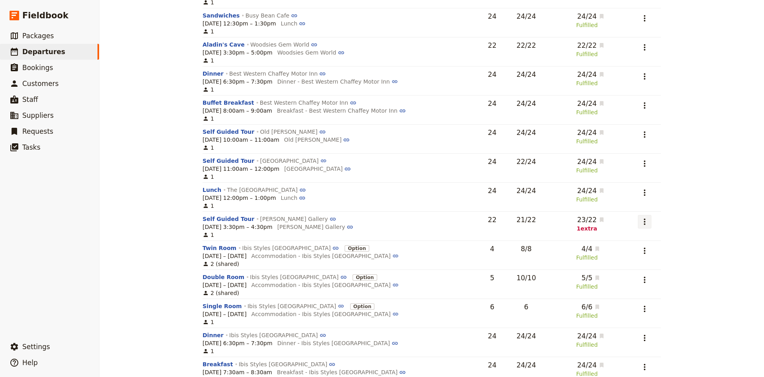
click at [646, 226] on icon "Actions" at bounding box center [644, 222] width 10 height 10
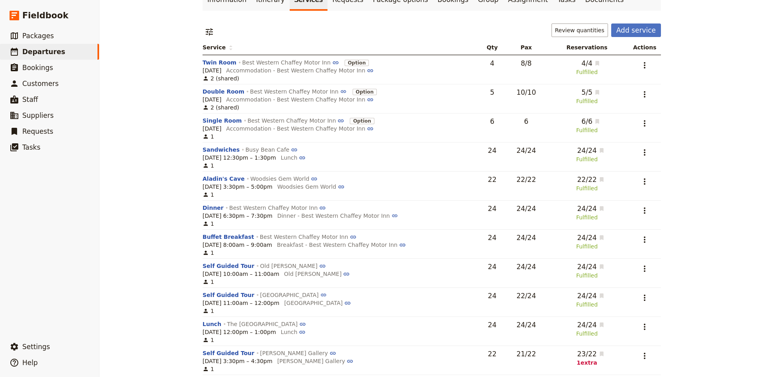
scroll to position [0, 0]
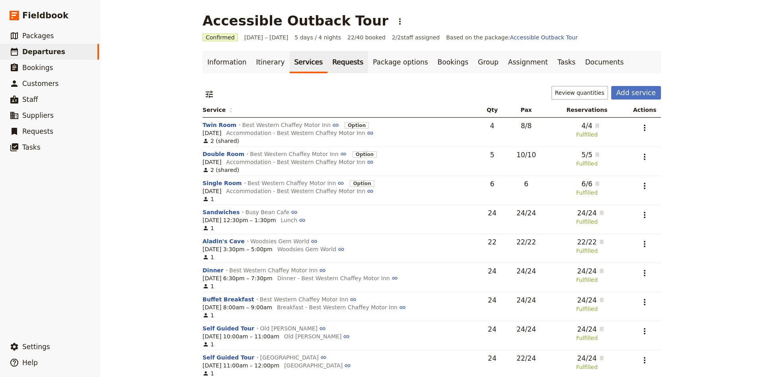
click at [337, 72] on link "Requests" at bounding box center [347, 62] width 41 height 22
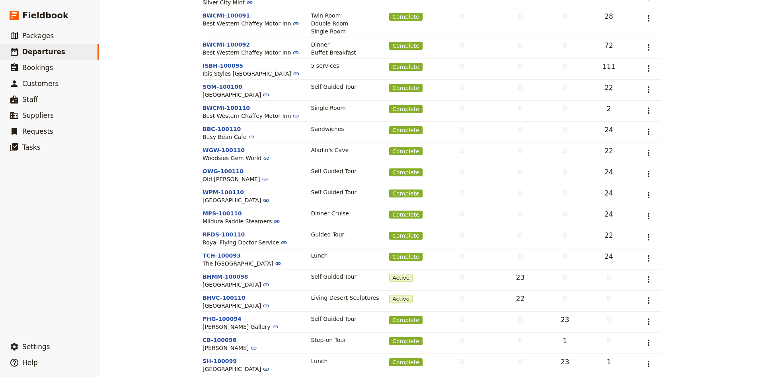
scroll to position [144, 0]
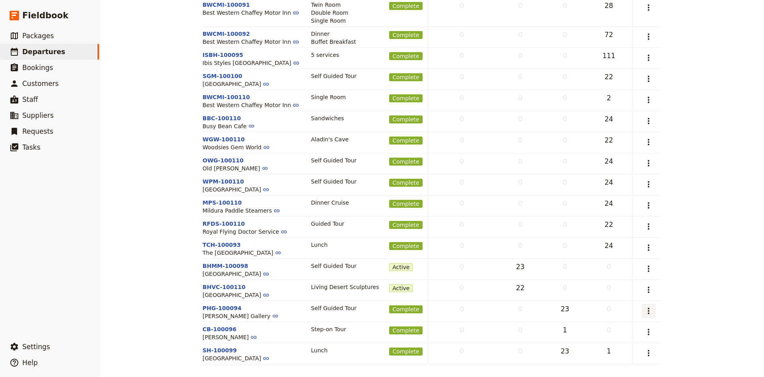
click at [654, 311] on button "​" at bounding box center [648, 311] width 14 height 14
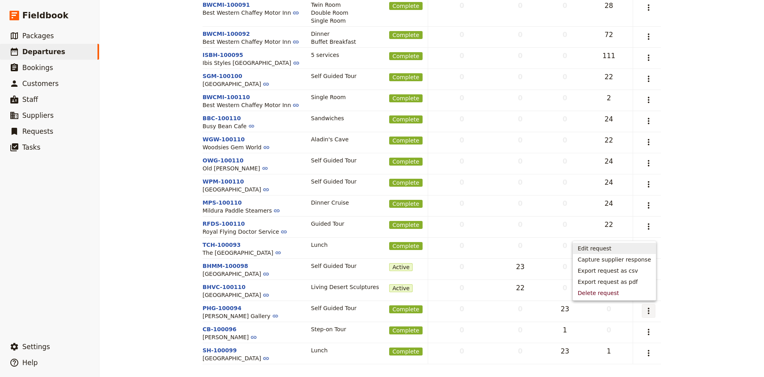
click at [611, 252] on span "Edit request" at bounding box center [594, 248] width 34 height 8
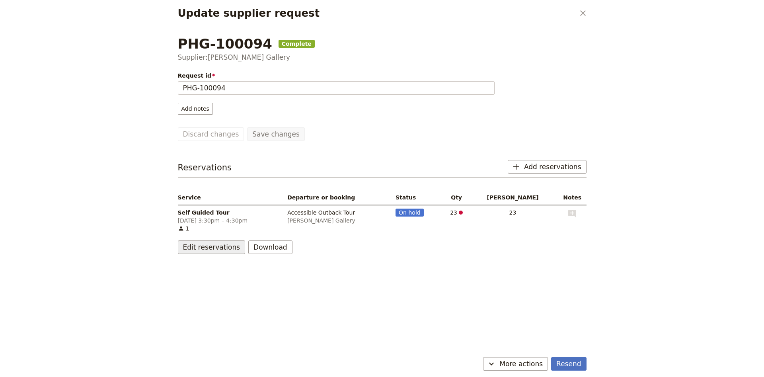
click at [185, 246] on button "Edit reservations" at bounding box center [212, 247] width 68 height 14
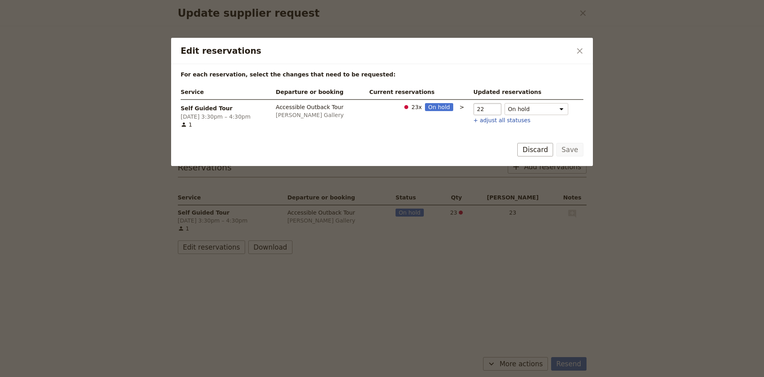
type input "22"
click at [488, 112] on input "22" at bounding box center [487, 109] width 28 height 12
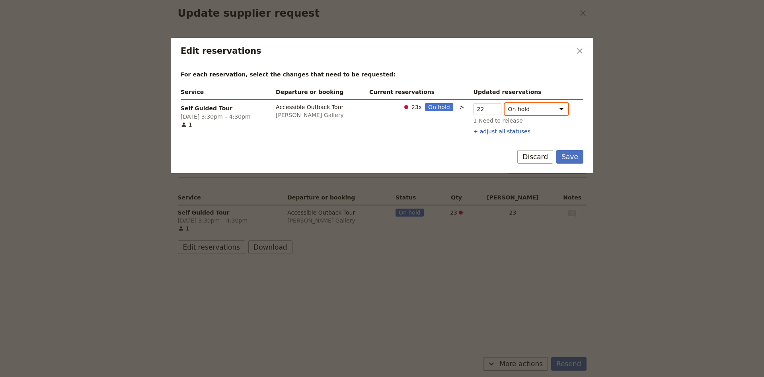
click at [504, 103] on select "On hold Need to confirm Need to release" at bounding box center [536, 109] width 64 height 12
click at [584, 112] on div "Service Departure or booking Current reservations Updated reservations Self Gui…" at bounding box center [382, 111] width 404 height 52
click at [569, 152] on button "Save" at bounding box center [569, 157] width 27 height 14
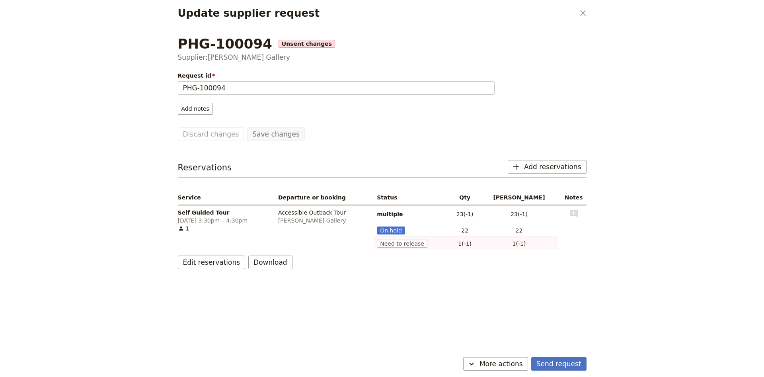
click at [519, 371] on div "Send request ​ More actions" at bounding box center [382, 365] width 428 height 23
click at [518, 361] on span "More actions" at bounding box center [500, 364] width 43 height 10
click at [521, 325] on span "Capture supplier response" at bounding box center [491, 324] width 73 height 8
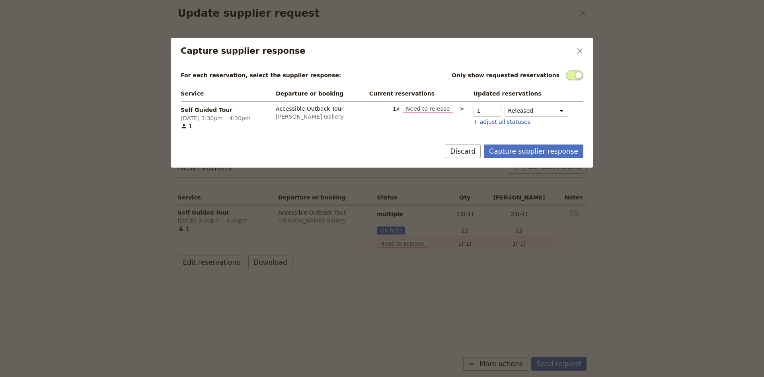
click at [576, 75] on span "Capture supplier response" at bounding box center [573, 75] width 17 height 10
click at [565, 70] on input "Capture supplier response" at bounding box center [565, 70] width 0 height 0
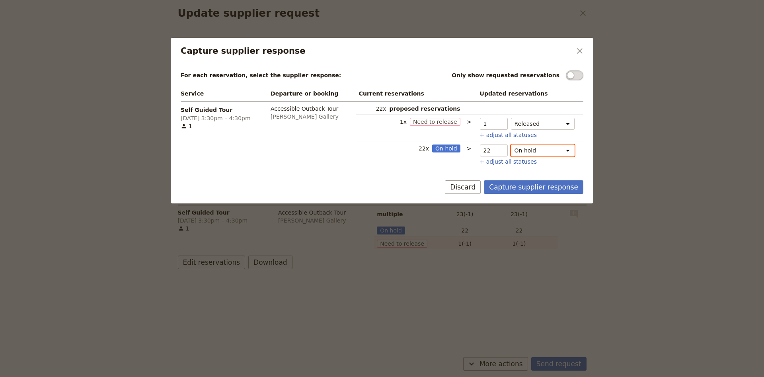
click at [511, 144] on select "On hold Confirmed Released" at bounding box center [543, 150] width 64 height 12
click at [546, 167] on div "Service Departure or booking Current reservations Updated reservations Self Gui…" at bounding box center [382, 126] width 404 height 81
click at [528, 186] on button "Capture supplier response" at bounding box center [533, 187] width 99 height 14
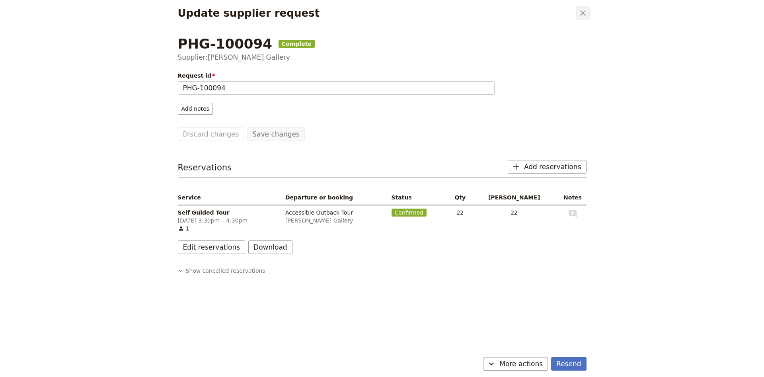
click at [582, 12] on icon "Close dialog" at bounding box center [583, 13] width 6 height 6
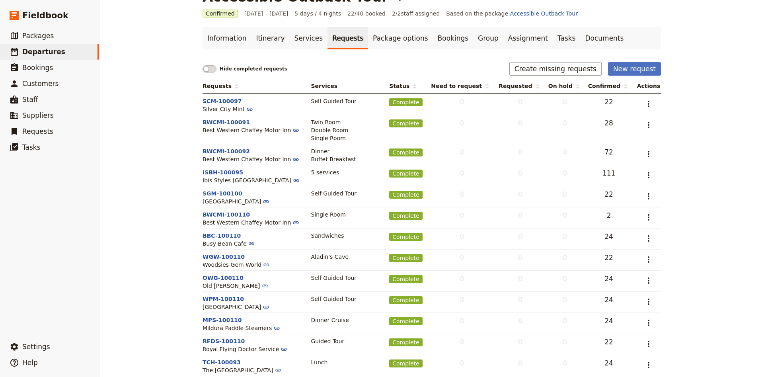
scroll to position [0, 0]
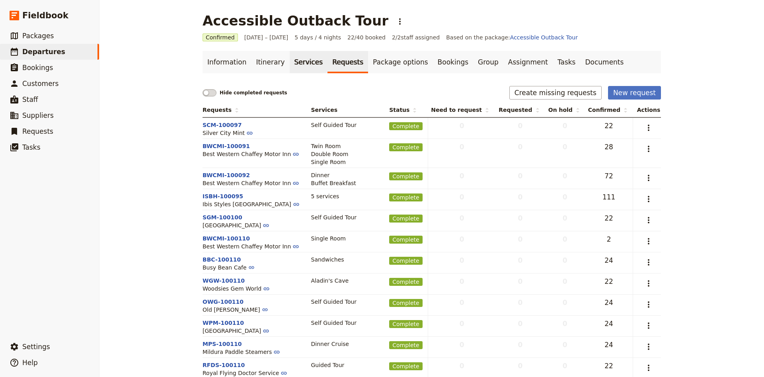
click at [310, 64] on link "Services" at bounding box center [309, 62] width 38 height 22
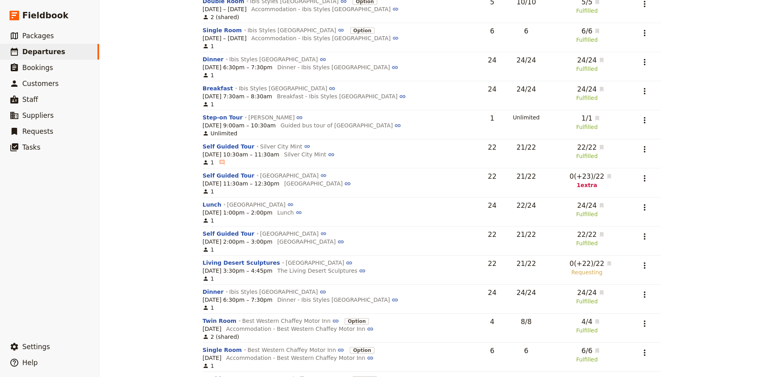
scroll to position [472, 0]
click at [645, 182] on icon "Actions" at bounding box center [644, 178] width 10 height 10
click at [608, 206] on button "Edit service" at bounding box center [608, 200] width 90 height 11
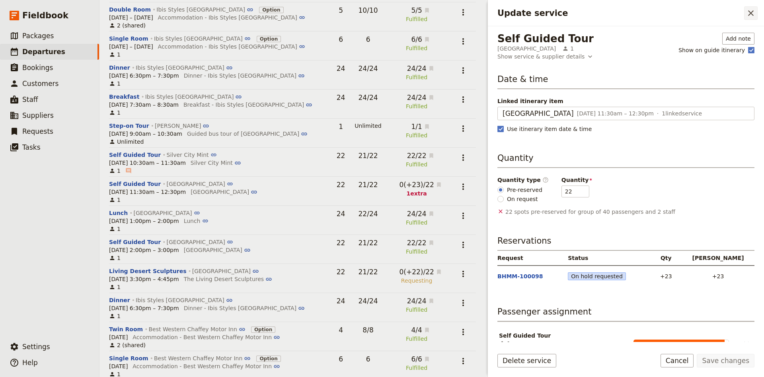
click at [752, 15] on icon "Close drawer" at bounding box center [751, 13] width 6 height 6
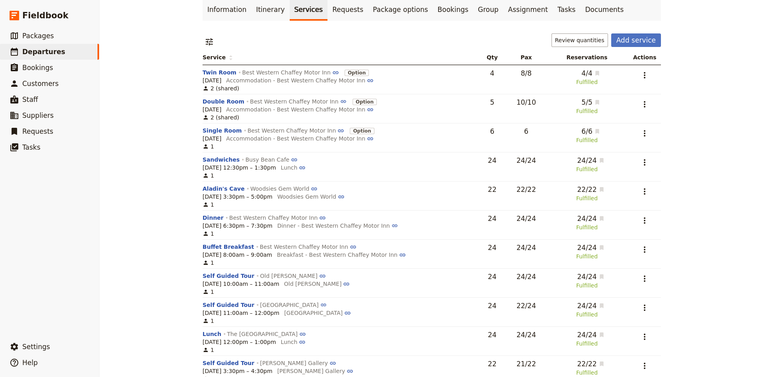
scroll to position [0, 0]
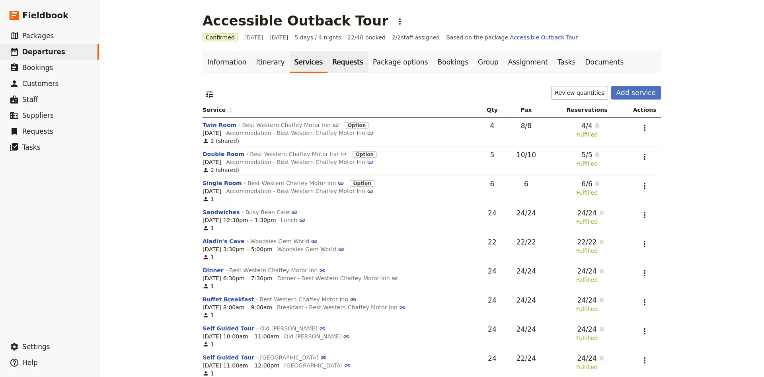
click at [342, 67] on link "Requests" at bounding box center [347, 62] width 41 height 22
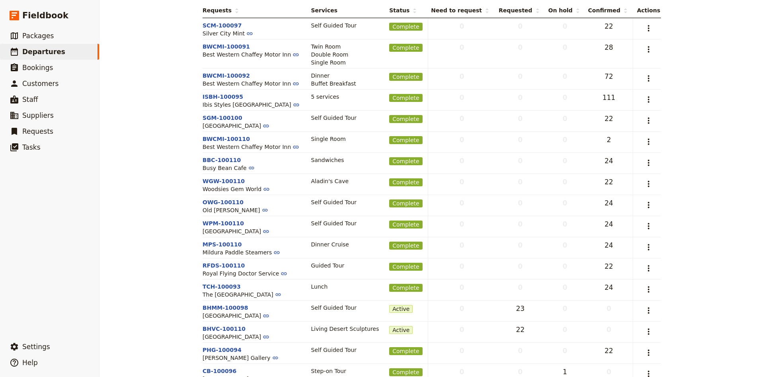
scroll to position [144, 0]
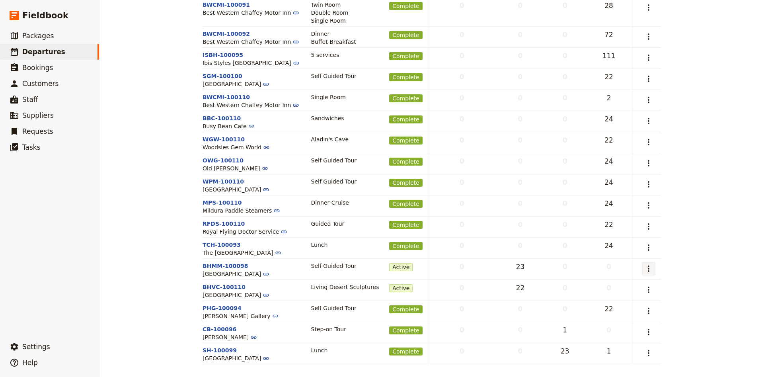
click at [653, 264] on icon "Actions" at bounding box center [648, 269] width 10 height 10
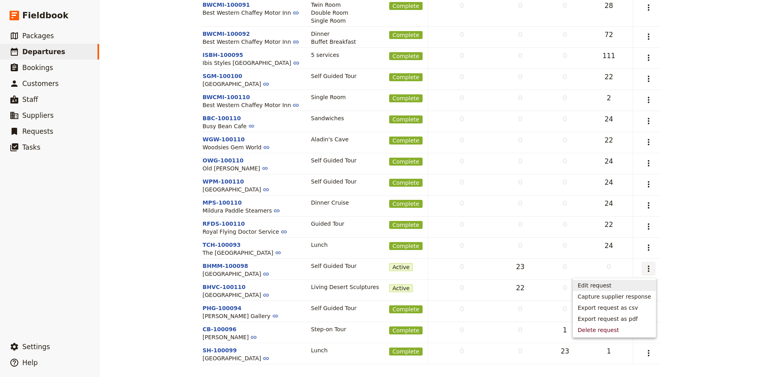
click at [611, 289] on button "Edit request" at bounding box center [614, 285] width 83 height 11
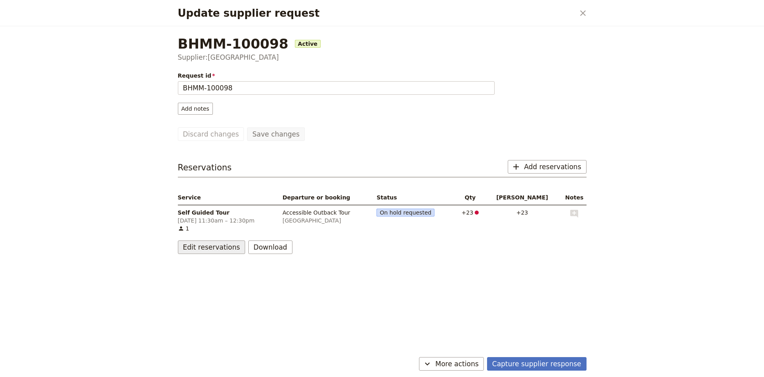
click at [222, 248] on button "Edit reservations" at bounding box center [212, 247] width 68 height 14
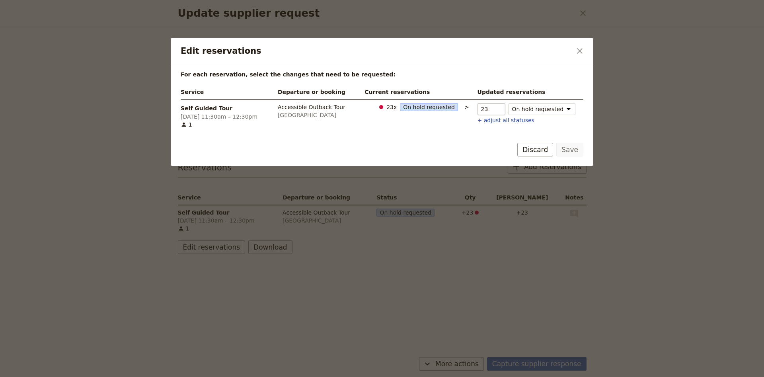
click at [503, 113] on input "23" at bounding box center [491, 109] width 28 height 12
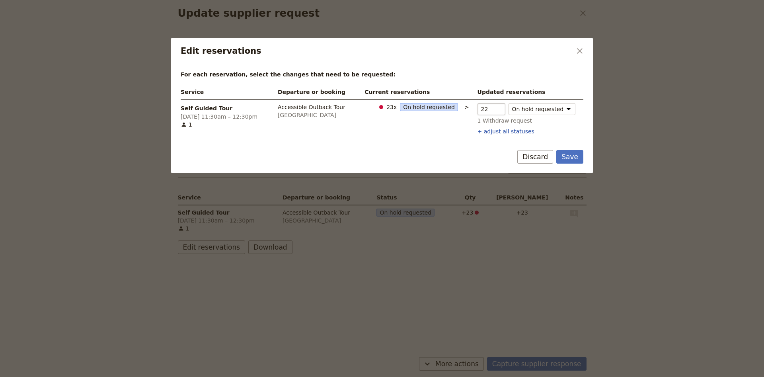
type input "22"
click at [503, 112] on input "22" at bounding box center [491, 109] width 28 height 12
click at [570, 149] on form "For each reservation, select the changes that need to be requested: Service Dep…" at bounding box center [382, 118] width 422 height 109
click at [573, 162] on button "Save" at bounding box center [569, 157] width 27 height 14
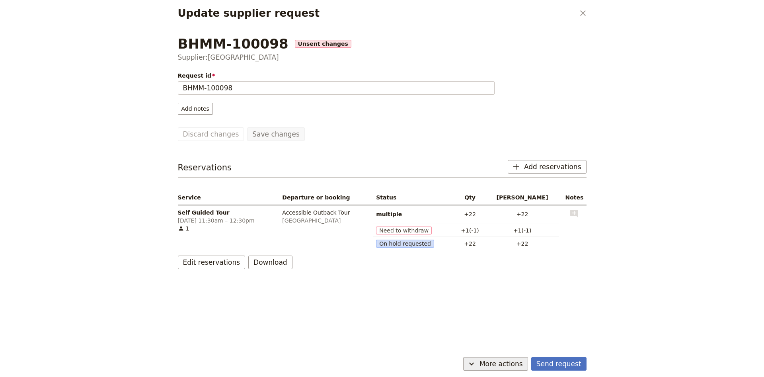
click at [505, 358] on button "​ More actions" at bounding box center [495, 364] width 65 height 14
click at [506, 323] on span "Capture supplier response" at bounding box center [491, 324] width 73 height 8
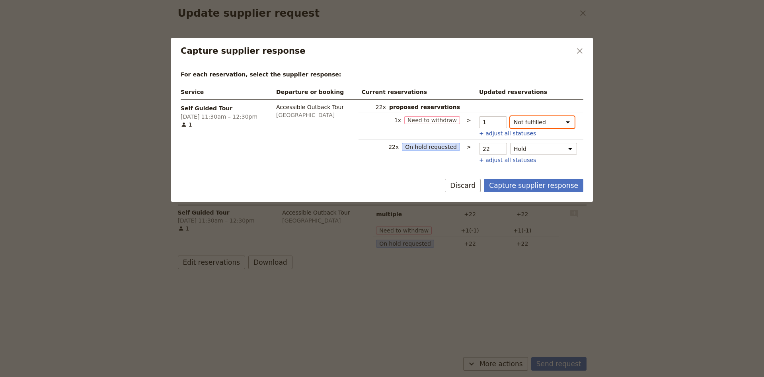
click at [510, 116] on select "Not fulfilled Need to withdraw Hold Confirmed" at bounding box center [542, 122] width 64 height 12
click at [562, 121] on select "Not fulfilled Need to withdraw Hold Confirmed" at bounding box center [542, 122] width 64 height 12
click at [510, 143] on select "Hold On hold requested Confirmed Not fulfilled" at bounding box center [543, 149] width 67 height 12
click at [536, 166] on div "Service Departure or booking Current reservations Updated reservations Self Gui…" at bounding box center [382, 125] width 404 height 81
click at [523, 188] on button "Capture supplier response" at bounding box center [533, 186] width 99 height 14
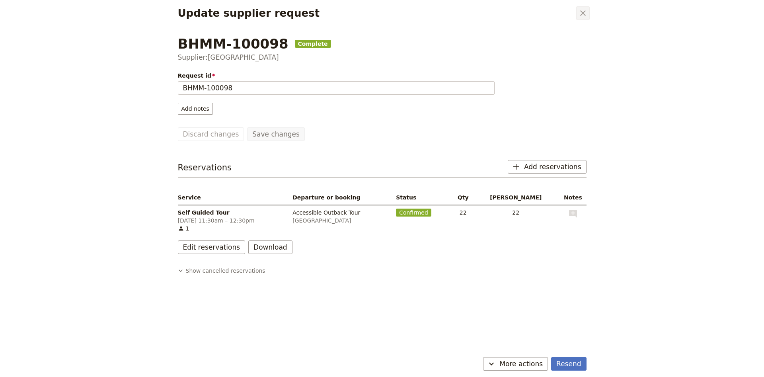
click at [583, 13] on icon "Close dialog" at bounding box center [583, 13] width 6 height 6
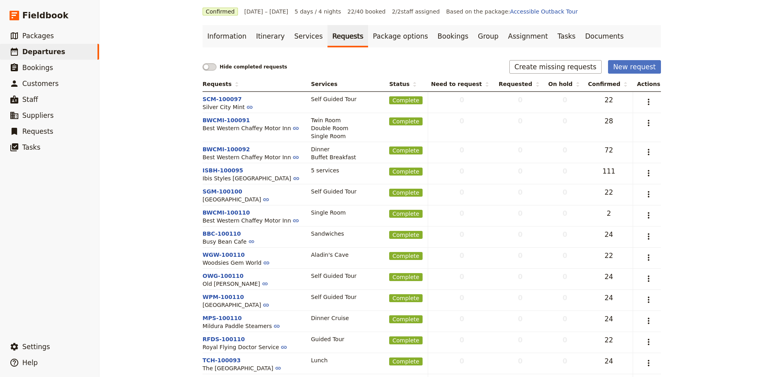
scroll to position [0, 0]
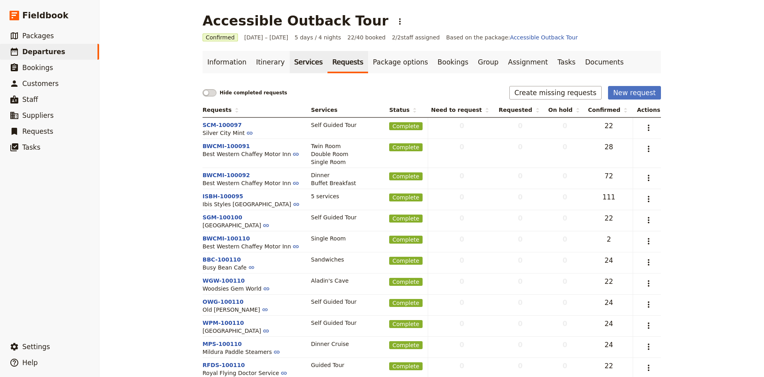
click at [306, 60] on link "Services" at bounding box center [309, 62] width 38 height 22
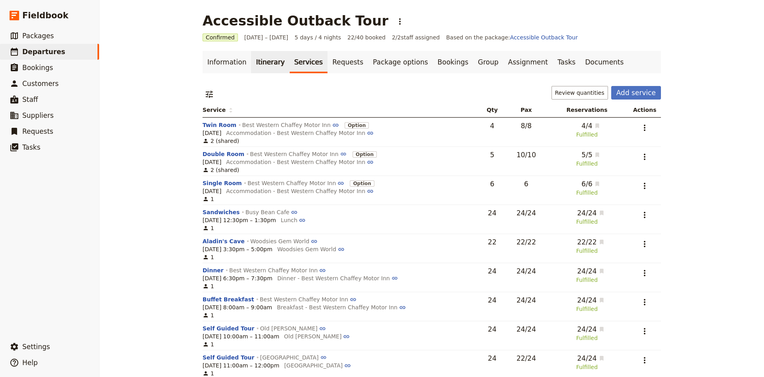
click at [271, 58] on link "Itinerary" at bounding box center [270, 62] width 38 height 22
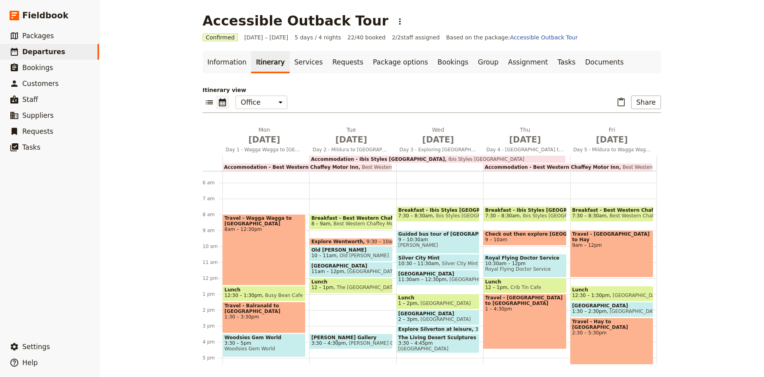
scroll to position [136, 0]
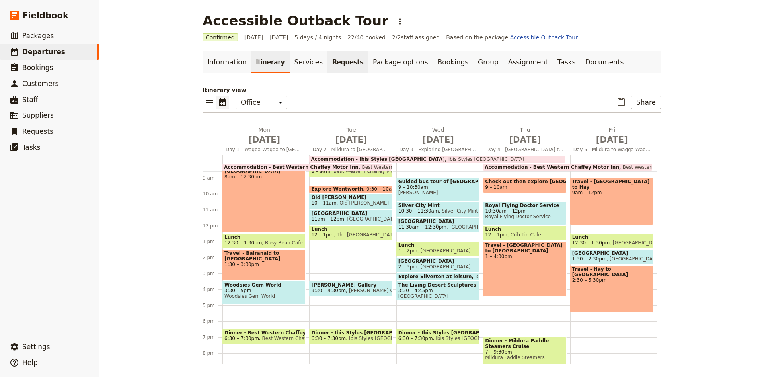
click at [327, 69] on link "Requests" at bounding box center [347, 62] width 41 height 22
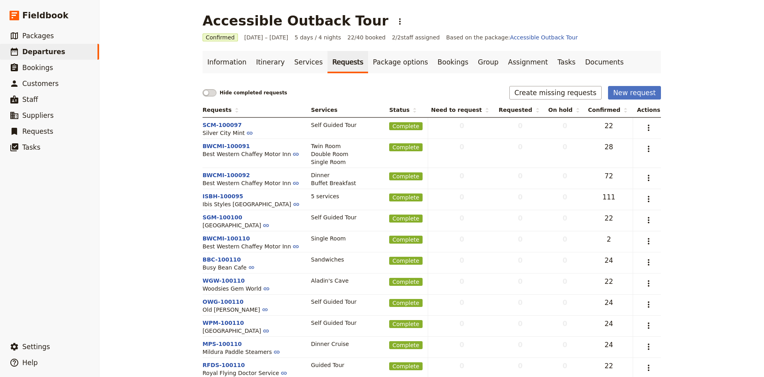
scroll to position [144, 0]
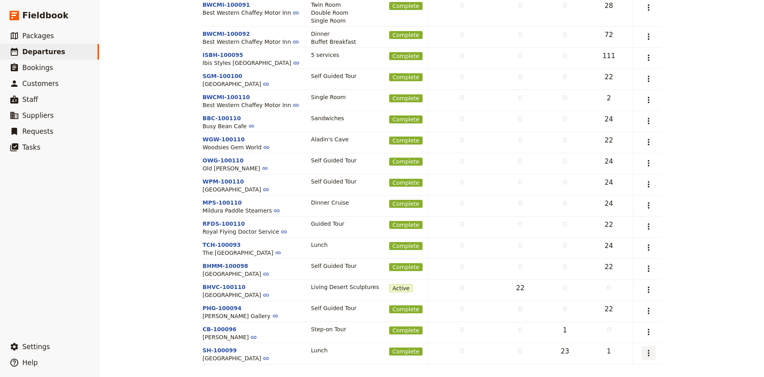
click at [649, 346] on button "​" at bounding box center [648, 353] width 14 height 14
click at [639, 302] on span "Capture supplier response" at bounding box center [613, 301] width 73 height 8
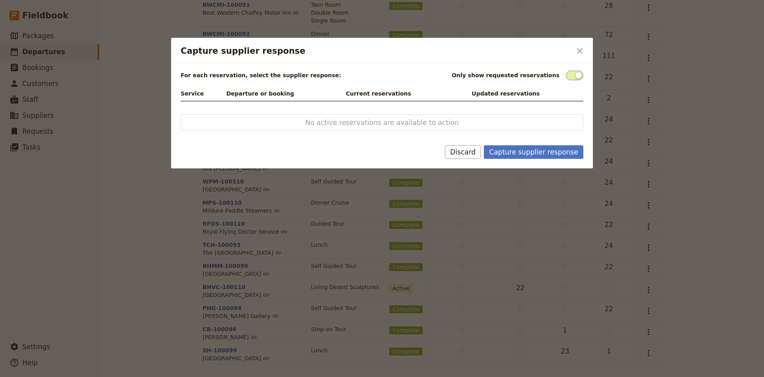
click at [571, 77] on span "Capture supplier response" at bounding box center [573, 75] width 17 height 10
click at [565, 70] on input "Capture supplier response" at bounding box center [565, 70] width 0 height 0
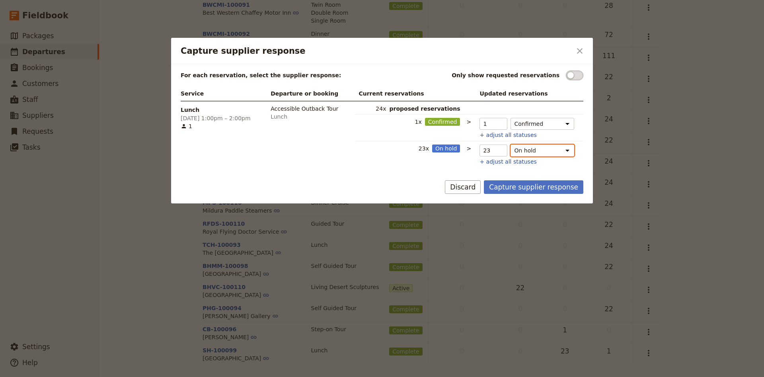
click at [510, 144] on select "On hold Confirmed Released" at bounding box center [542, 150] width 64 height 12
click at [544, 167] on div "Service Departure or booking Current reservations Updated reservations Lunch 27…" at bounding box center [382, 126] width 404 height 81
click at [520, 188] on button "Capture supplier response" at bounding box center [533, 187] width 99 height 14
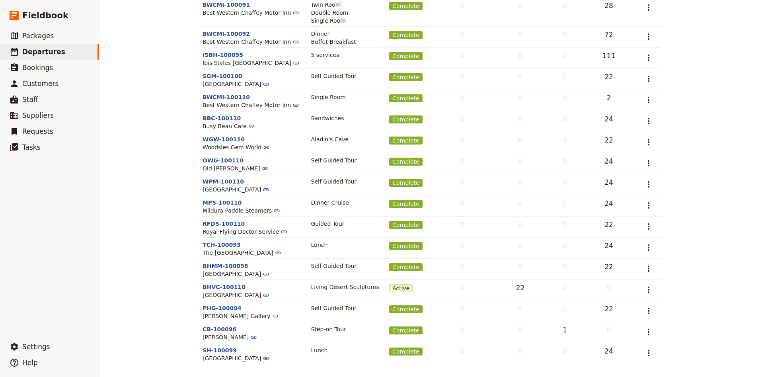
scroll to position [0, 0]
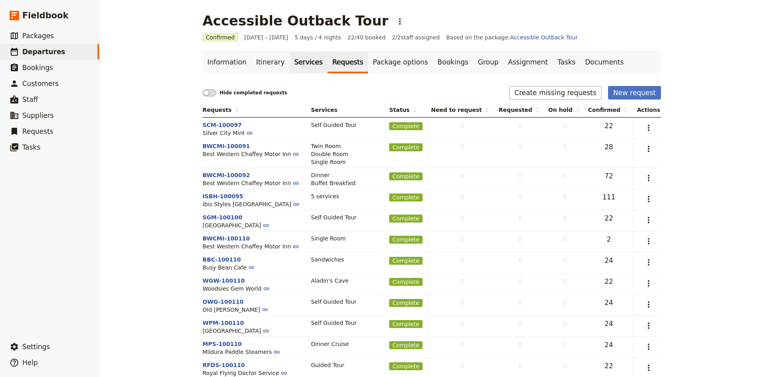
click at [309, 63] on link "Services" at bounding box center [309, 62] width 38 height 22
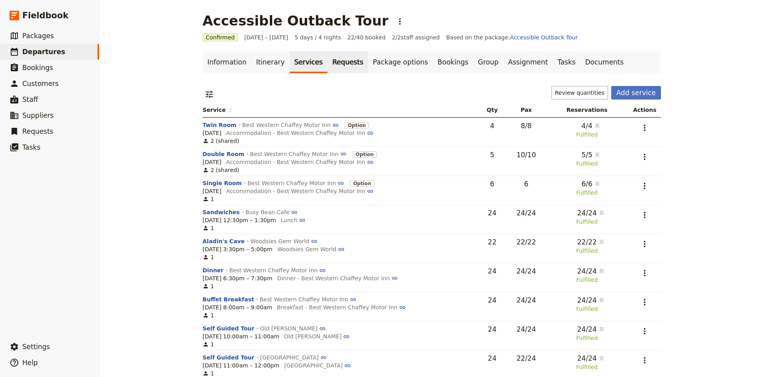
click at [343, 62] on link "Requests" at bounding box center [347, 62] width 41 height 22
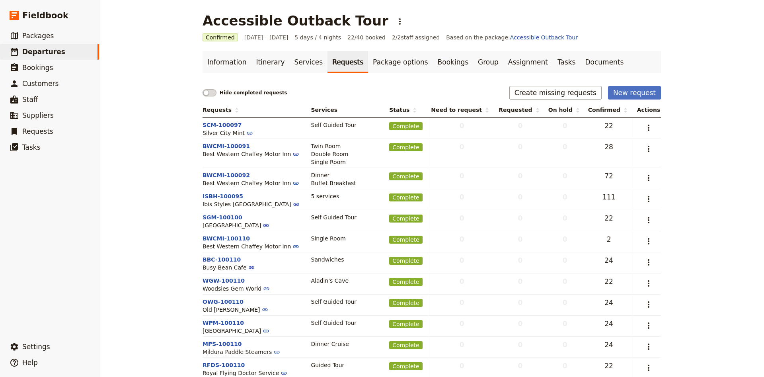
scroll to position [144, 0]
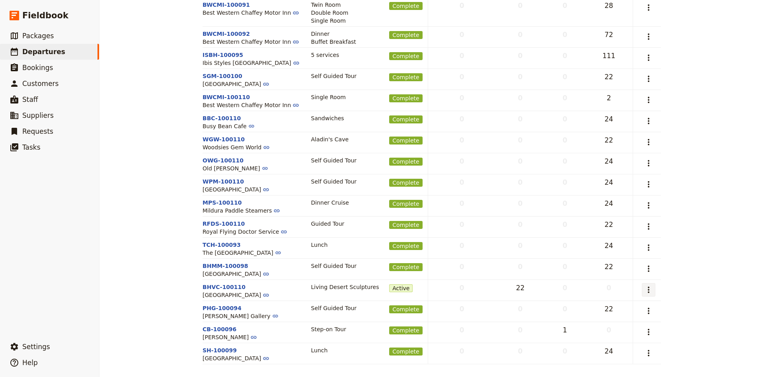
click at [644, 285] on button "​" at bounding box center [648, 290] width 14 height 14
click at [639, 314] on span "Capture supplier response" at bounding box center [613, 317] width 73 height 8
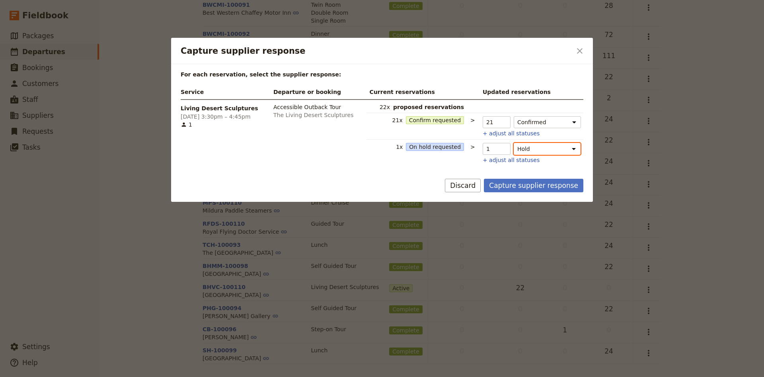
click at [513, 143] on select "Hold On hold requested Confirmed Not fulfilled" at bounding box center [546, 149] width 67 height 12
click at [534, 166] on div "Service Departure or booking Current reservations Updated reservations Living D…" at bounding box center [382, 125] width 404 height 81
click at [543, 187] on button "Capture supplier response" at bounding box center [533, 186] width 99 height 14
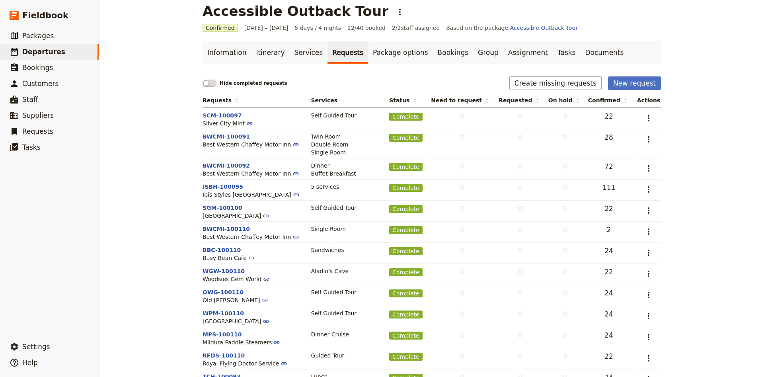
scroll to position [0, 0]
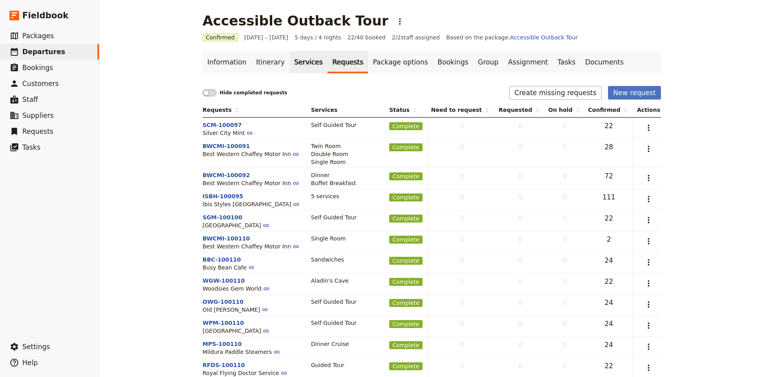
click at [308, 66] on link "Services" at bounding box center [309, 62] width 38 height 22
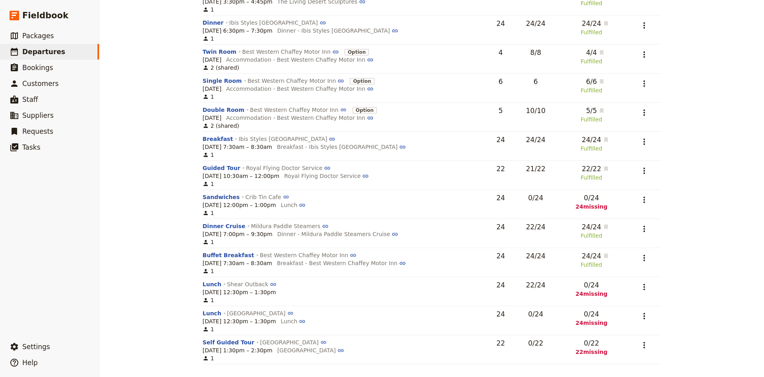
scroll to position [752, 0]
click at [646, 203] on button "​" at bounding box center [644, 200] width 14 height 14
click at [647, 288] on icon "Actions" at bounding box center [644, 287] width 10 height 10
click at [611, 340] on span "Remove service" at bounding box center [604, 337] width 44 height 8
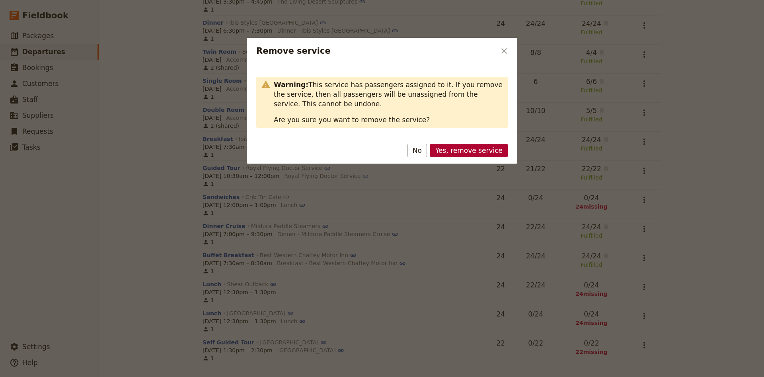
click at [449, 148] on button "Yes, remove service" at bounding box center [469, 151] width 78 height 14
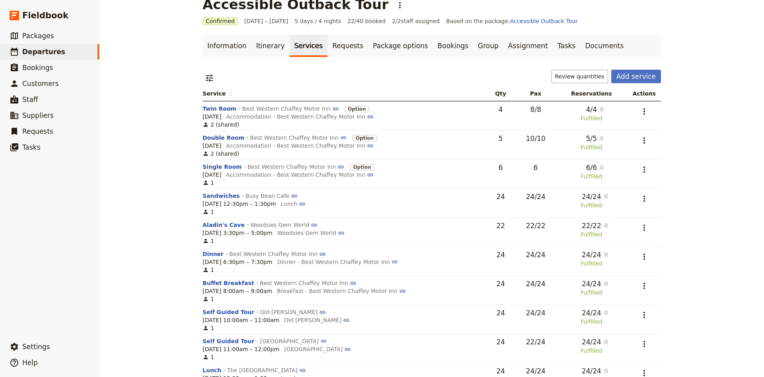
scroll to position [0, 0]
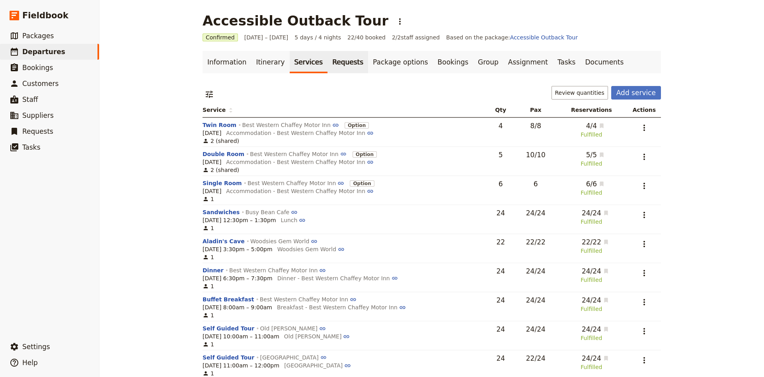
click at [341, 68] on link "Requests" at bounding box center [347, 62] width 41 height 22
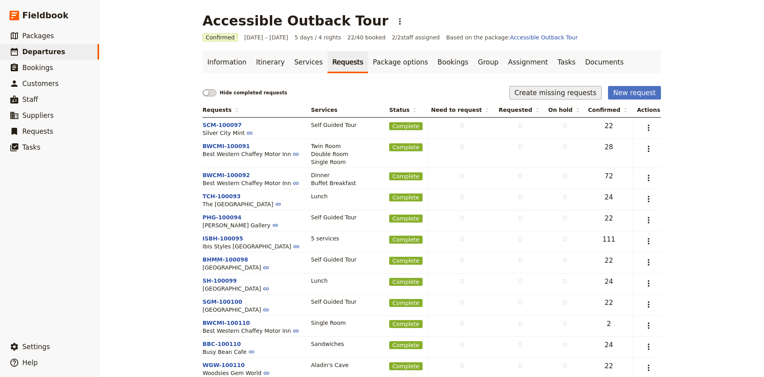
click at [550, 96] on button "Create missing requests" at bounding box center [555, 93] width 92 height 14
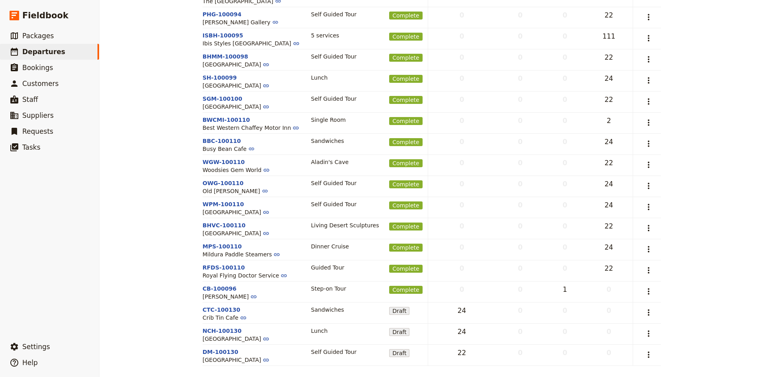
scroll to position [208, 0]
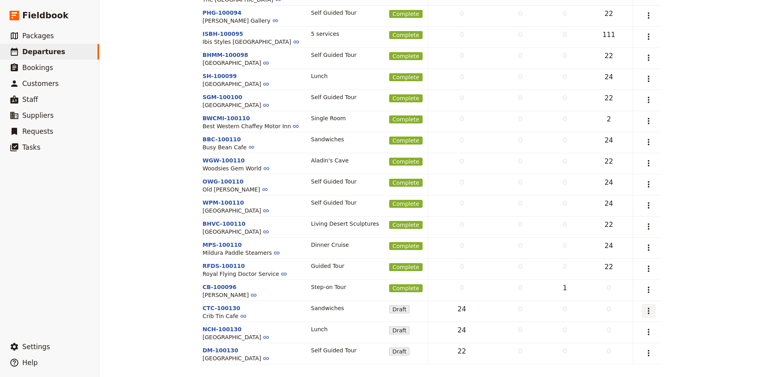
click at [648, 308] on icon "Actions" at bounding box center [648, 311] width 10 height 10
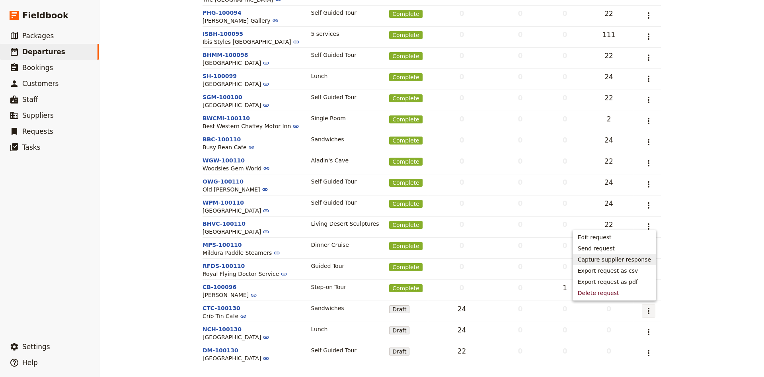
click at [606, 262] on span "Capture supplier response" at bounding box center [613, 259] width 73 height 8
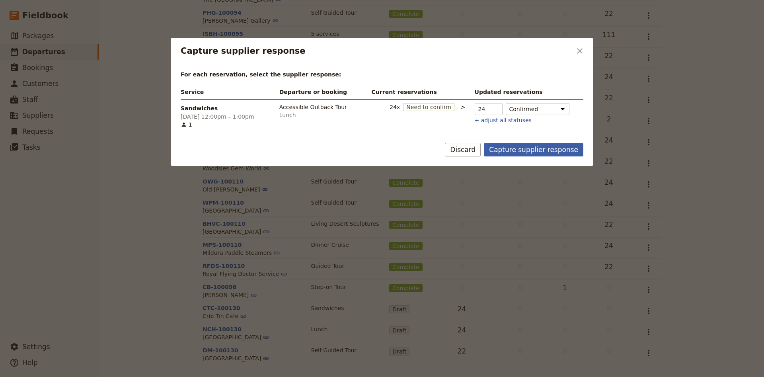
click at [532, 150] on button "Capture supplier response" at bounding box center [533, 150] width 99 height 14
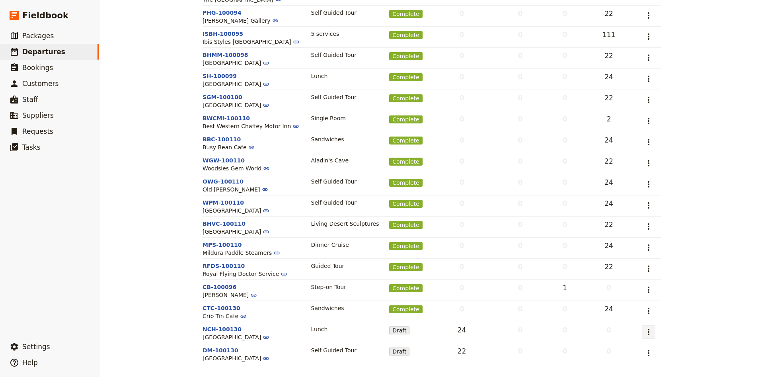
click at [649, 336] on icon "Actions" at bounding box center [648, 332] width 10 height 10
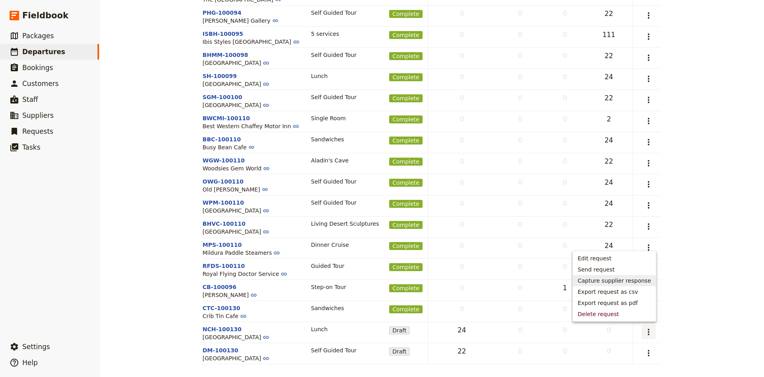
click at [624, 278] on span "Capture supplier response" at bounding box center [613, 280] width 73 height 8
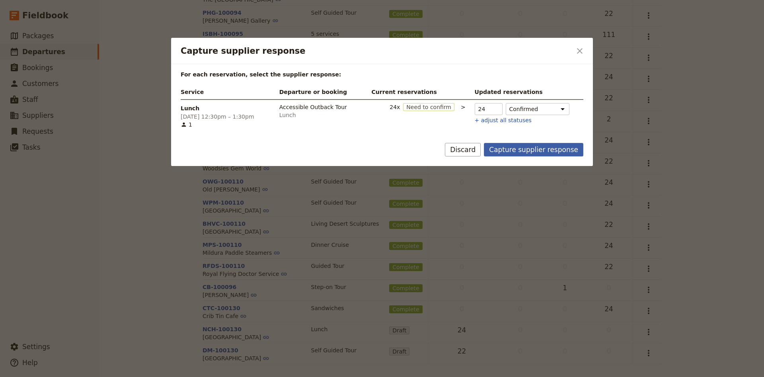
click at [556, 150] on button "Capture supplier response" at bounding box center [533, 150] width 99 height 14
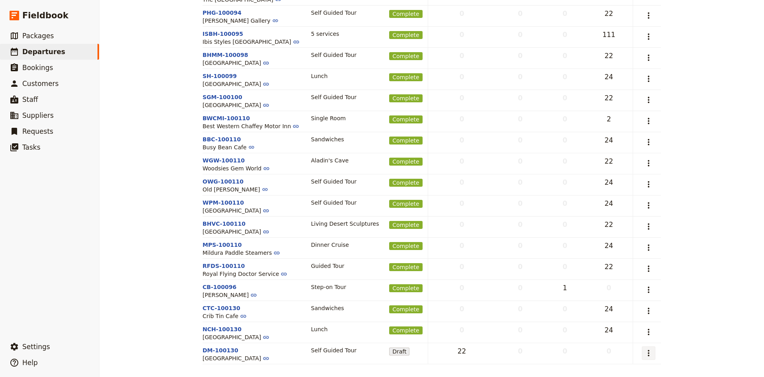
click at [647, 358] on button "​" at bounding box center [648, 353] width 14 height 14
click at [629, 303] on span "Capture supplier response" at bounding box center [613, 302] width 73 height 8
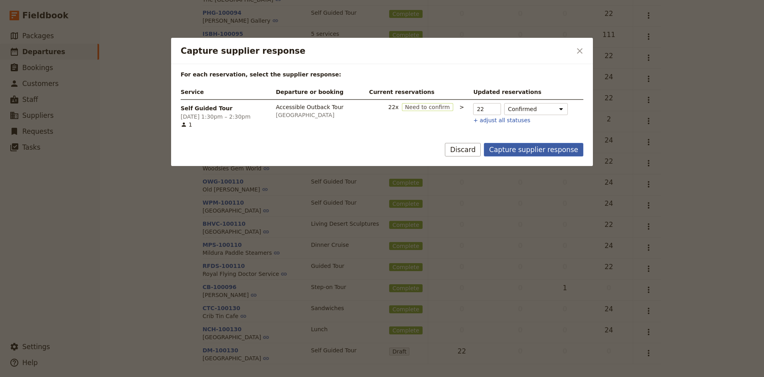
click at [546, 150] on button "Capture supplier response" at bounding box center [533, 150] width 99 height 14
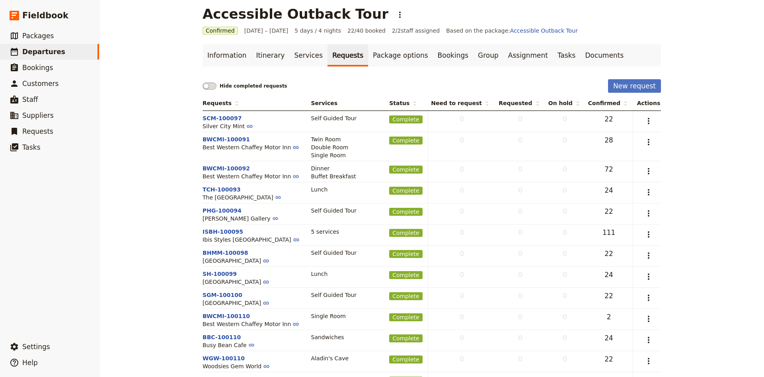
scroll to position [0, 0]
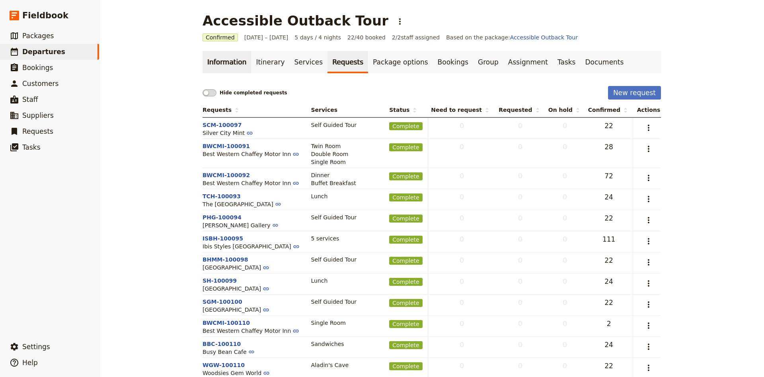
click at [218, 60] on link "Information" at bounding box center [226, 62] width 49 height 22
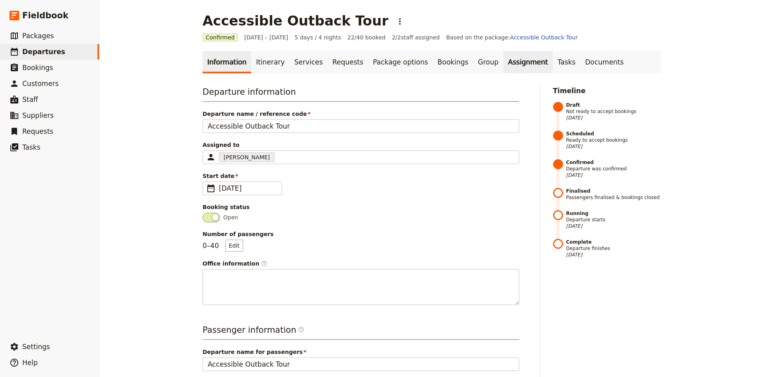
click at [503, 65] on link "Assignment" at bounding box center [527, 62] width 49 height 22
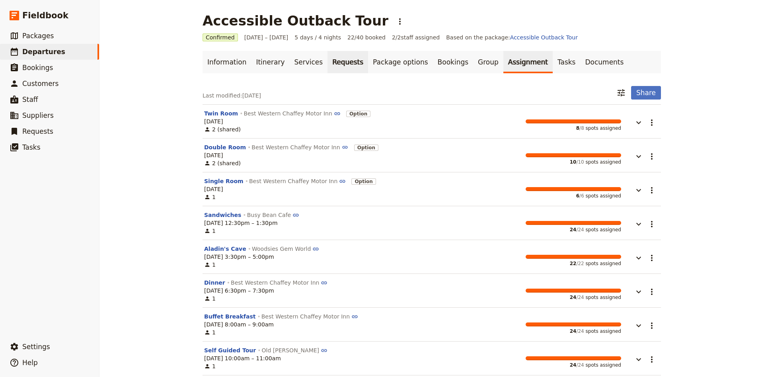
click at [327, 64] on link "Requests" at bounding box center [347, 62] width 41 height 22
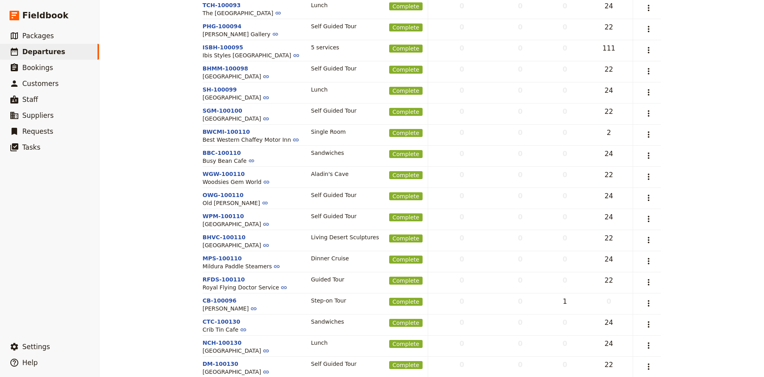
scroll to position [208, 0]
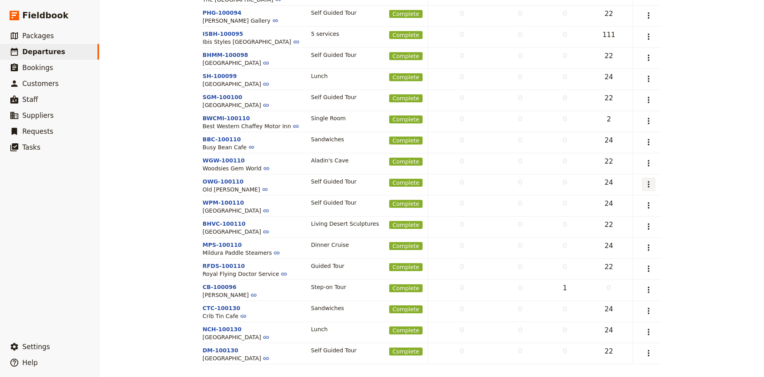
click at [652, 181] on icon "Actions" at bounding box center [648, 184] width 10 height 10
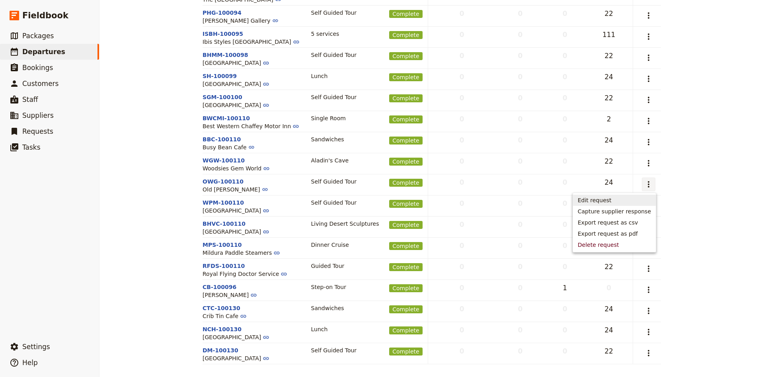
click at [625, 196] on span "Edit request" at bounding box center [613, 200] width 73 height 8
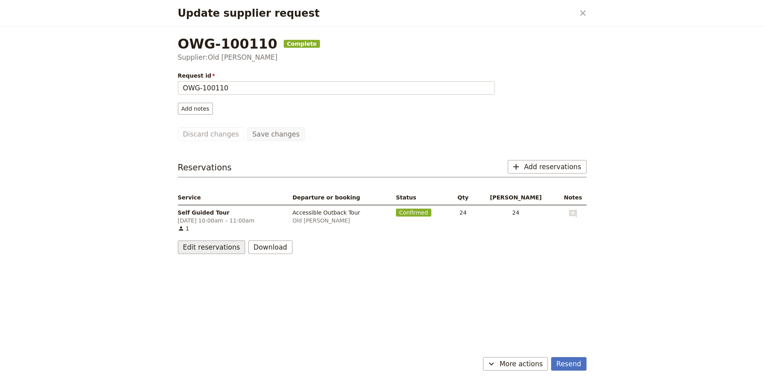
click at [198, 248] on button "Edit reservations" at bounding box center [212, 247] width 68 height 14
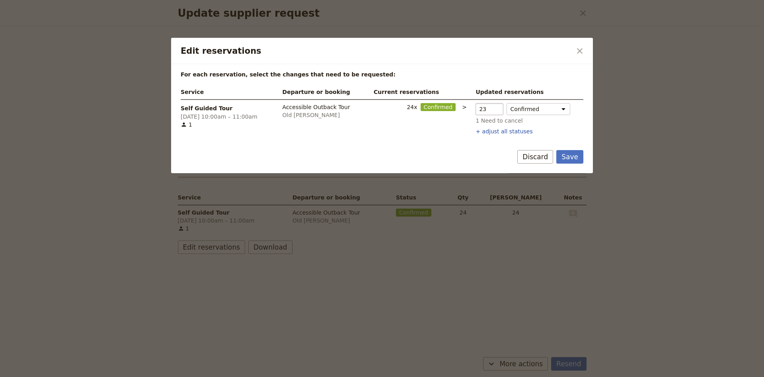
click at [491, 112] on input "23" at bounding box center [489, 109] width 28 height 12
type input "22"
click at [491, 112] on input "22" at bounding box center [489, 109] width 28 height 12
click at [486, 131] on button "+ adjust all statuses" at bounding box center [503, 131] width 57 height 8
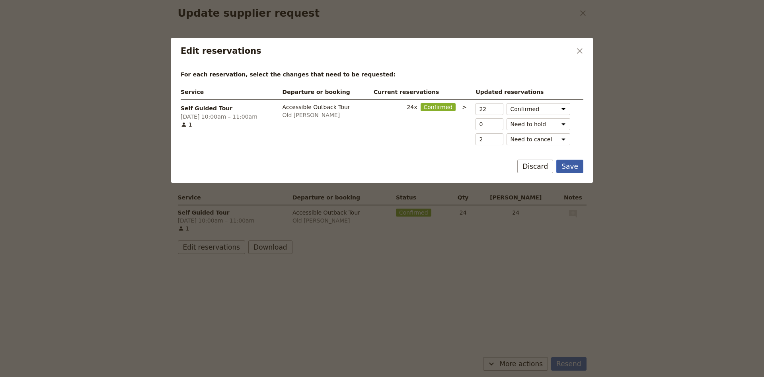
click at [569, 167] on button "Save" at bounding box center [569, 166] width 27 height 14
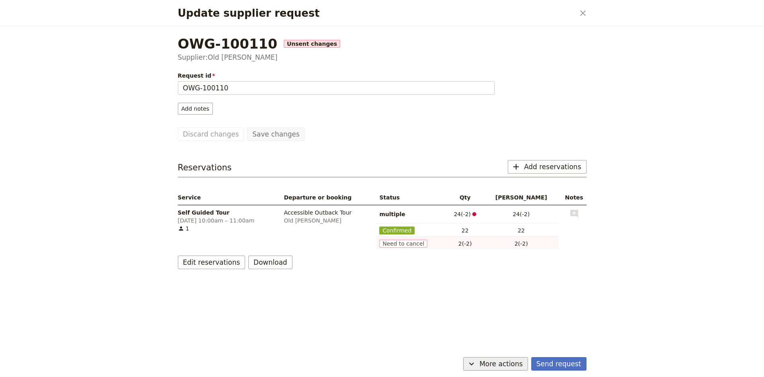
click at [515, 366] on span "More actions" at bounding box center [500, 364] width 43 height 10
click at [511, 322] on span "Capture supplier response" at bounding box center [491, 324] width 73 height 8
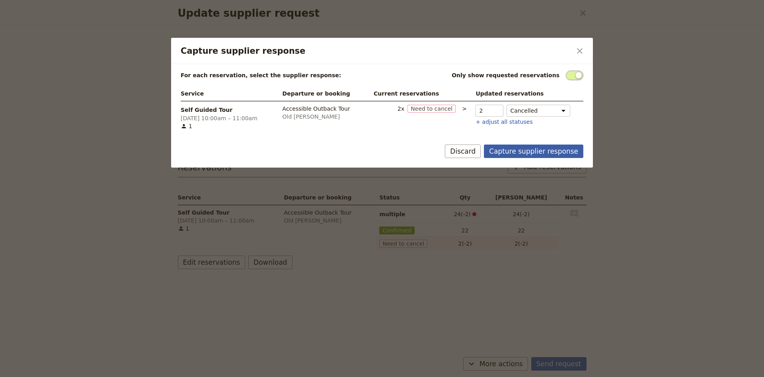
click at [537, 152] on button "Capture supplier response" at bounding box center [533, 151] width 99 height 14
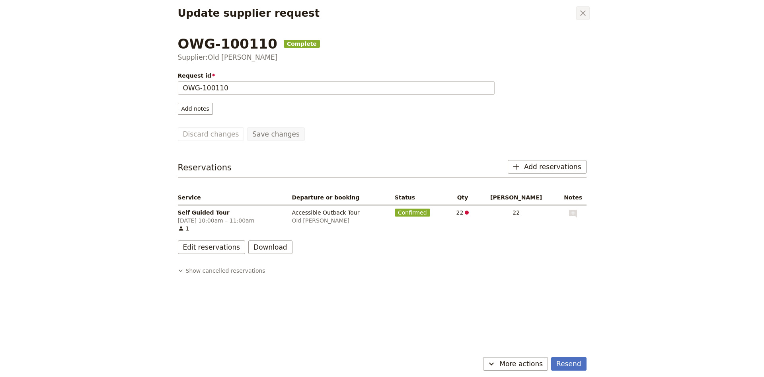
click at [581, 12] on icon "Close dialog" at bounding box center [583, 13] width 10 height 10
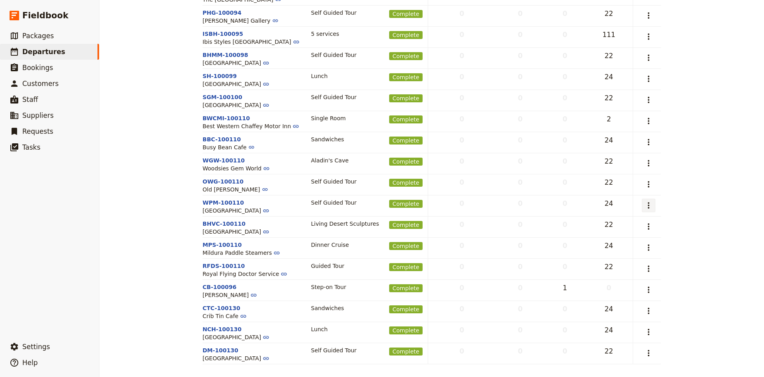
click at [649, 202] on icon "Actions" at bounding box center [648, 205] width 2 height 6
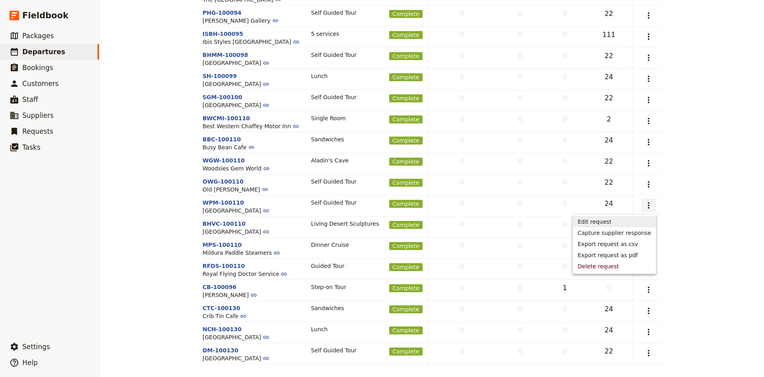
click at [633, 219] on span "Edit request" at bounding box center [613, 222] width 73 height 8
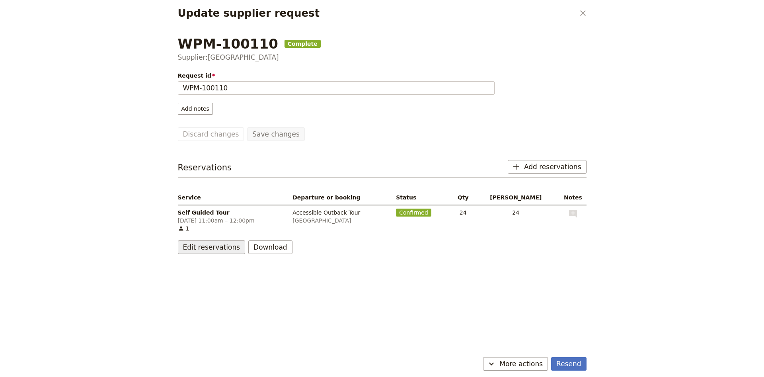
click at [207, 244] on button "Edit reservations" at bounding box center [212, 247] width 68 height 14
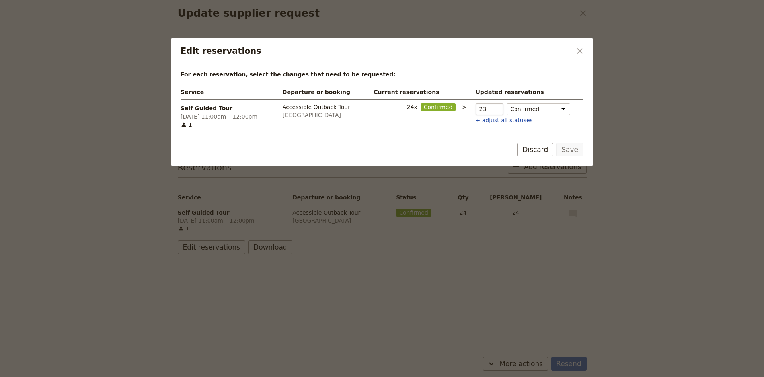
click at [494, 111] on input "23" at bounding box center [489, 109] width 28 height 12
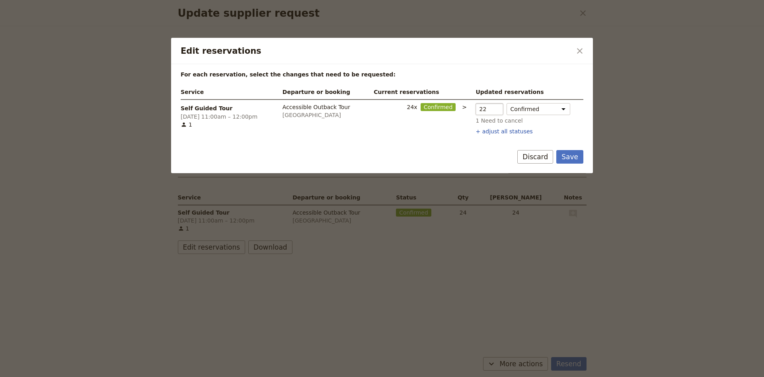
type input "22"
click at [494, 111] on input "22" at bounding box center [489, 109] width 28 height 12
click at [574, 159] on button "Save" at bounding box center [569, 157] width 27 height 14
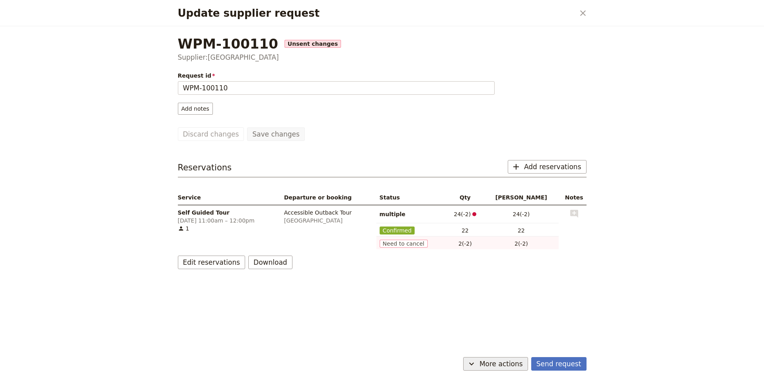
click at [501, 363] on span "More actions" at bounding box center [500, 364] width 43 height 10
click at [500, 325] on span "Capture supplier response" at bounding box center [491, 324] width 73 height 8
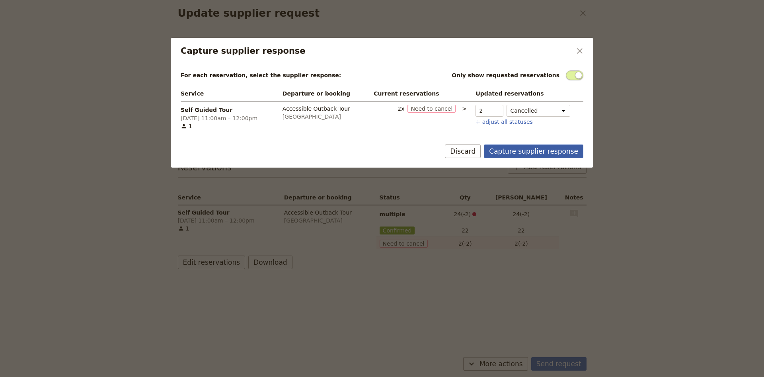
click at [528, 154] on button "Capture supplier response" at bounding box center [533, 151] width 99 height 14
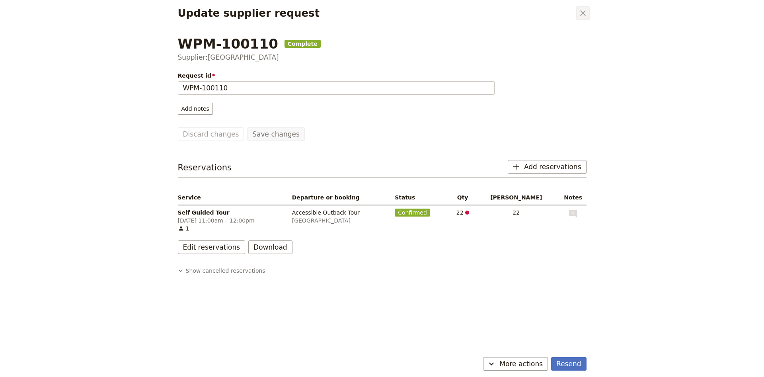
click at [578, 12] on icon "Close dialog" at bounding box center [583, 13] width 10 height 10
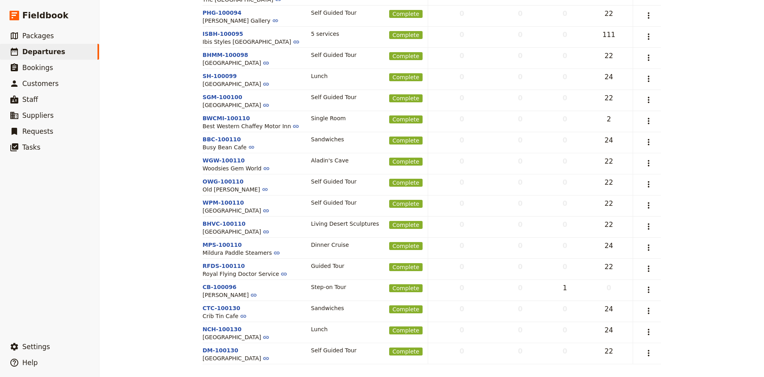
scroll to position [0, 0]
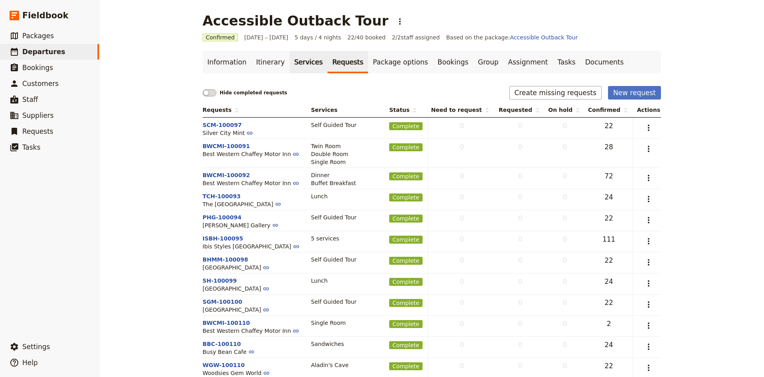
click at [290, 63] on link "Services" at bounding box center [309, 62] width 38 height 22
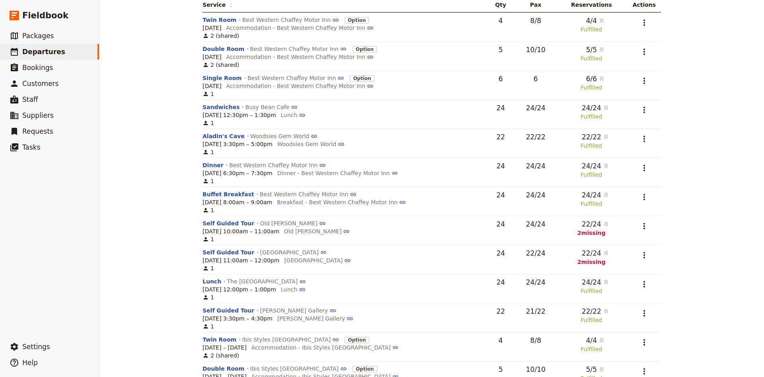
scroll to position [157, 0]
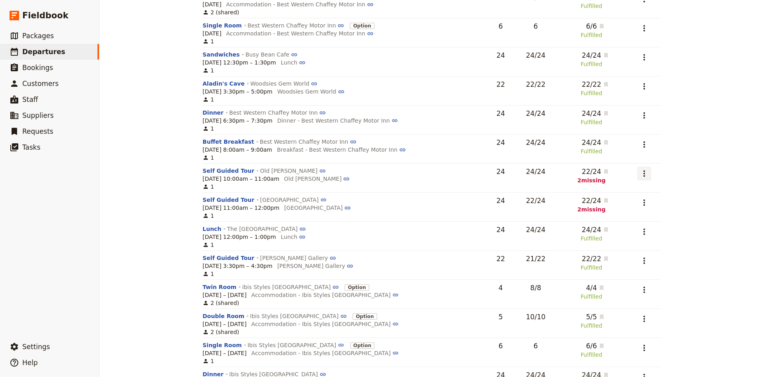
click at [645, 170] on button "​" at bounding box center [644, 174] width 14 height 14
click at [620, 194] on span "Edit service" at bounding box center [608, 193] width 77 height 8
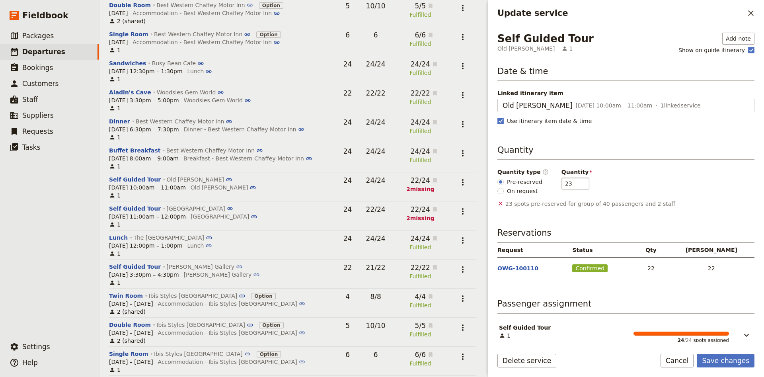
click at [576, 186] on input "23" at bounding box center [575, 183] width 28 height 12
type input "22"
click at [576, 186] on input "22" at bounding box center [575, 183] width 28 height 12
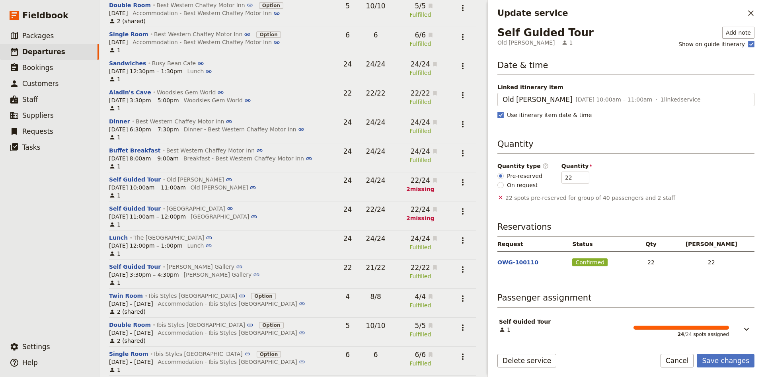
scroll to position [8, 0]
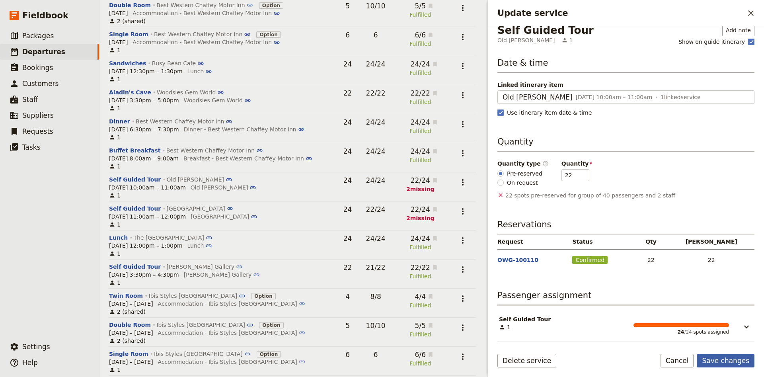
click at [729, 358] on button "Save changes" at bounding box center [725, 361] width 58 height 14
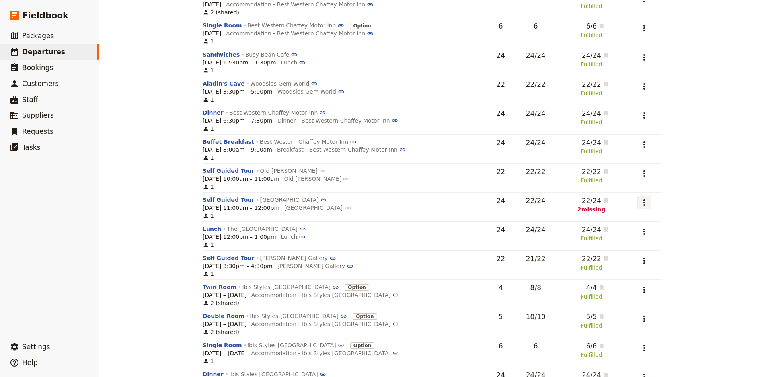
click at [645, 204] on icon "Actions" at bounding box center [644, 203] width 10 height 10
click at [634, 220] on span "Edit service" at bounding box center [609, 222] width 77 height 8
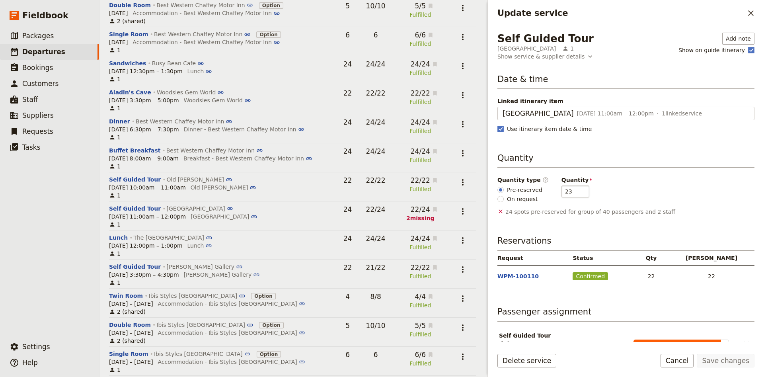
click at [577, 194] on input "23" at bounding box center [575, 191] width 28 height 12
type input "22"
click at [577, 194] on input "22" at bounding box center [575, 191] width 28 height 12
click at [729, 356] on button "Save changes" at bounding box center [725, 361] width 58 height 14
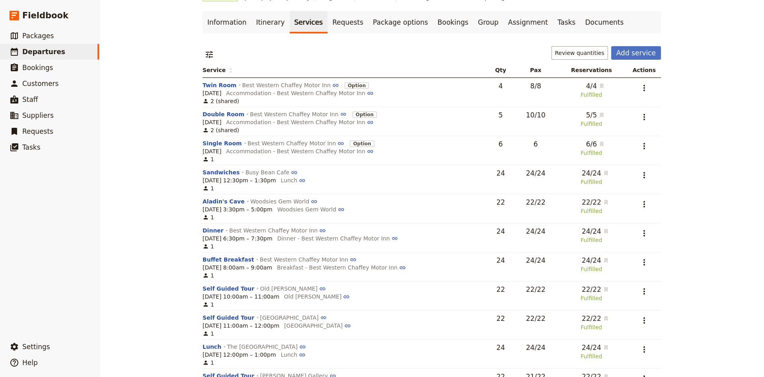
scroll to position [0, 0]
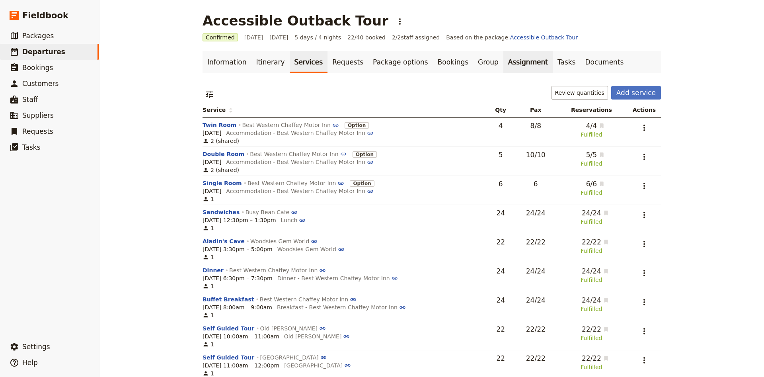
click at [503, 64] on link "Assignment" at bounding box center [527, 62] width 49 height 22
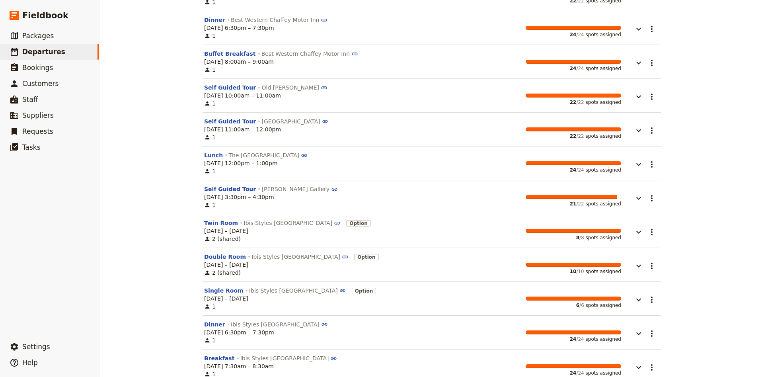
scroll to position [315, 0]
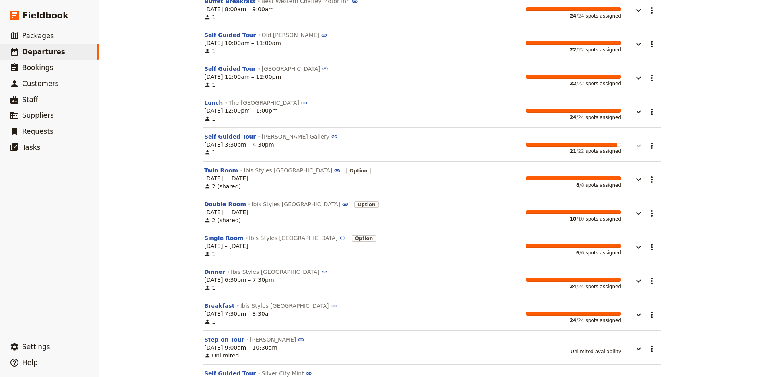
click at [630, 149] on button "button" at bounding box center [633, 141] width 24 height 18
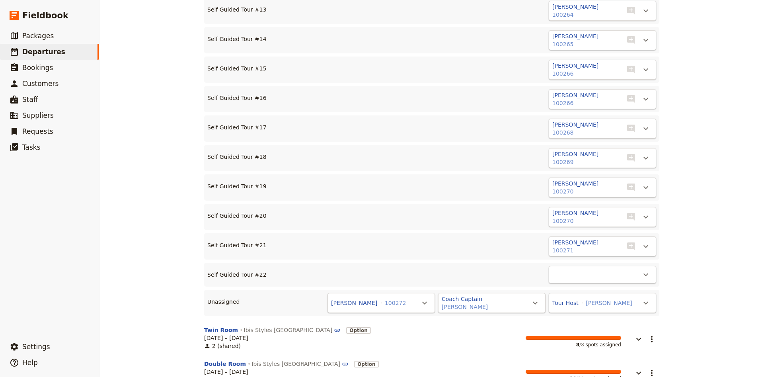
scroll to position [945, 0]
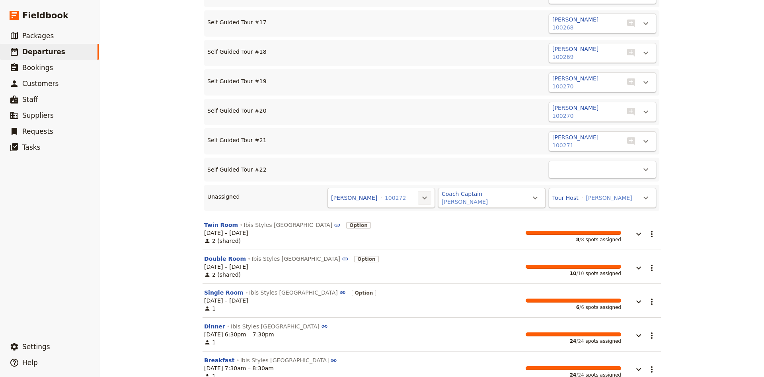
click at [422, 198] on icon "Actions" at bounding box center [425, 198] width 10 height 10
click at [407, 226] on span "Self Guided Tour #22 - empty" at bounding box center [385, 225] width 82 height 8
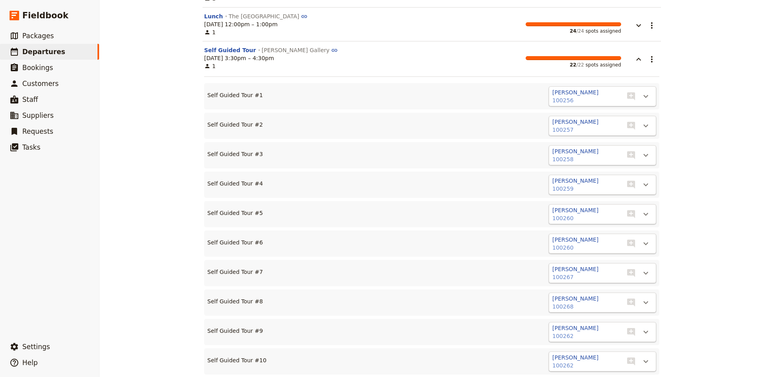
scroll to position [367, 0]
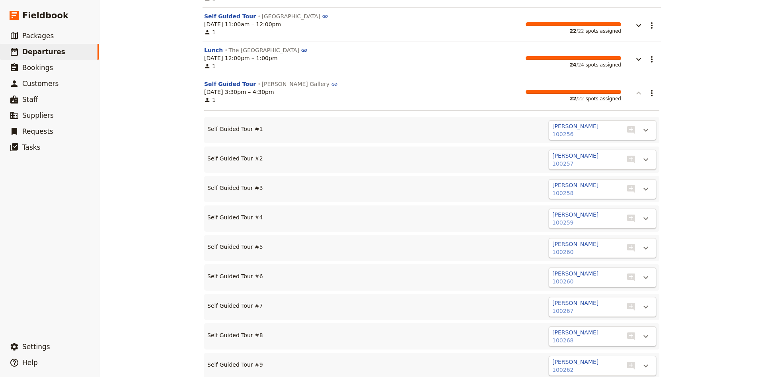
click at [639, 94] on icon "button" at bounding box center [638, 92] width 5 height 3
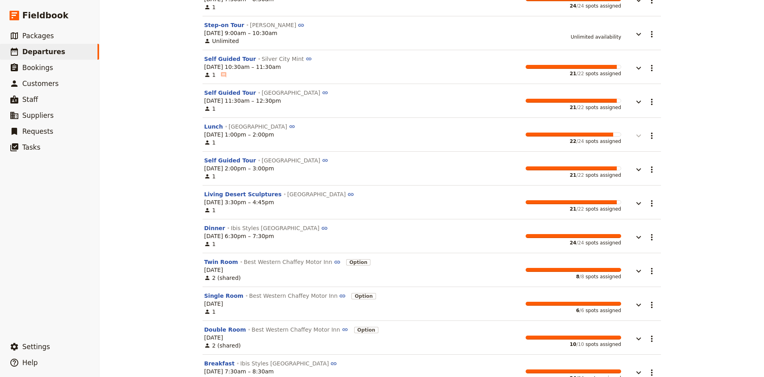
scroll to position [630, 0]
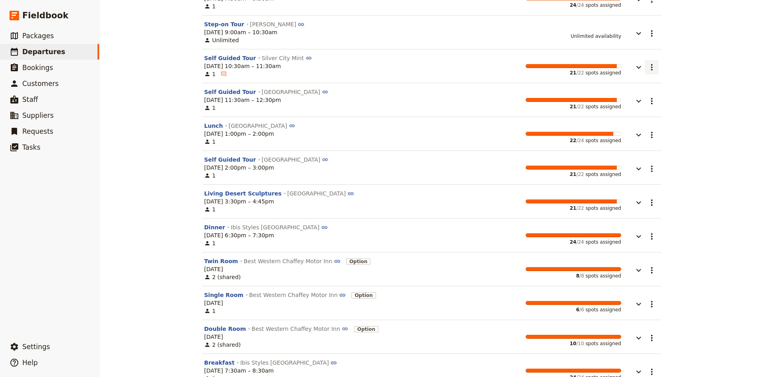
click at [655, 72] on icon "Actions" at bounding box center [652, 67] width 10 height 10
click at [642, 96] on span "Assign all passengers" at bounding box center [623, 99] width 60 height 8
click at [645, 101] on button "​" at bounding box center [652, 101] width 14 height 14
click at [650, 132] on span "Assign all passengers" at bounding box center [623, 132] width 60 height 8
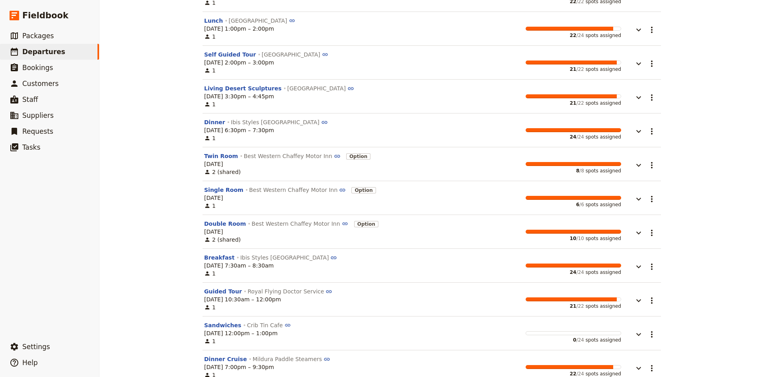
scroll to position [682, 0]
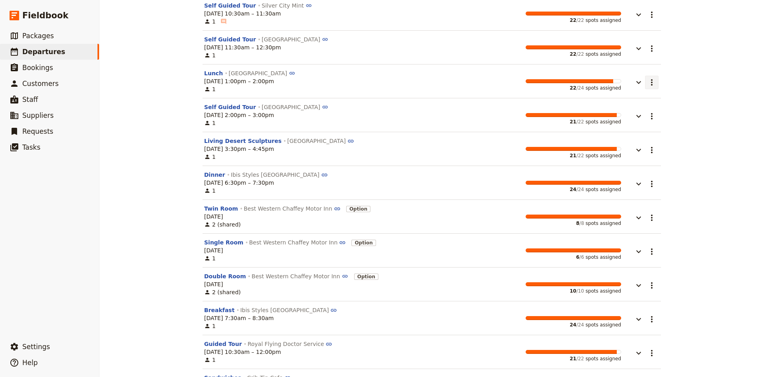
click at [655, 87] on icon "Actions" at bounding box center [652, 83] width 10 height 10
click at [634, 86] on icon "button" at bounding box center [638, 83] width 10 height 10
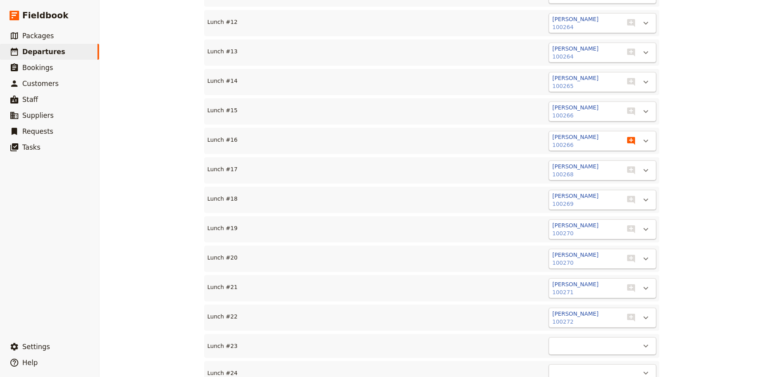
scroll to position [1312, 0]
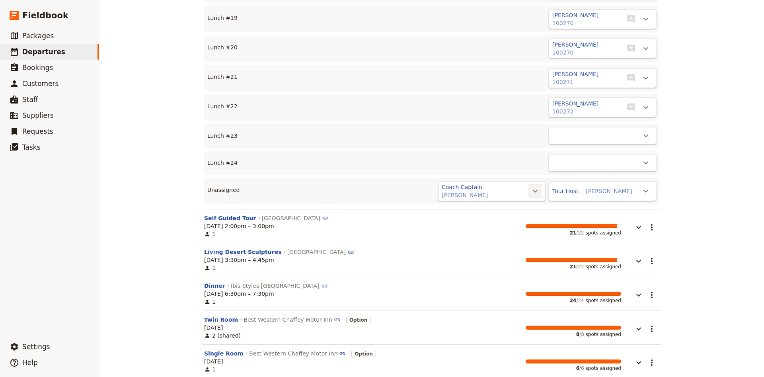
click at [536, 196] on icon "Actions" at bounding box center [535, 191] width 10 height 10
click at [522, 222] on span "Lunch #23 - empty" at bounding box center [504, 220] width 64 height 8
click at [643, 194] on icon "Actions" at bounding box center [646, 192] width 10 height 10
click at [628, 220] on span "Lunch #24 - empty" at bounding box center [610, 222] width 54 height 8
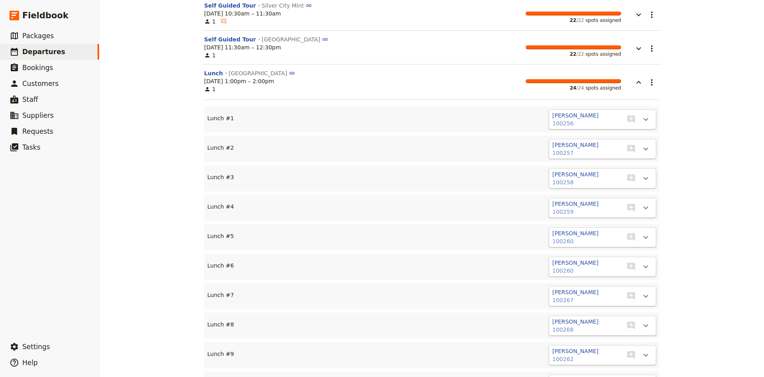
scroll to position [525, 0]
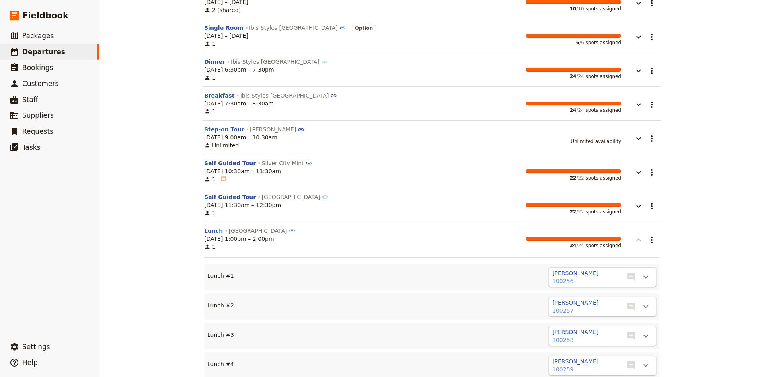
click at [640, 239] on button "button" at bounding box center [633, 236] width 24 height 18
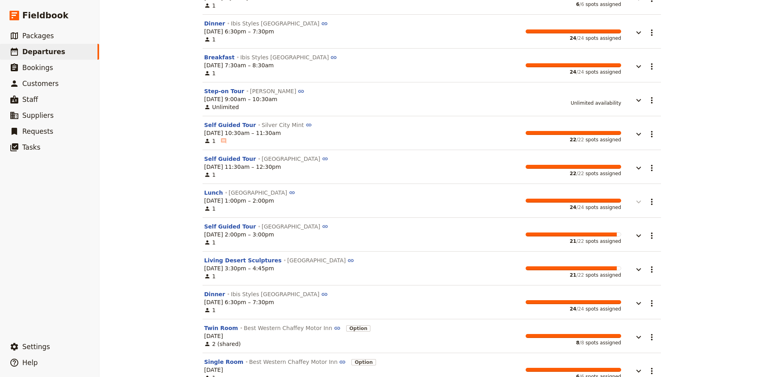
scroll to position [577, 0]
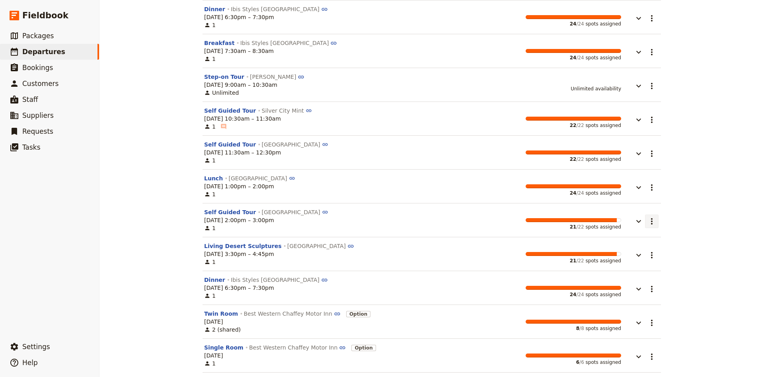
click at [649, 226] on icon "Actions" at bounding box center [652, 221] width 10 height 10
click at [645, 252] on span "Assign all passengers" at bounding box center [623, 253] width 60 height 8
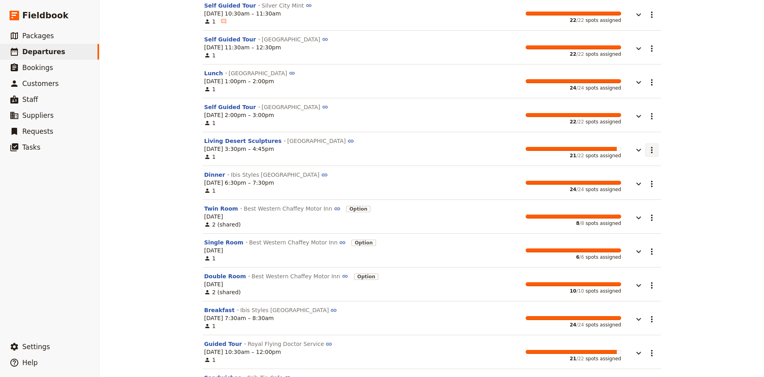
click at [654, 155] on icon "Actions" at bounding box center [652, 150] width 10 height 10
click at [645, 182] on span "Assign all passengers" at bounding box center [623, 182] width 60 height 8
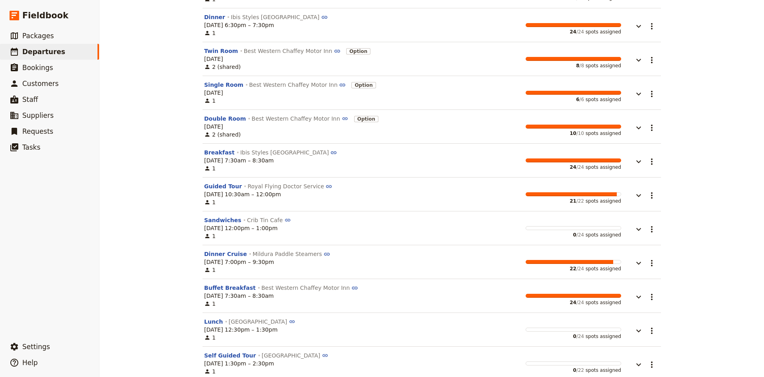
scroll to position [861, 0]
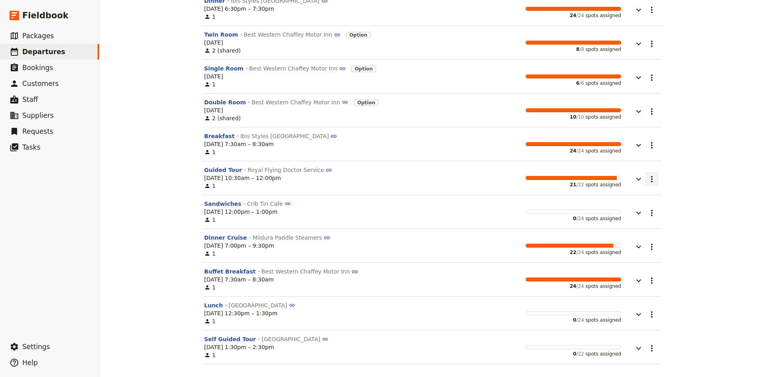
click at [657, 177] on button "​" at bounding box center [652, 179] width 14 height 14
click at [642, 206] on span "Assign all passengers" at bounding box center [623, 207] width 60 height 8
click at [650, 214] on icon "Actions" at bounding box center [652, 213] width 10 height 10
click at [644, 240] on span "Assign all passengers" at bounding box center [623, 241] width 60 height 8
click at [639, 216] on icon "button" at bounding box center [638, 213] width 10 height 10
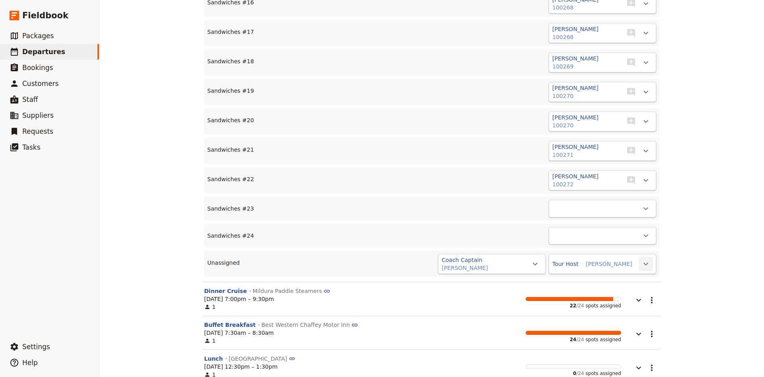
scroll to position [1600, 0]
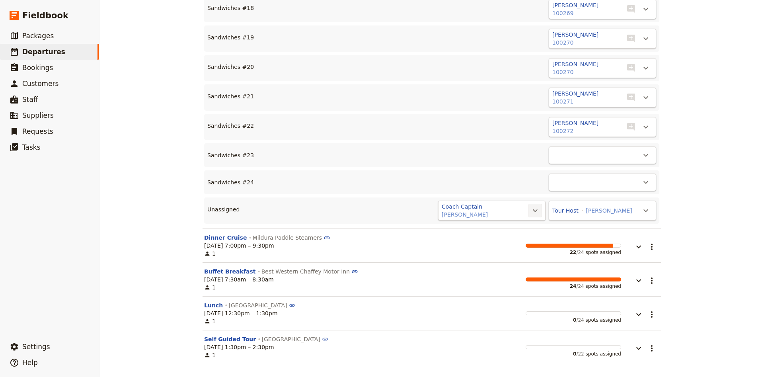
click at [529, 213] on button "​" at bounding box center [535, 211] width 14 height 14
click at [527, 235] on span "Sandwiches #23 - empty" at bounding box center [501, 238] width 70 height 8
click at [647, 216] on icon "Actions" at bounding box center [646, 212] width 10 height 10
click at [641, 240] on span "Sandwiches #24 - empty" at bounding box center [612, 241] width 70 height 8
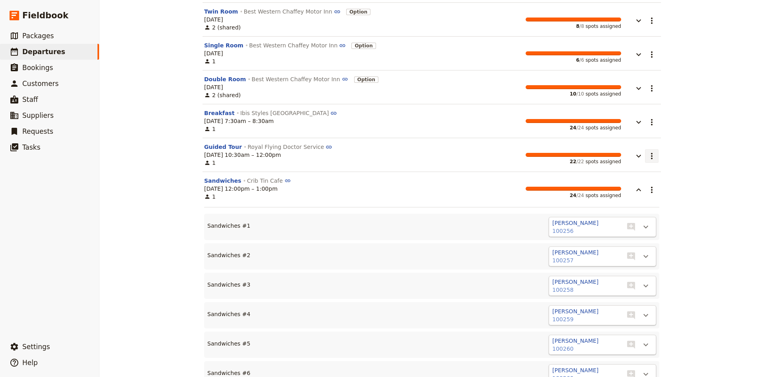
scroll to position [843, 0]
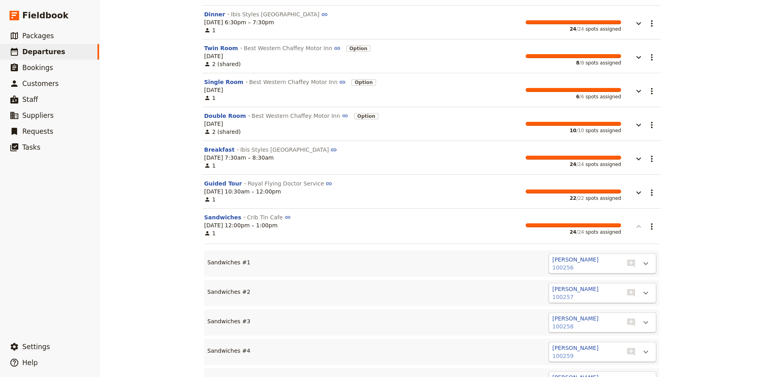
click at [636, 229] on icon "button" at bounding box center [638, 227] width 10 height 10
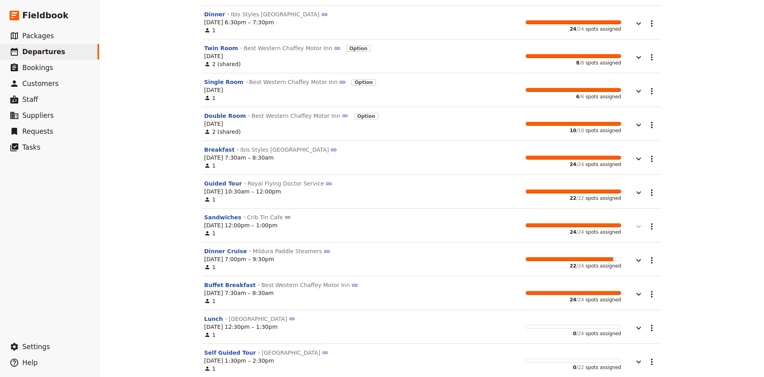
scroll to position [861, 0]
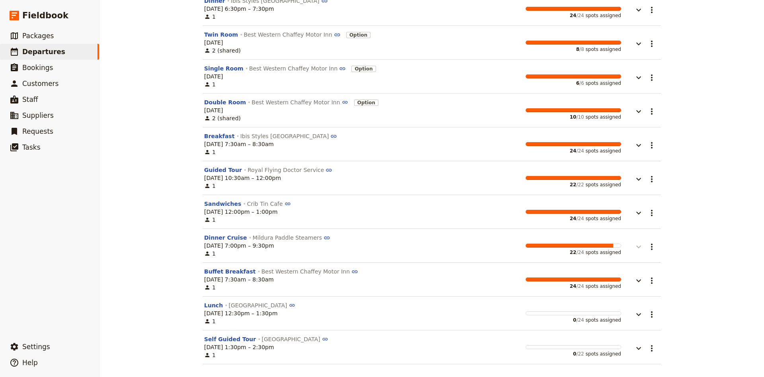
click at [641, 245] on icon "button" at bounding box center [638, 247] width 10 height 10
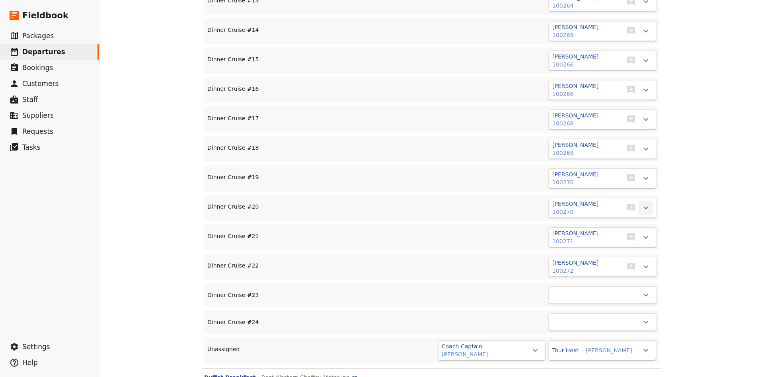
scroll to position [1596, 0]
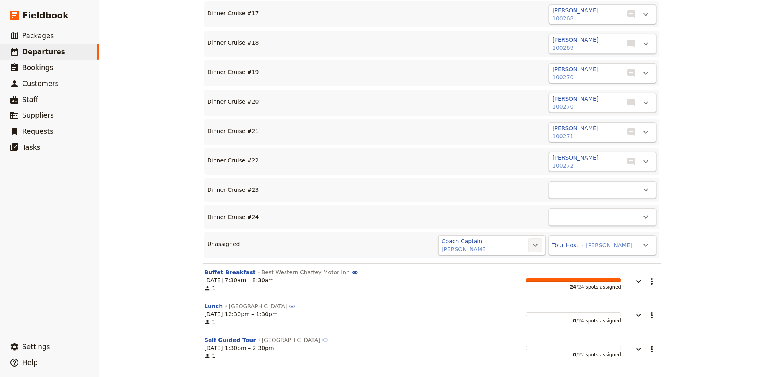
click at [537, 247] on icon "Actions" at bounding box center [534, 245] width 5 height 3
click at [528, 272] on span "Dinner Cruise #23 - empty" at bounding box center [499, 276] width 75 height 8
click at [647, 251] on icon "Actions" at bounding box center [646, 246] width 10 height 10
click at [626, 278] on span "Dinner Cruise #24 - empty" at bounding box center [609, 278] width 75 height 8
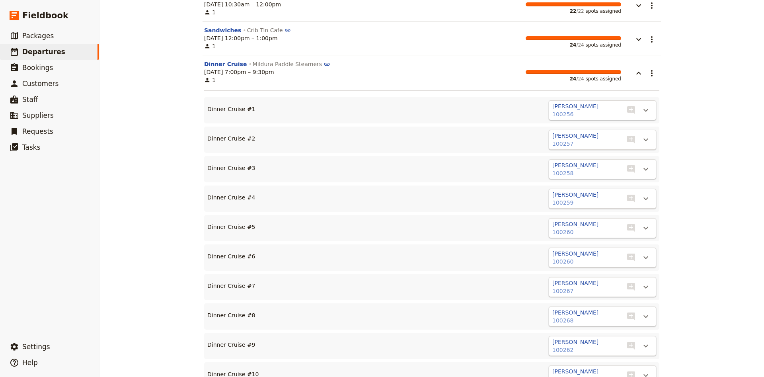
scroll to position [1000, 0]
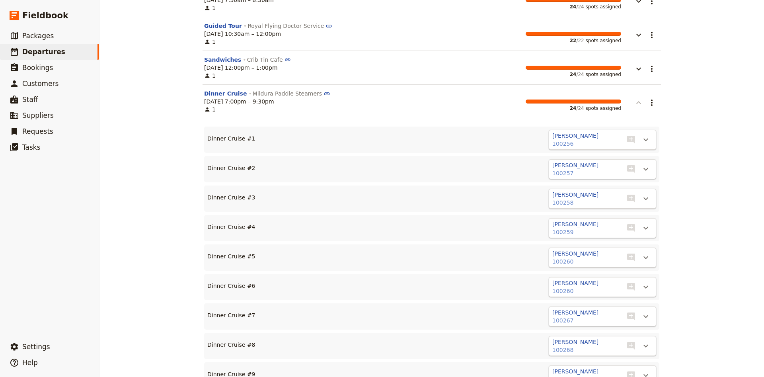
click at [639, 106] on icon "button" at bounding box center [638, 103] width 10 height 10
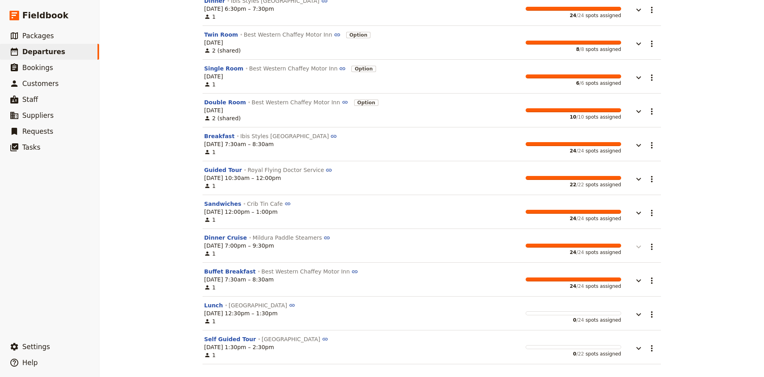
scroll to position [861, 0]
click at [651, 316] on icon "Actions" at bounding box center [652, 314] width 10 height 10
click at [633, 343] on span "Assign all passengers" at bounding box center [623, 342] width 60 height 8
click at [652, 353] on button "​" at bounding box center [652, 348] width 14 height 14
click at [638, 335] on button "Assign all passengers" at bounding box center [623, 330] width 70 height 11
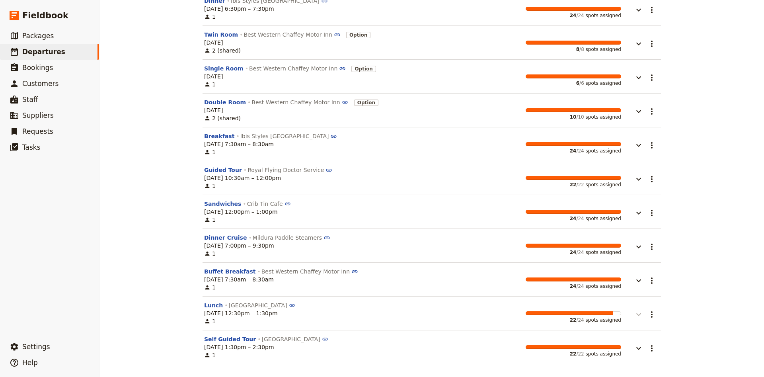
click at [638, 313] on icon "button" at bounding box center [638, 314] width 10 height 10
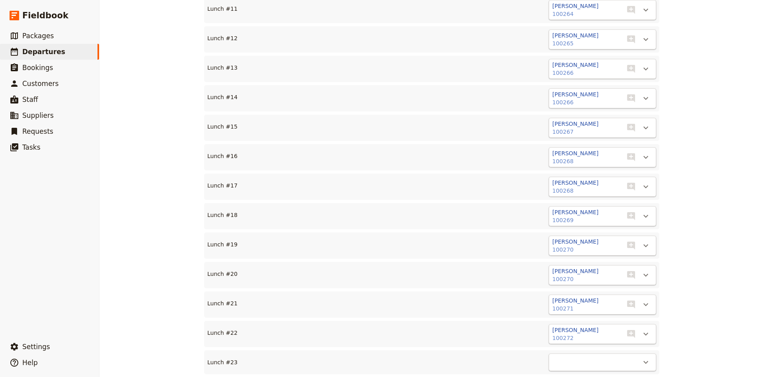
scroll to position [1600, 0]
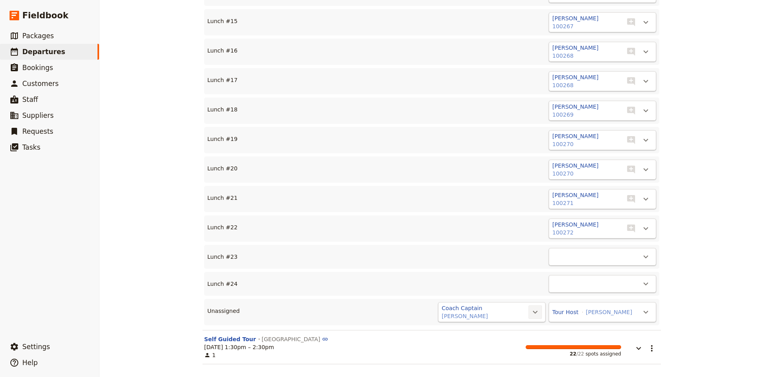
click at [532, 313] on icon "Actions" at bounding box center [535, 312] width 10 height 10
click at [524, 337] on span "Lunch #23 - empty" at bounding box center [504, 340] width 64 height 8
click at [648, 314] on icon "Actions" at bounding box center [646, 313] width 10 height 10
click at [620, 344] on span "Lunch #24 - empty" at bounding box center [610, 342] width 54 height 8
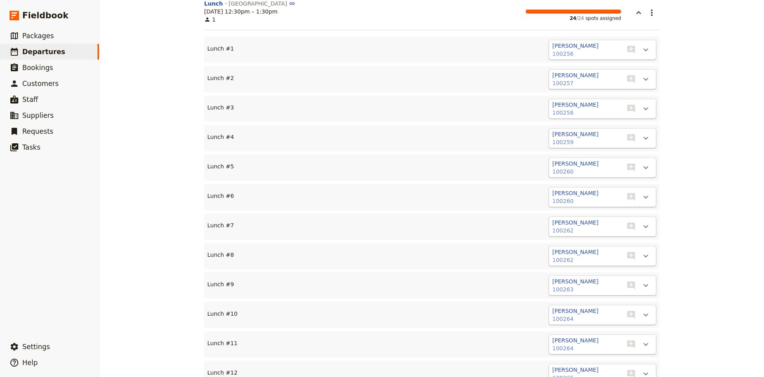
scroll to position [1000, 0]
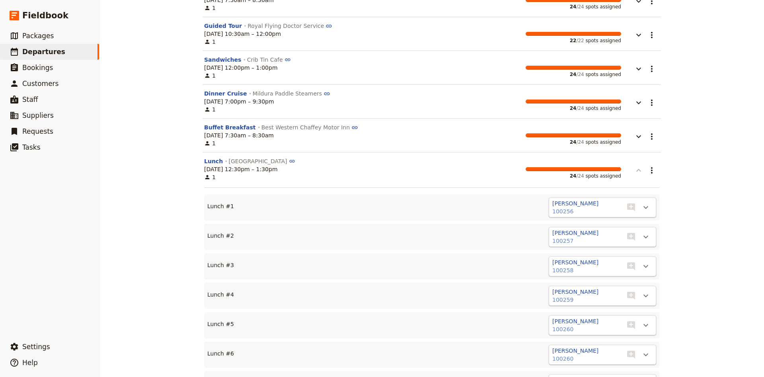
click at [638, 173] on icon "button" at bounding box center [638, 170] width 10 height 10
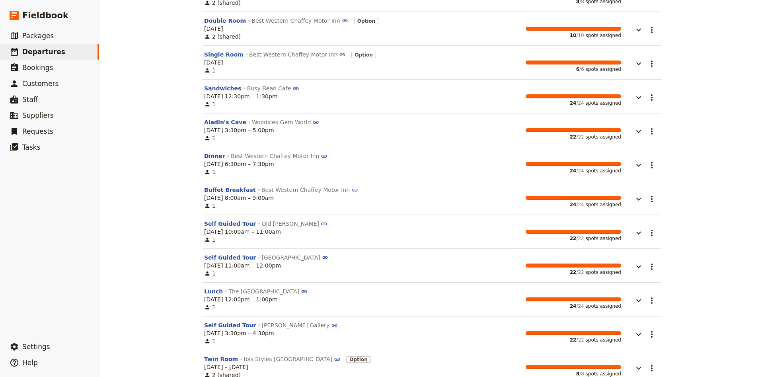
scroll to position [0, 0]
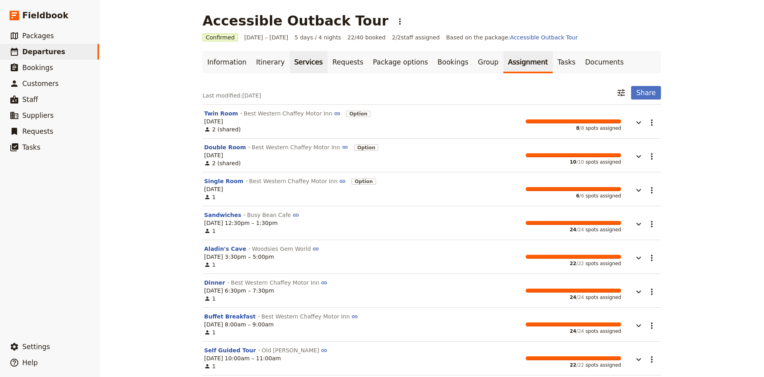
click at [305, 70] on link "Services" at bounding box center [309, 62] width 38 height 22
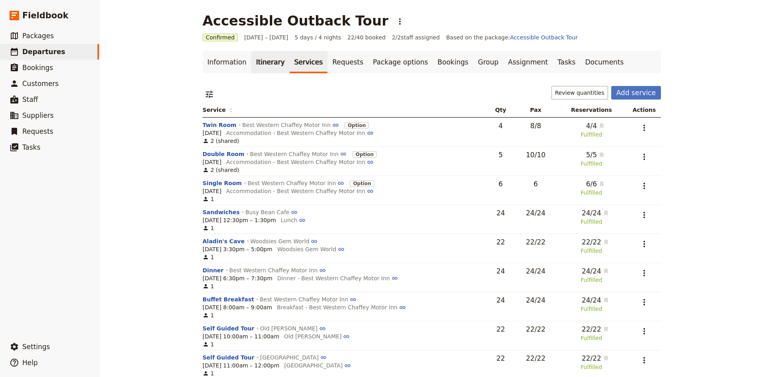
click at [260, 70] on link "Itinerary" at bounding box center [270, 62] width 38 height 22
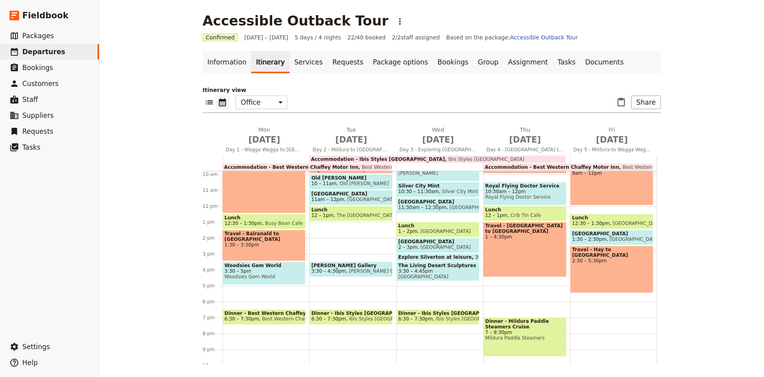
scroll to position [103, 0]
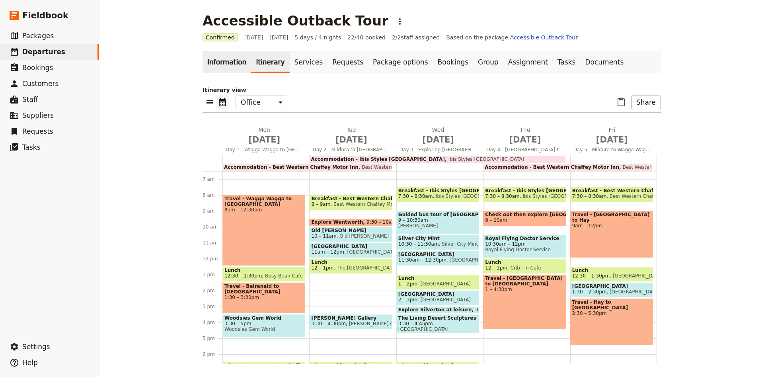
click at [212, 60] on link "Information" at bounding box center [226, 62] width 49 height 22
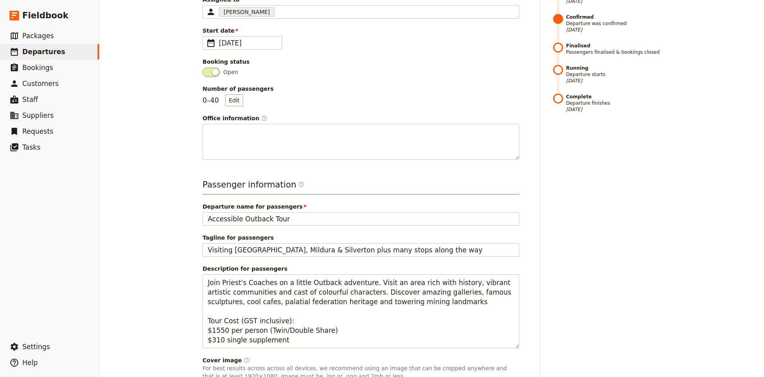
scroll to position [303, 0]
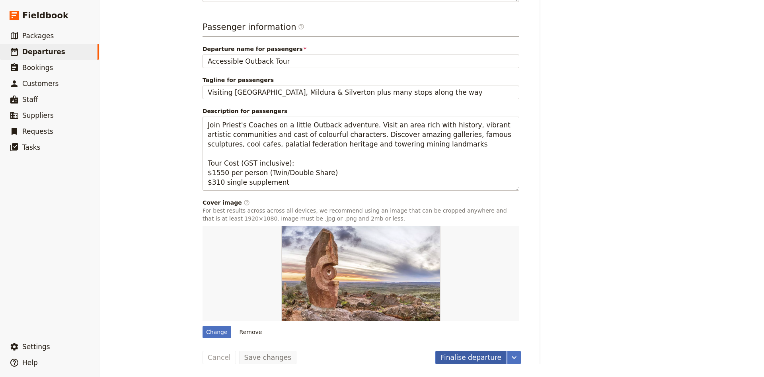
click at [485, 359] on button "Finalise departure" at bounding box center [470, 357] width 71 height 14
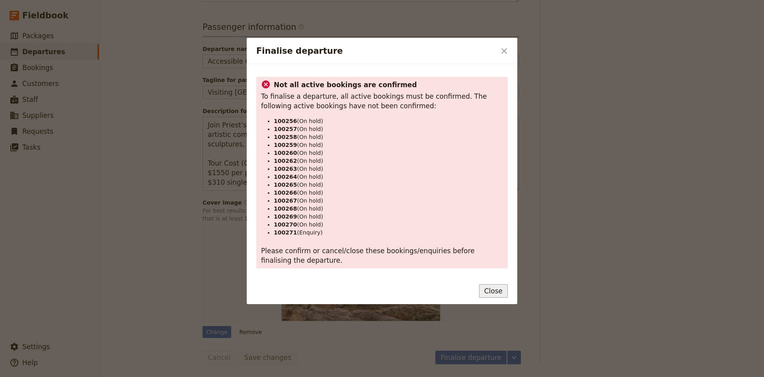
click at [501, 296] on button "Close" at bounding box center [493, 291] width 29 height 14
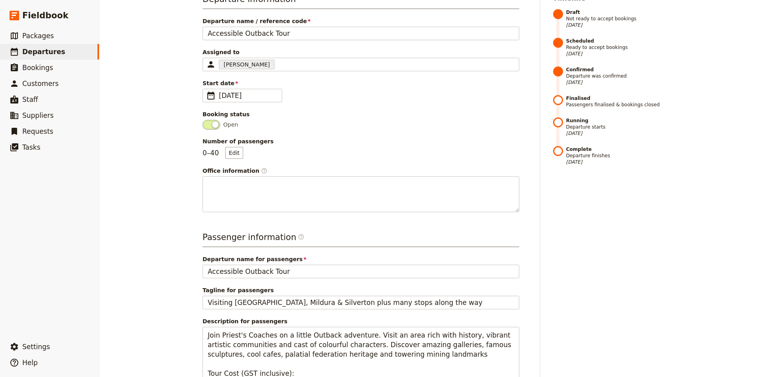
scroll to position [0, 0]
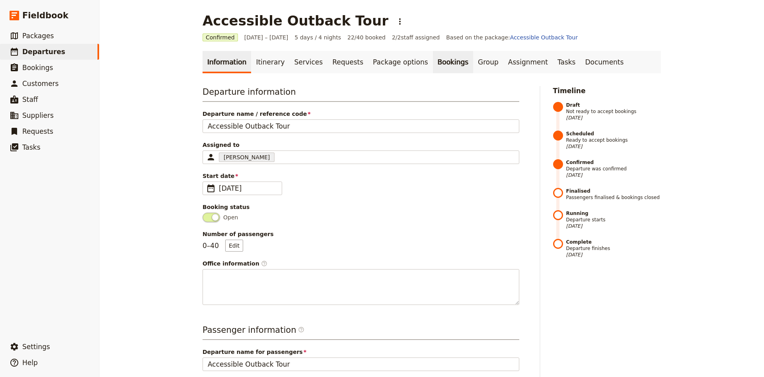
click at [433, 72] on link "Bookings" at bounding box center [453, 62] width 40 height 22
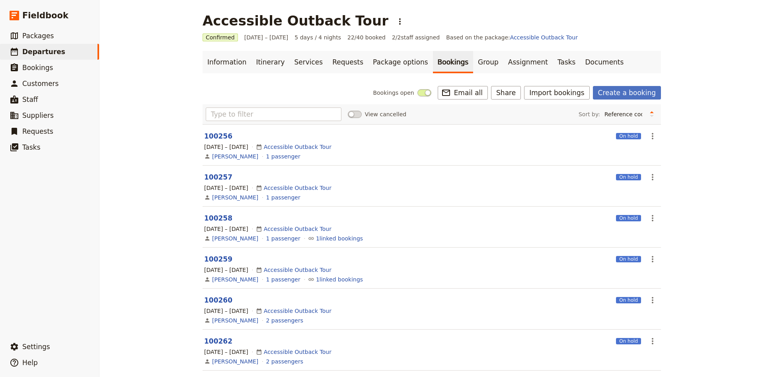
scroll to position [52, 0]
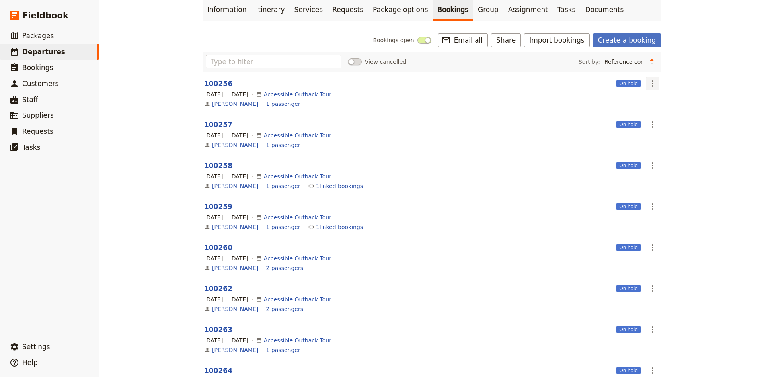
click at [653, 89] on button "​" at bounding box center [652, 84] width 14 height 14
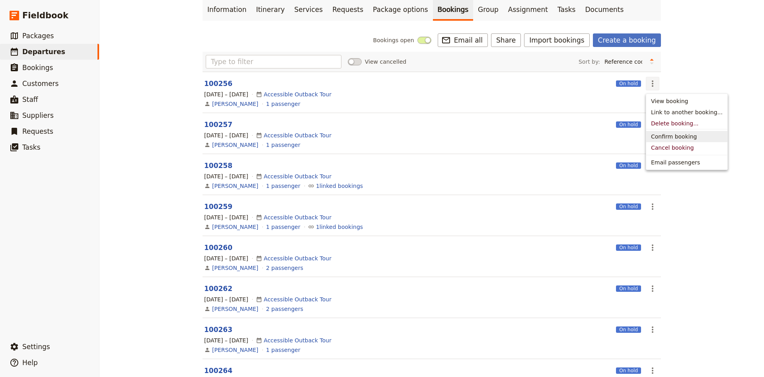
click at [663, 136] on span "Confirm booking" at bounding box center [674, 136] width 46 height 8
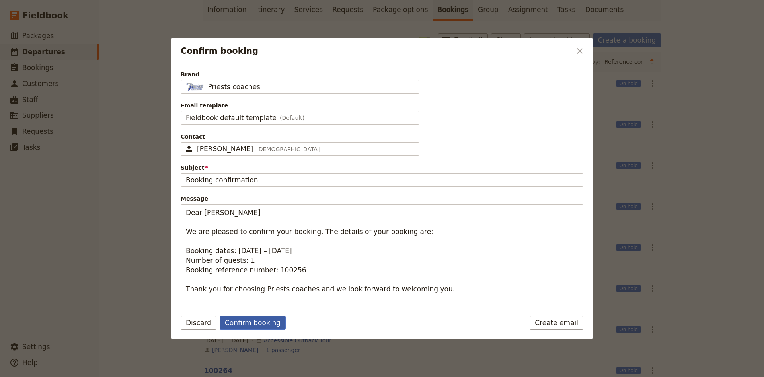
click at [251, 321] on button "Confirm booking" at bounding box center [253, 323] width 66 height 14
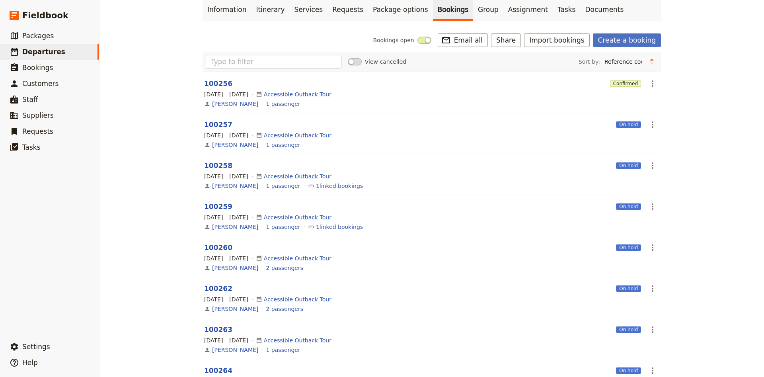
click at [660, 127] on section "100257 On hold ​ 25 – 29 Aug 2025 Accessible Outback Tour Judy Cussons 1 passen…" at bounding box center [431, 133] width 458 height 41
click at [655, 126] on icon "Actions" at bounding box center [652, 125] width 10 height 10
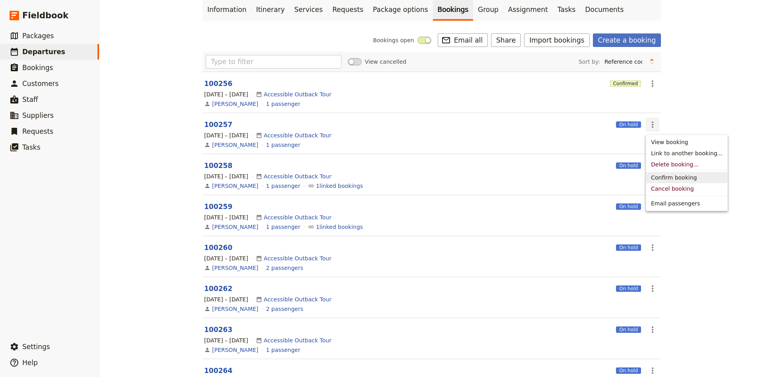
click at [671, 177] on span "Confirm booking" at bounding box center [674, 177] width 46 height 8
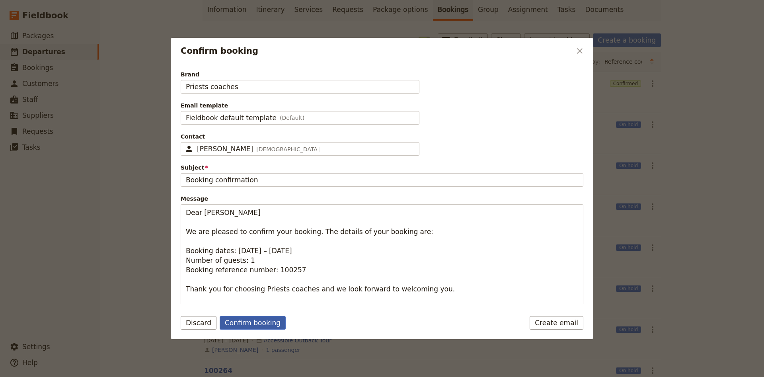
click at [266, 322] on button "Confirm booking" at bounding box center [253, 323] width 66 height 14
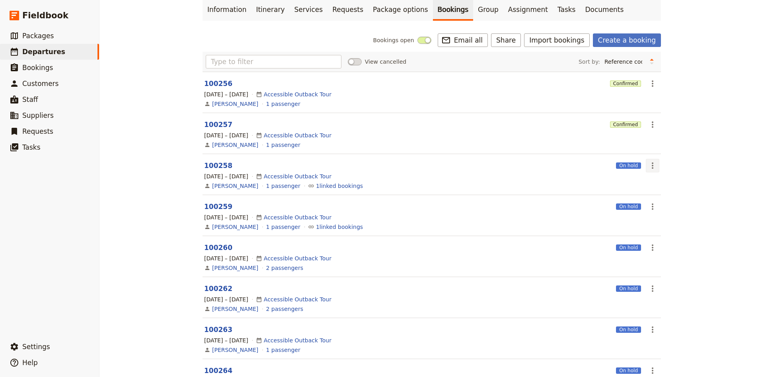
click at [653, 167] on icon "Actions" at bounding box center [652, 166] width 10 height 10
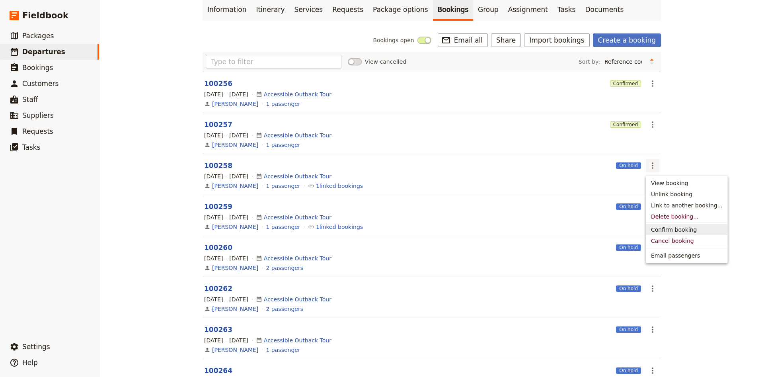
click at [669, 234] on button "Confirm booking" at bounding box center [686, 229] width 81 height 11
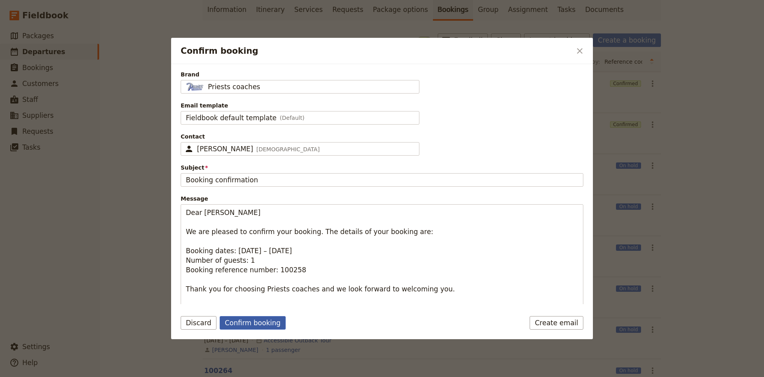
click at [258, 321] on button "Confirm booking" at bounding box center [253, 323] width 66 height 14
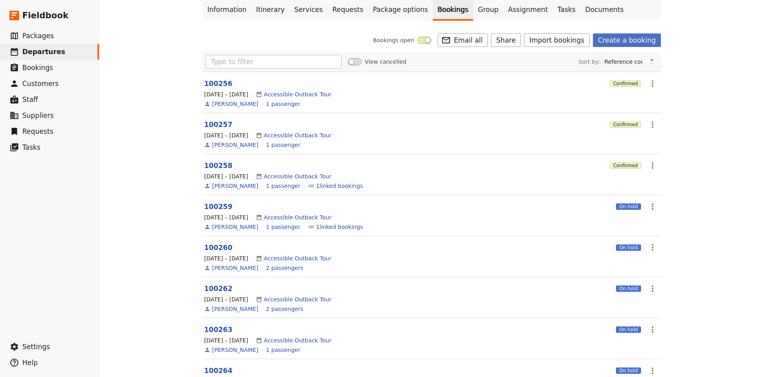
click at [655, 210] on icon "Actions" at bounding box center [652, 207] width 10 height 10
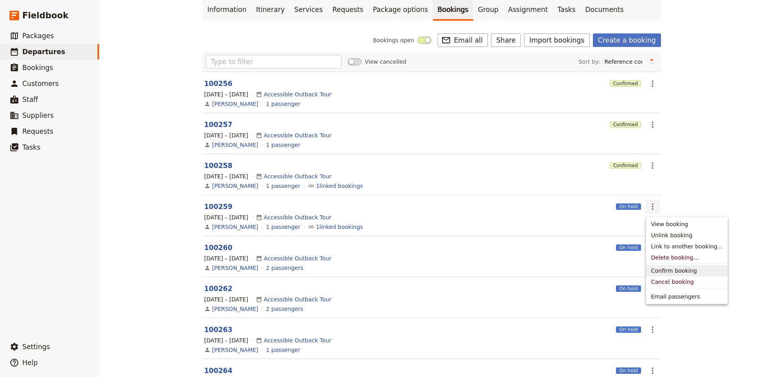
click at [663, 270] on span "Confirm booking" at bounding box center [674, 270] width 46 height 8
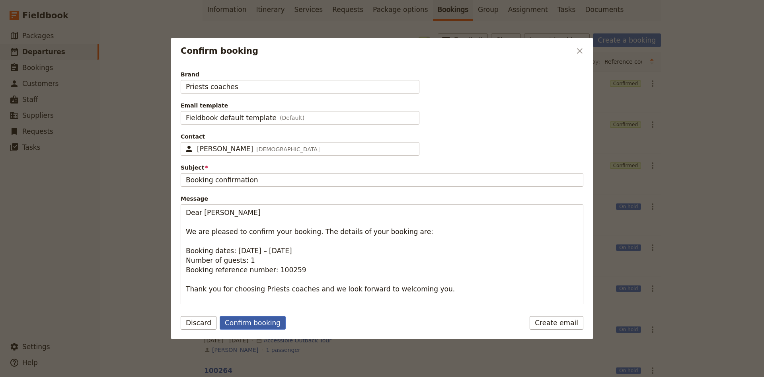
click at [251, 322] on button "Confirm booking" at bounding box center [253, 323] width 66 height 14
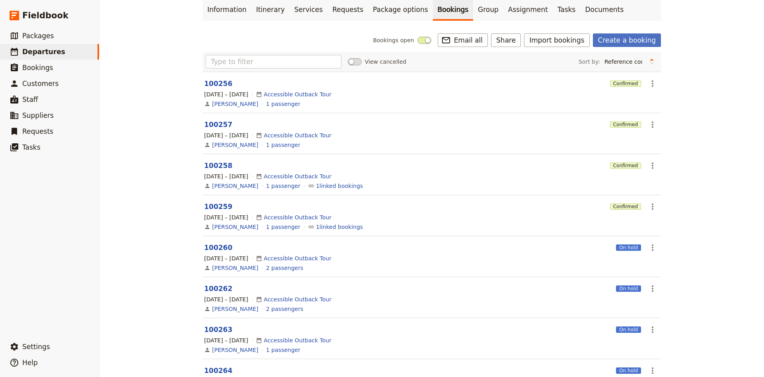
scroll to position [157, 0]
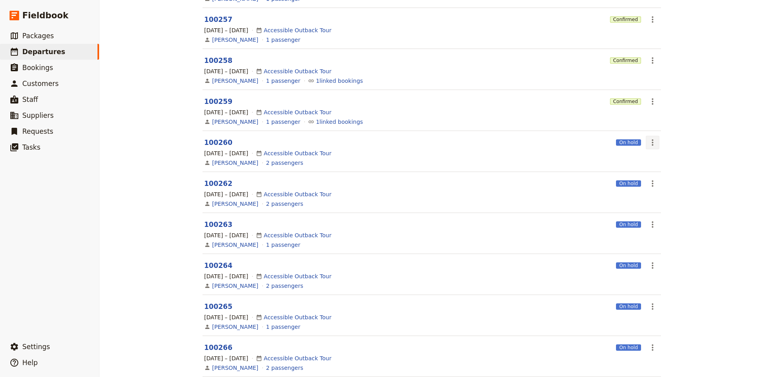
click at [651, 147] on button "​" at bounding box center [652, 143] width 14 height 14
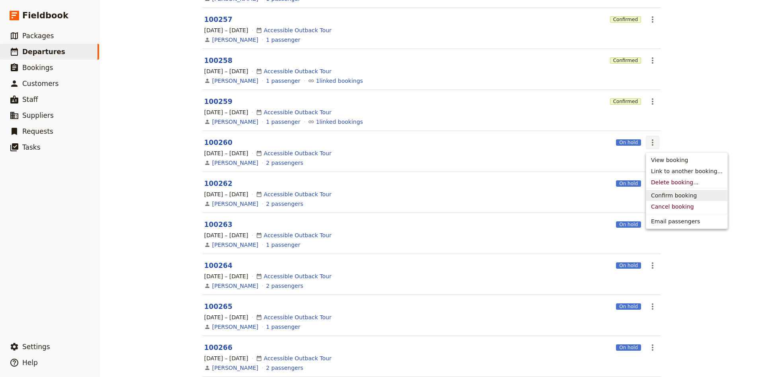
click at [672, 194] on span "Confirm booking" at bounding box center [674, 195] width 46 height 8
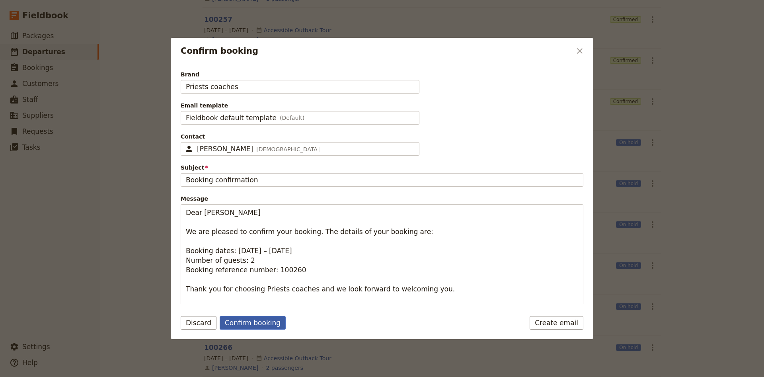
click at [271, 323] on button "Confirm booking" at bounding box center [253, 323] width 66 height 14
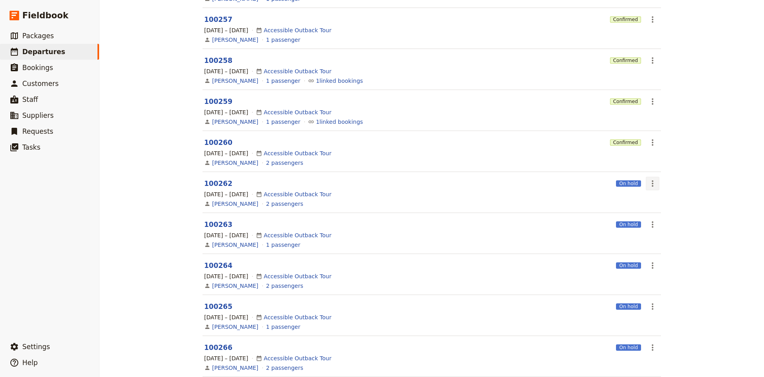
click at [650, 181] on icon "Actions" at bounding box center [652, 184] width 10 height 10
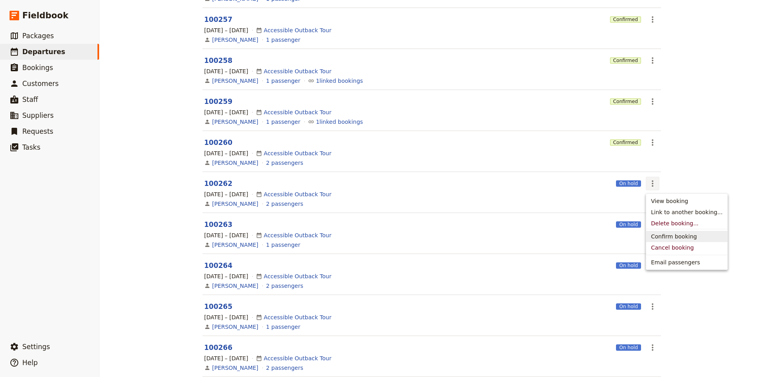
click at [668, 235] on span "Confirm booking" at bounding box center [674, 236] width 46 height 8
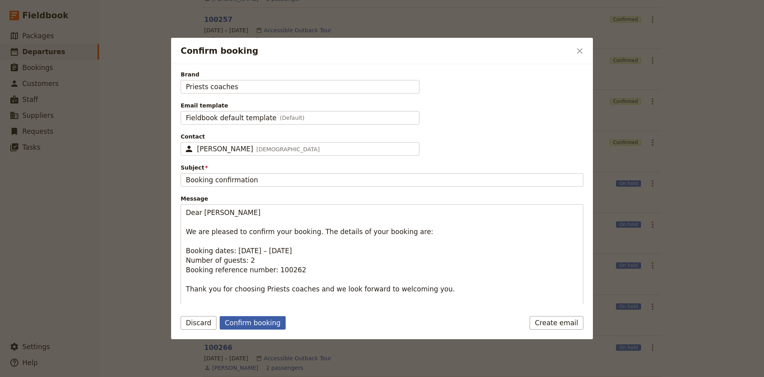
click at [257, 328] on button "Confirm booking" at bounding box center [253, 323] width 66 height 14
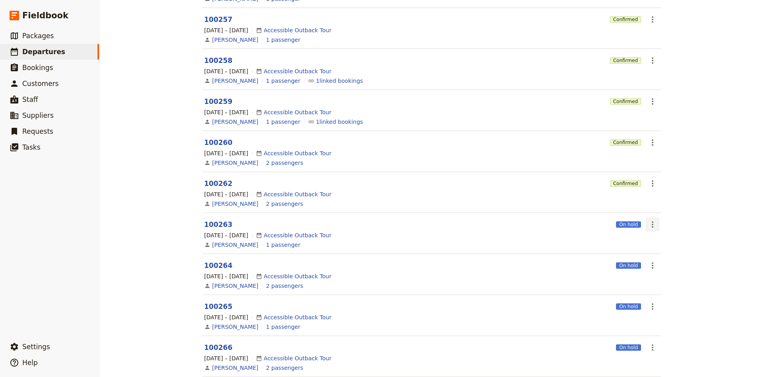
click at [650, 218] on button "​" at bounding box center [652, 225] width 14 height 14
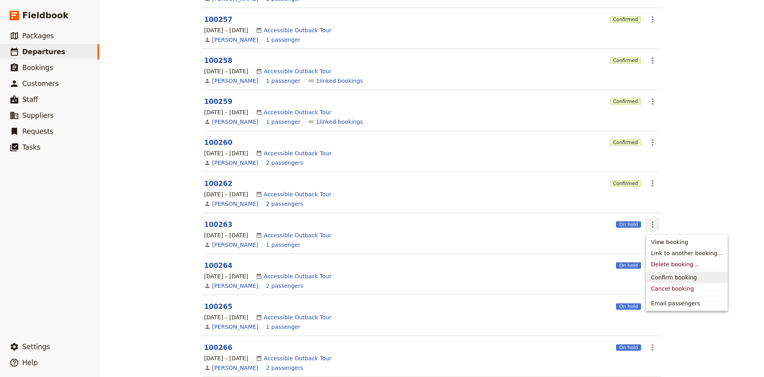
click at [665, 280] on span "Confirm booking" at bounding box center [674, 277] width 46 height 8
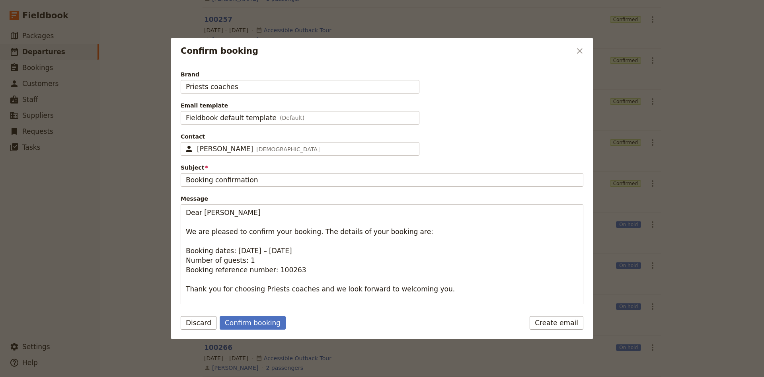
click at [257, 315] on form "Brand Priests coaches Email template Fieldbook default template (Default) Field…" at bounding box center [382, 201] width 422 height 275
click at [261, 321] on button "Confirm booking" at bounding box center [253, 323] width 66 height 14
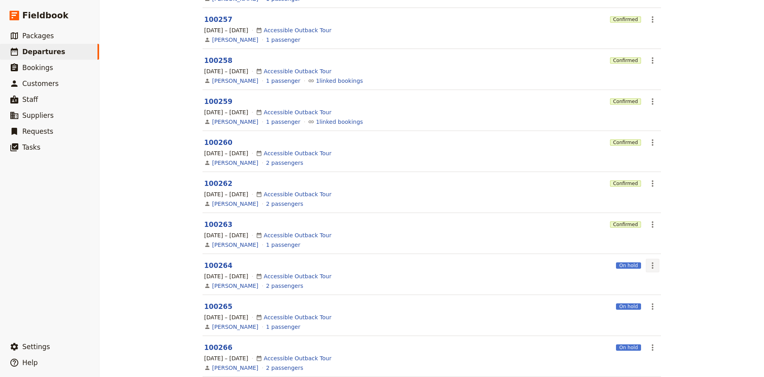
click at [653, 270] on button "​" at bounding box center [652, 265] width 14 height 14
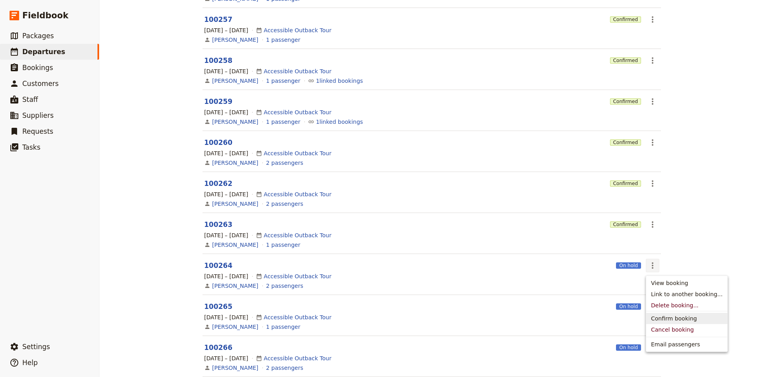
click at [668, 320] on span "Confirm booking" at bounding box center [674, 318] width 46 height 8
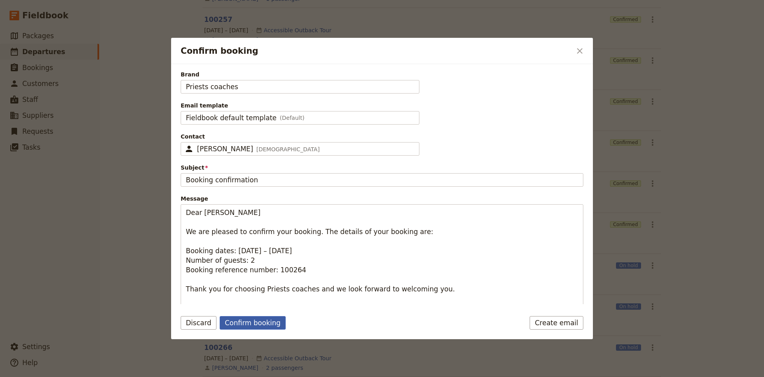
click at [266, 319] on button "Confirm booking" at bounding box center [253, 323] width 66 height 14
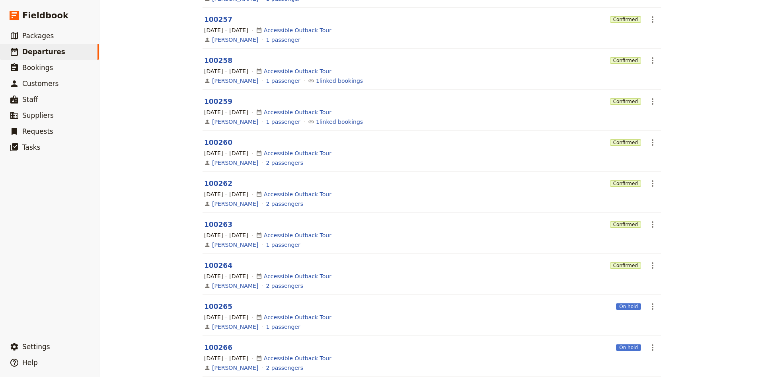
scroll to position [196, 0]
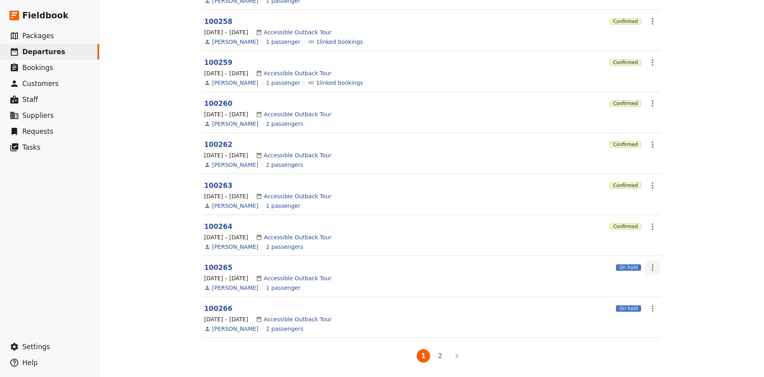
click at [648, 266] on icon "Actions" at bounding box center [652, 267] width 10 height 10
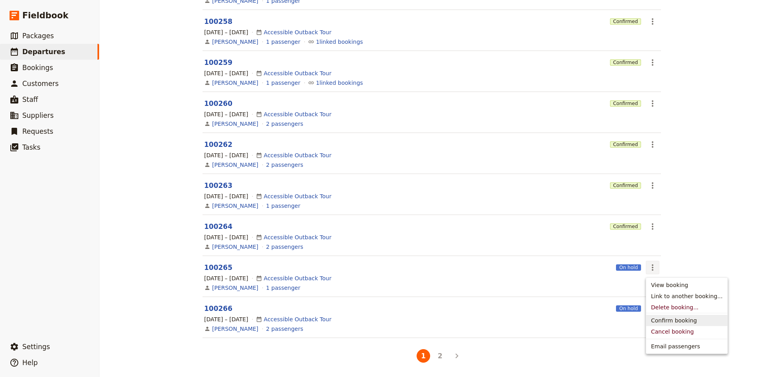
click at [657, 322] on span "Confirm booking" at bounding box center [674, 320] width 46 height 8
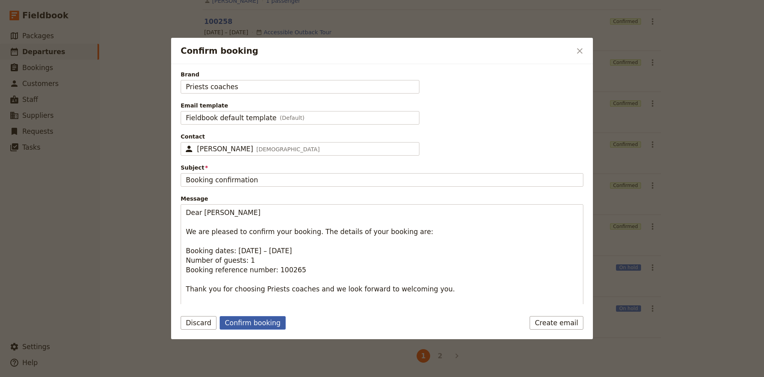
click at [270, 325] on button "Confirm booking" at bounding box center [253, 323] width 66 height 14
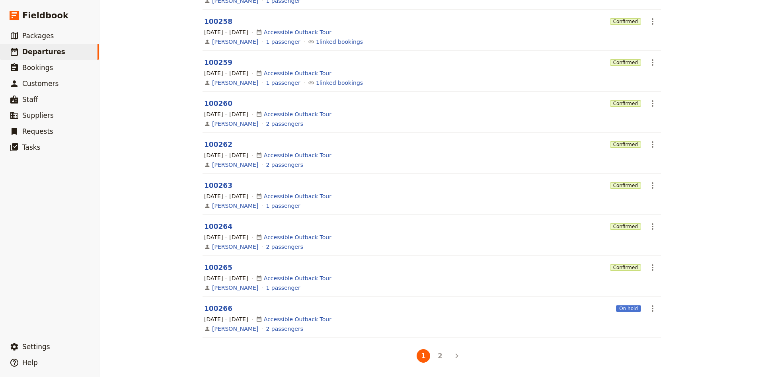
click at [655, 311] on icon "Actions" at bounding box center [652, 308] width 10 height 10
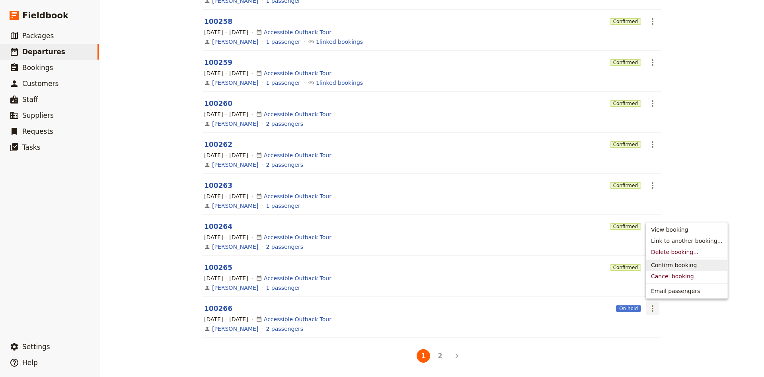
click at [665, 266] on span "Confirm booking" at bounding box center [674, 265] width 46 height 8
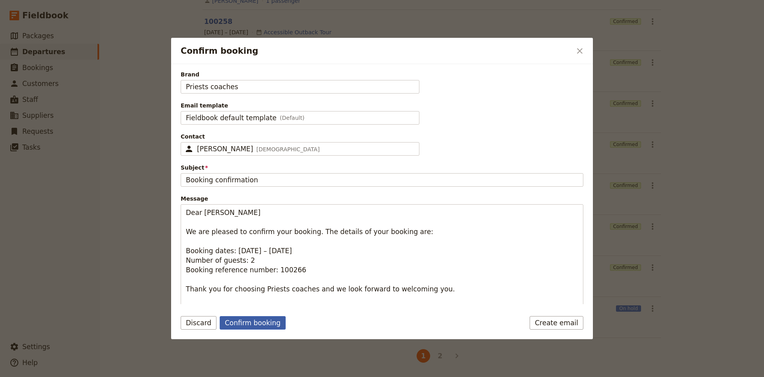
click at [252, 321] on button "Confirm booking" at bounding box center [253, 323] width 66 height 14
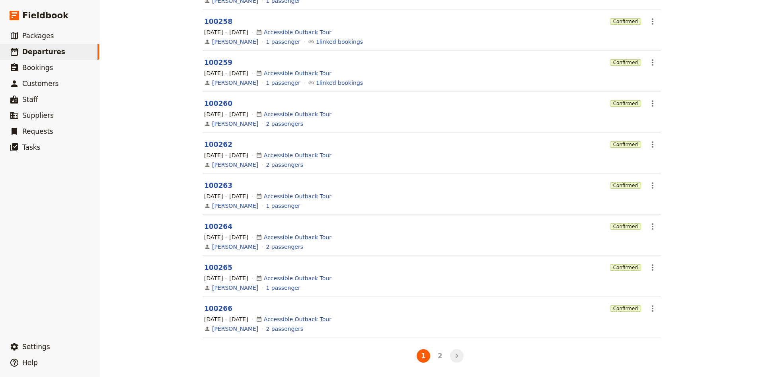
click at [458, 356] on icon "Next" at bounding box center [456, 355] width 3 height 5
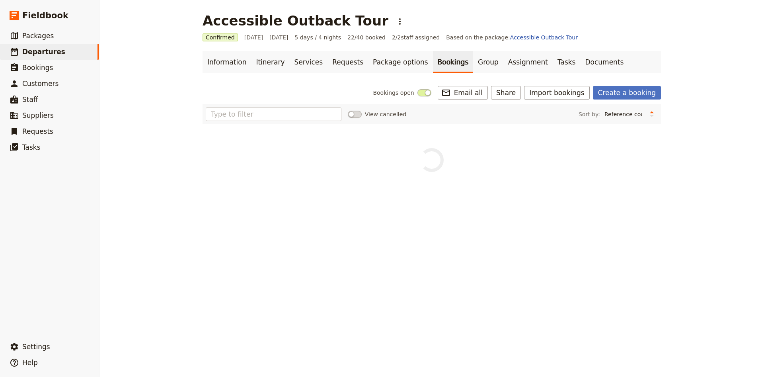
scroll to position [0, 0]
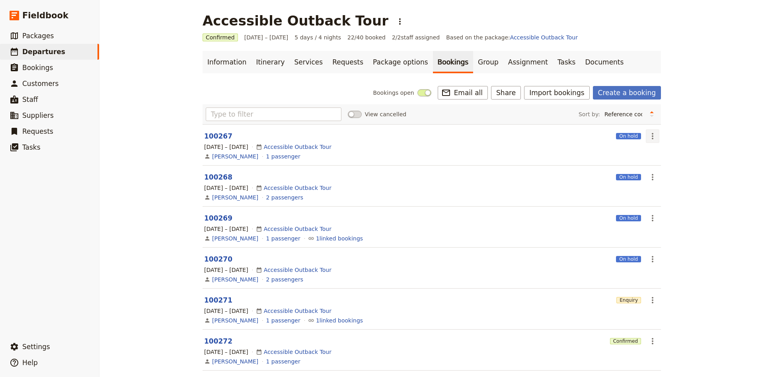
click at [657, 141] on button "​" at bounding box center [652, 136] width 14 height 14
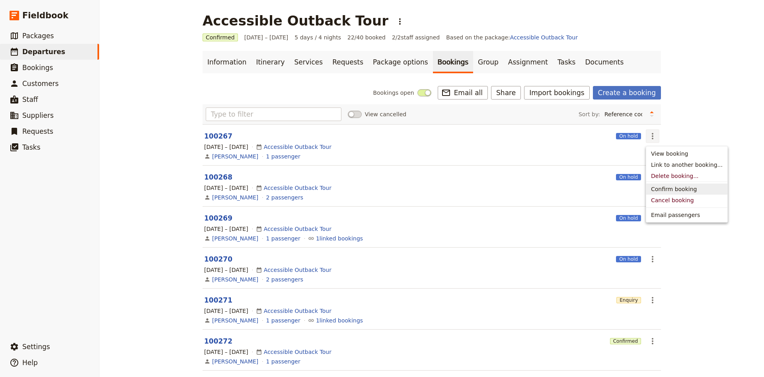
click at [665, 190] on span "Confirm booking" at bounding box center [674, 189] width 46 height 8
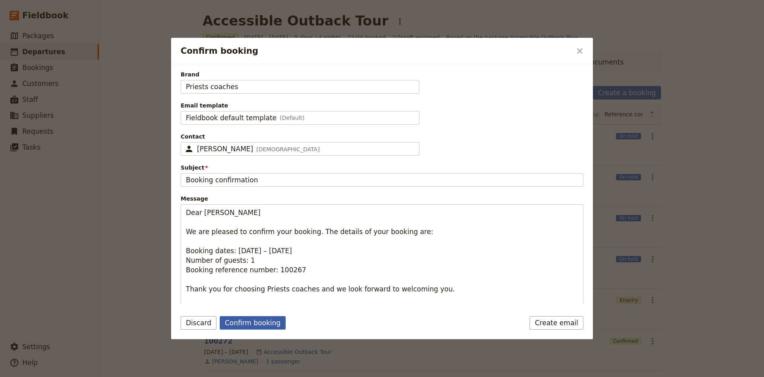
click at [233, 323] on button "Confirm booking" at bounding box center [253, 323] width 66 height 14
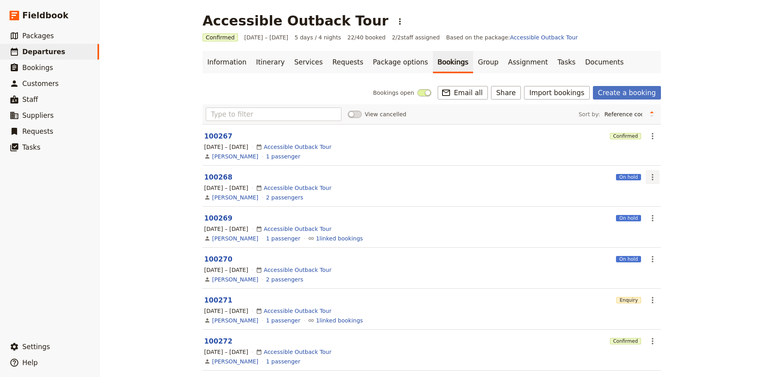
click at [651, 179] on icon "Actions" at bounding box center [652, 177] width 2 height 6
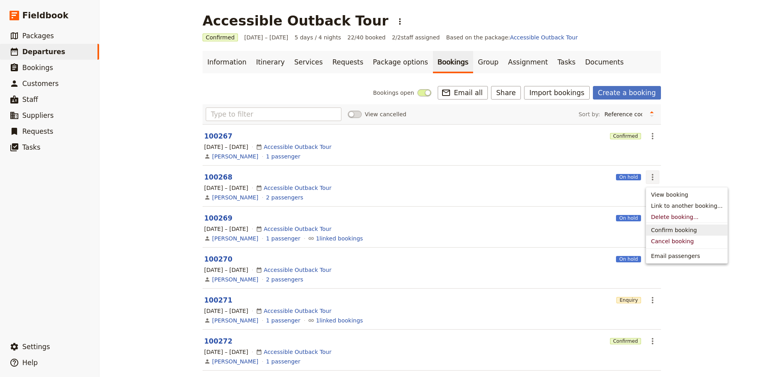
click at [667, 231] on span "Confirm booking" at bounding box center [674, 230] width 46 height 8
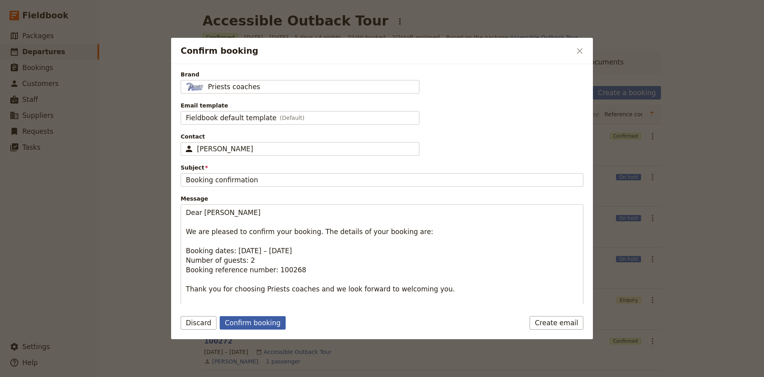
click at [233, 325] on button "Confirm booking" at bounding box center [253, 323] width 66 height 14
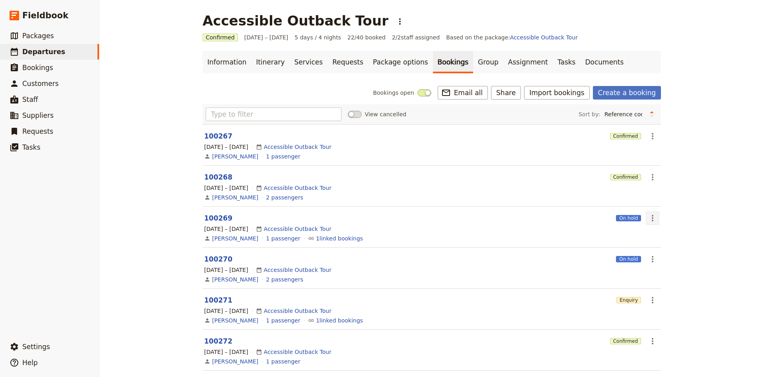
click at [650, 218] on icon "Actions" at bounding box center [652, 218] width 10 height 10
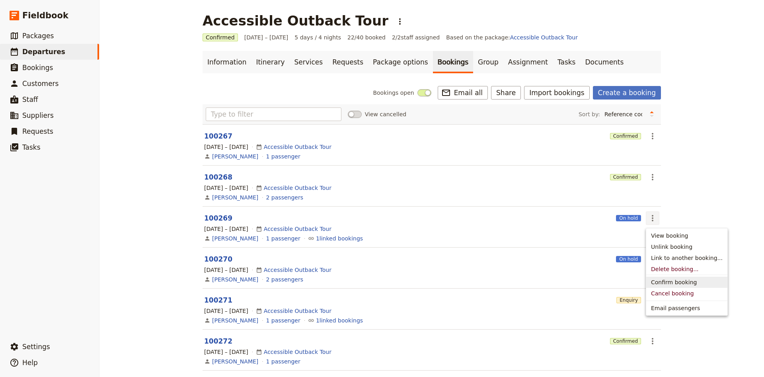
click at [663, 279] on span "Confirm booking" at bounding box center [674, 282] width 46 height 8
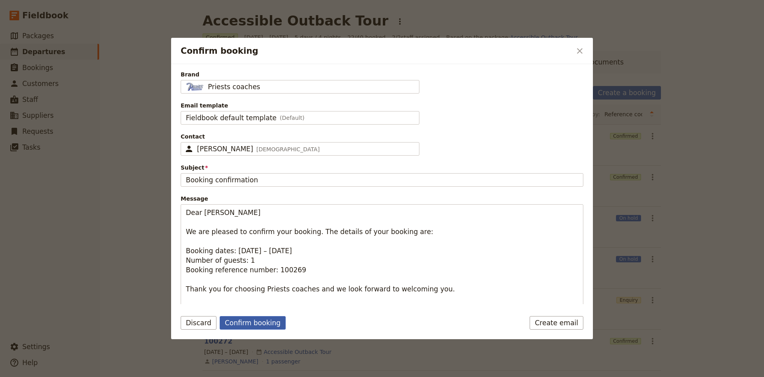
click at [252, 326] on button "Confirm booking" at bounding box center [253, 323] width 66 height 14
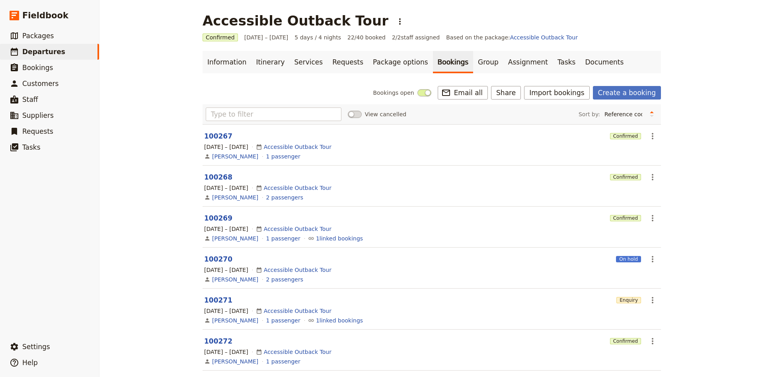
scroll to position [33, 0]
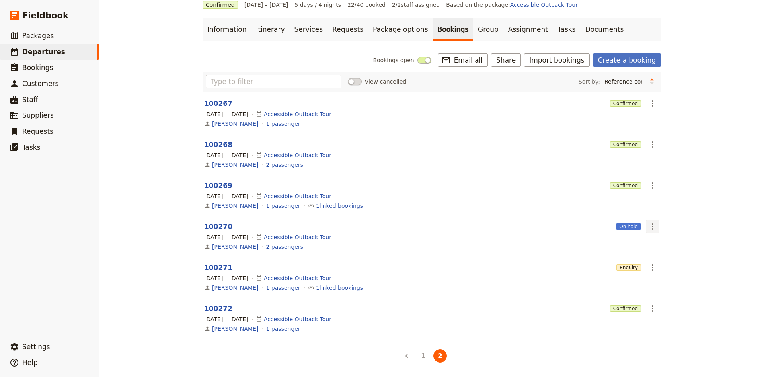
click at [652, 230] on icon "Actions" at bounding box center [652, 227] width 10 height 10
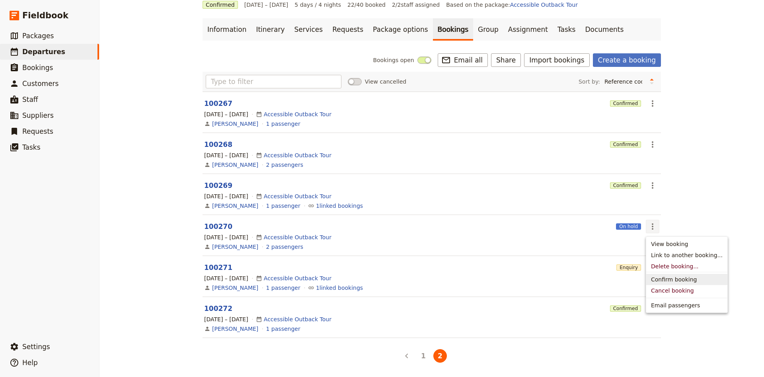
click at [664, 280] on span "Confirm booking" at bounding box center [674, 279] width 46 height 8
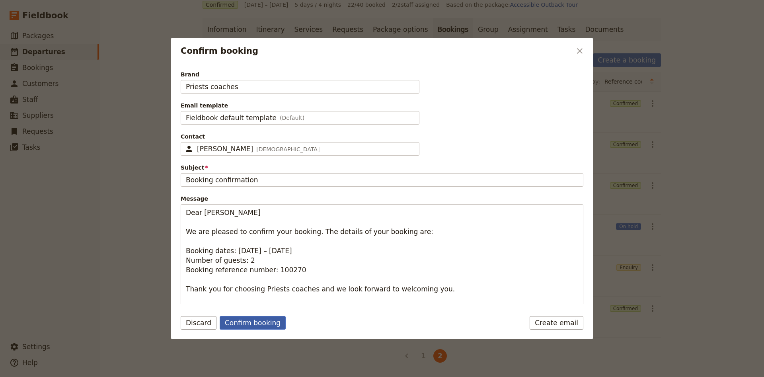
click at [249, 319] on button "Confirm booking" at bounding box center [253, 323] width 66 height 14
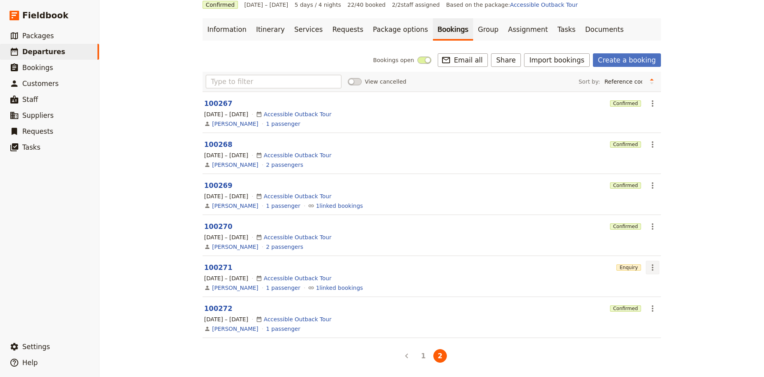
click at [653, 269] on icon "Actions" at bounding box center [652, 267] width 10 height 10
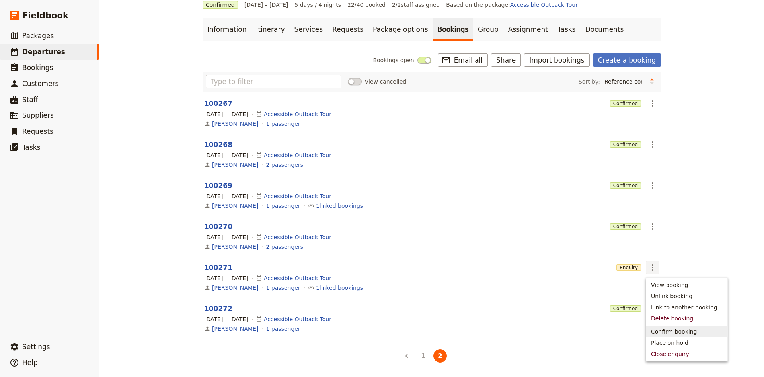
click at [664, 330] on span "Confirm booking" at bounding box center [674, 331] width 46 height 8
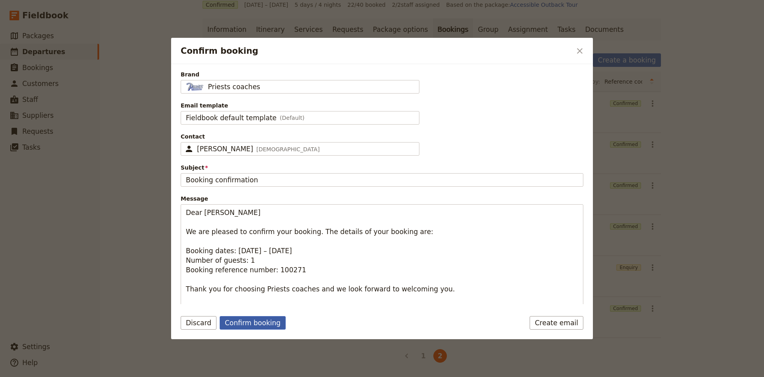
click at [255, 320] on button "Confirm booking" at bounding box center [253, 323] width 66 height 14
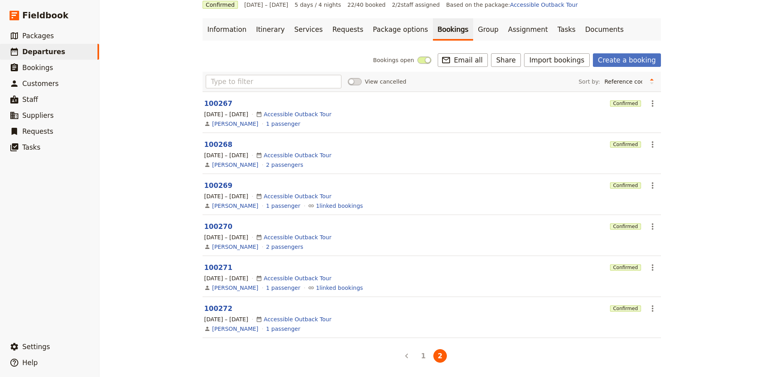
scroll to position [0, 0]
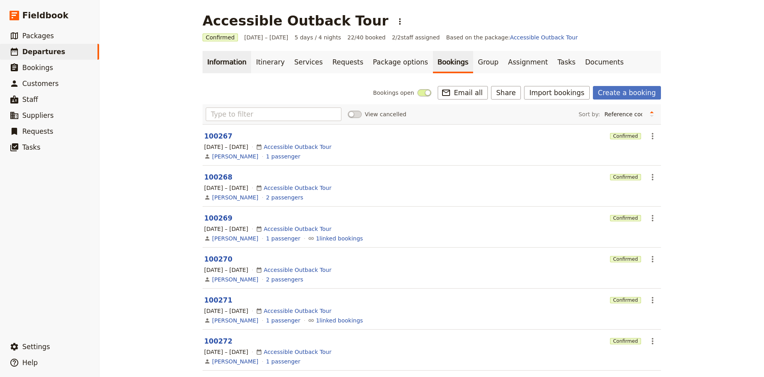
click at [239, 57] on link "Information" at bounding box center [226, 62] width 49 height 22
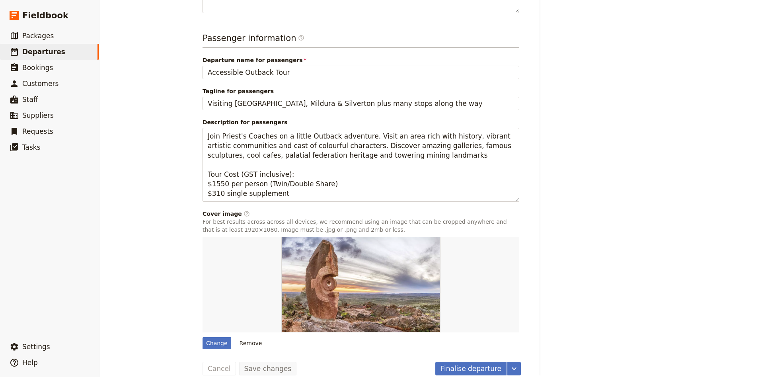
scroll to position [303, 0]
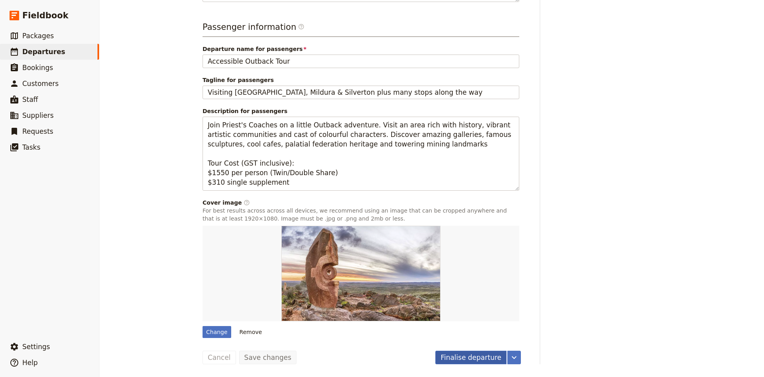
click at [473, 357] on button "Finalise departure" at bounding box center [470, 357] width 71 height 14
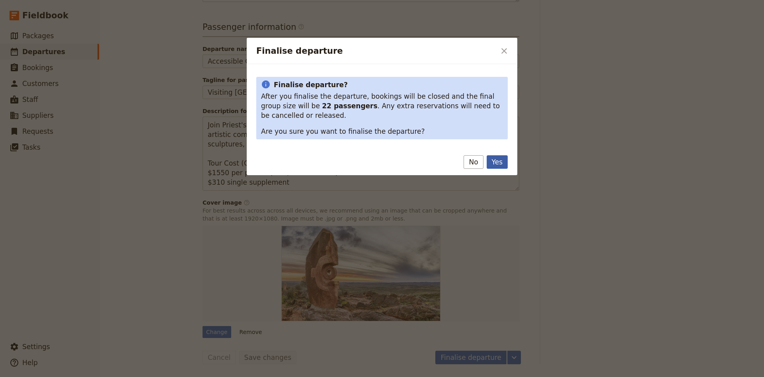
click at [499, 159] on button "Yes" at bounding box center [496, 162] width 21 height 14
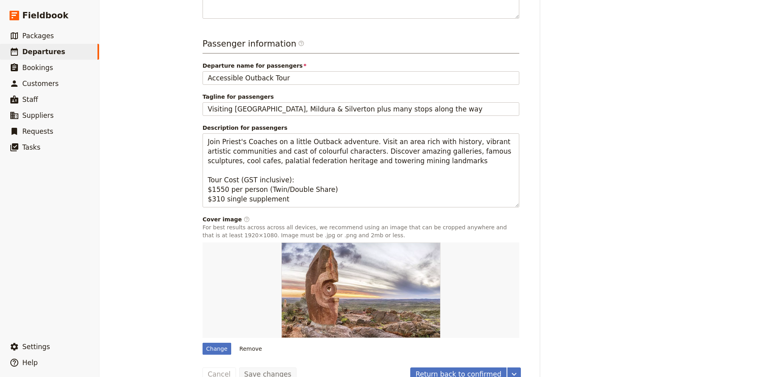
scroll to position [319, 0]
